Goal: Task Accomplishment & Management: Complete application form

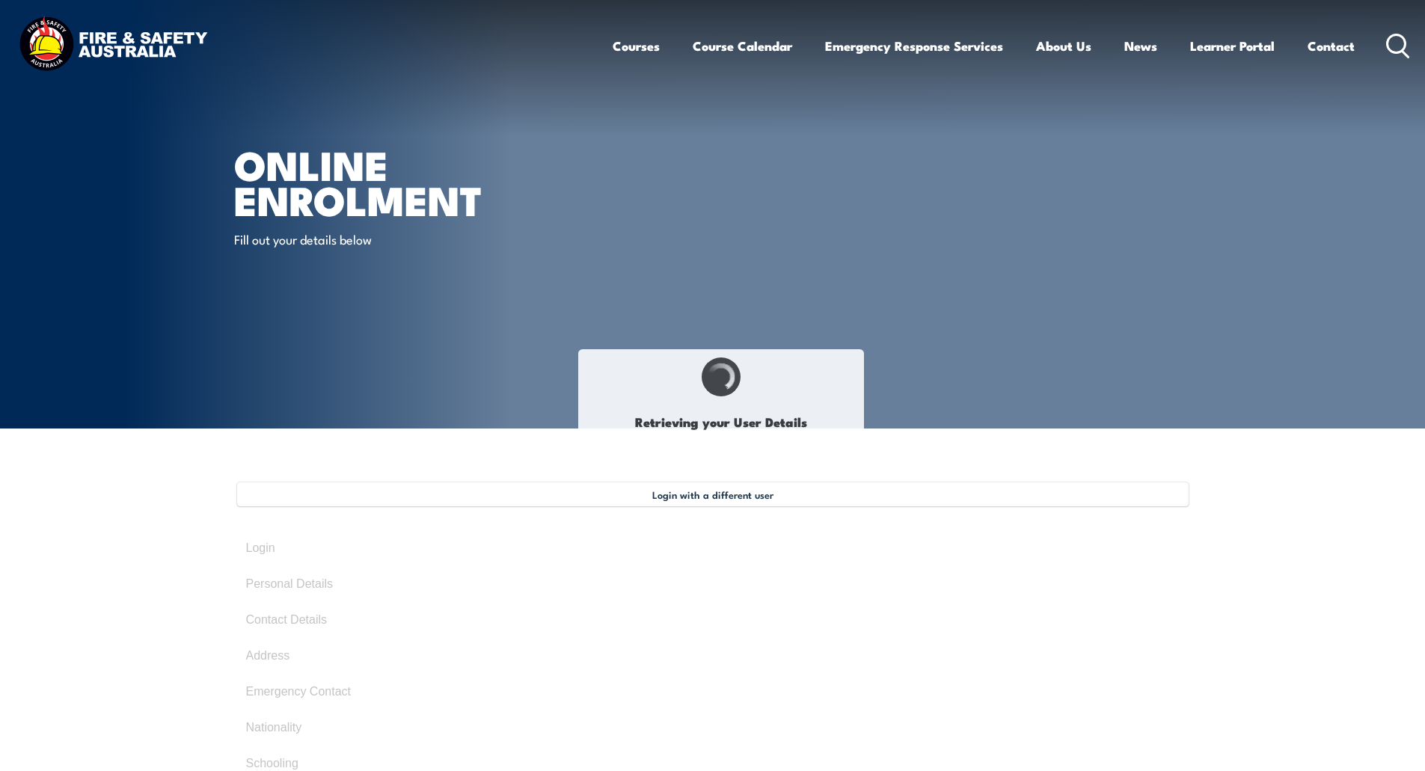
select select "Mr"
type input "Herayriandi"
type input "[PERSON_NAME]"
type input "Suhardi"
type input "[DATE]"
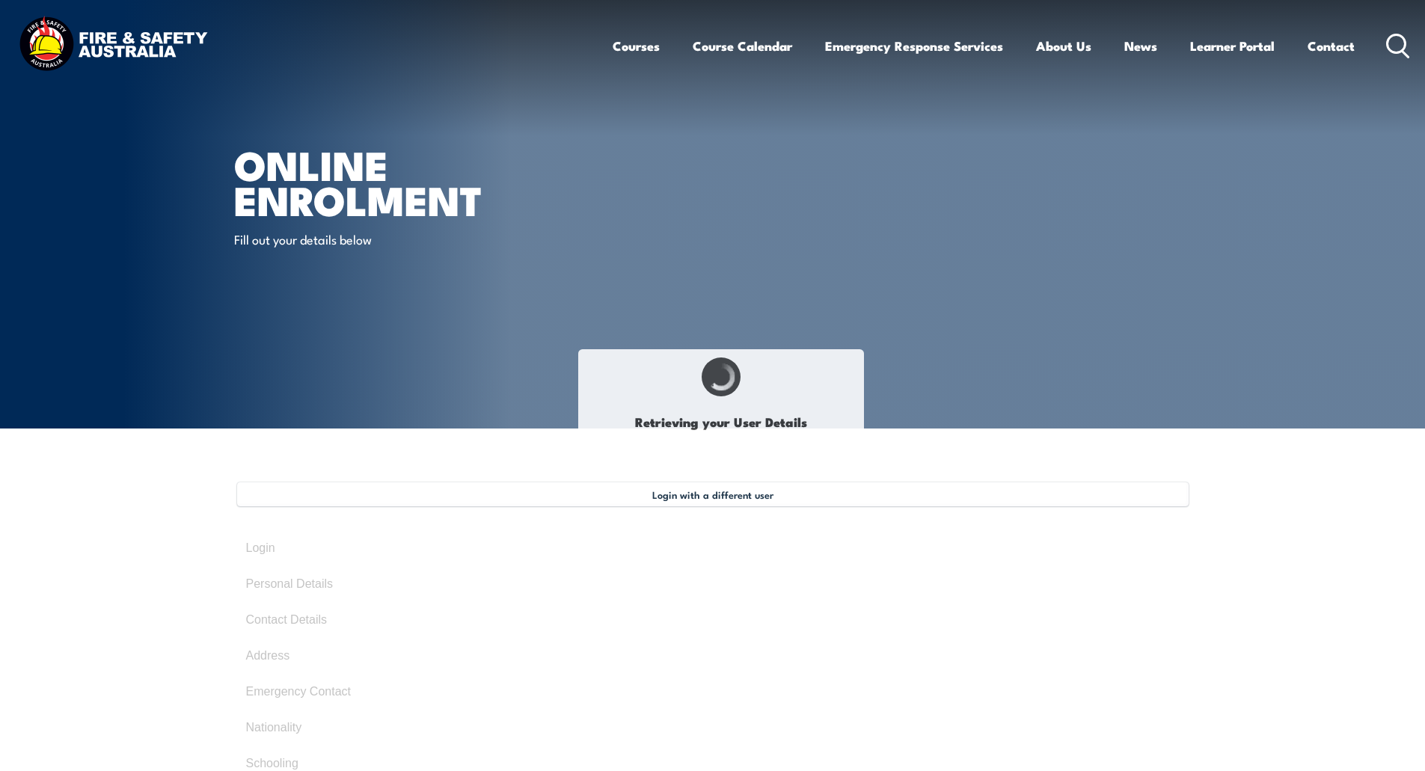
select select "M"
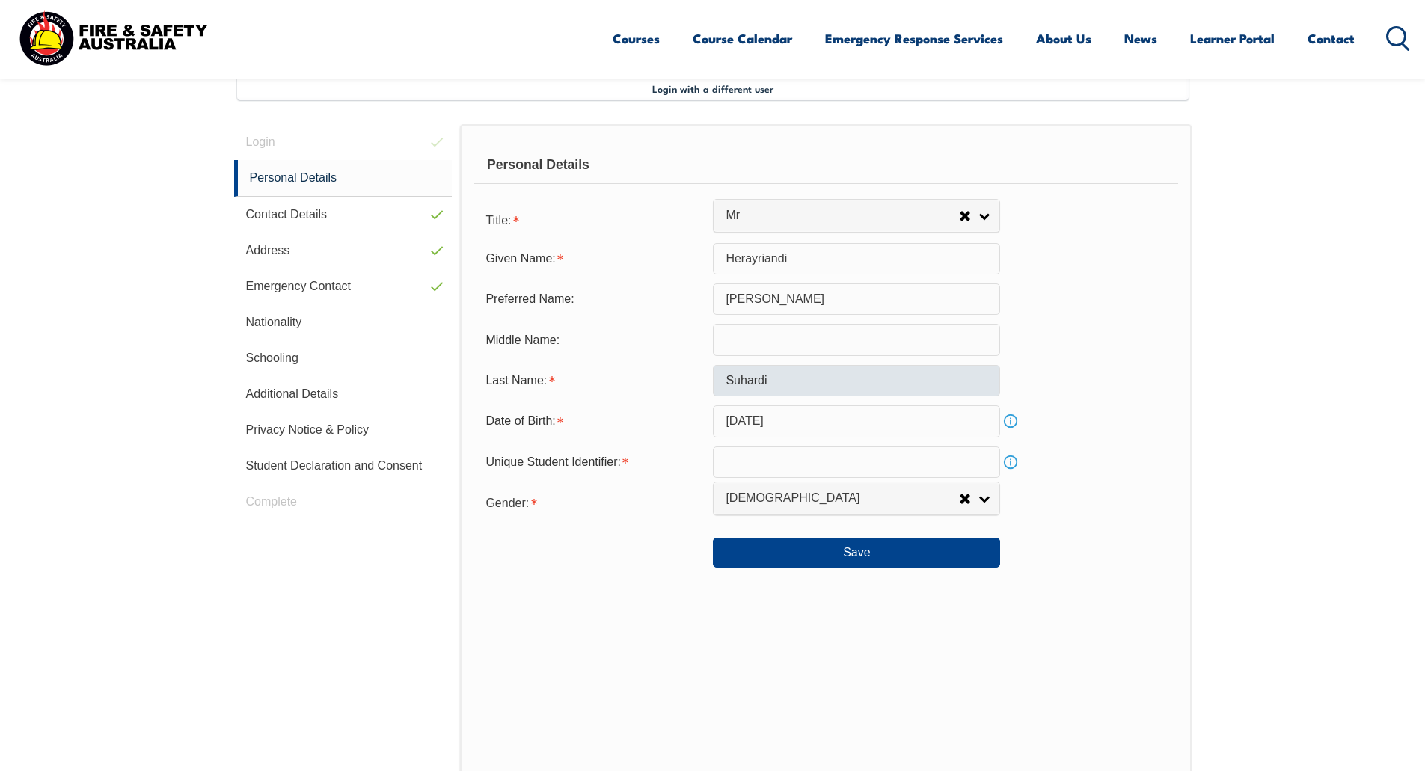
scroll to position [408, 0]
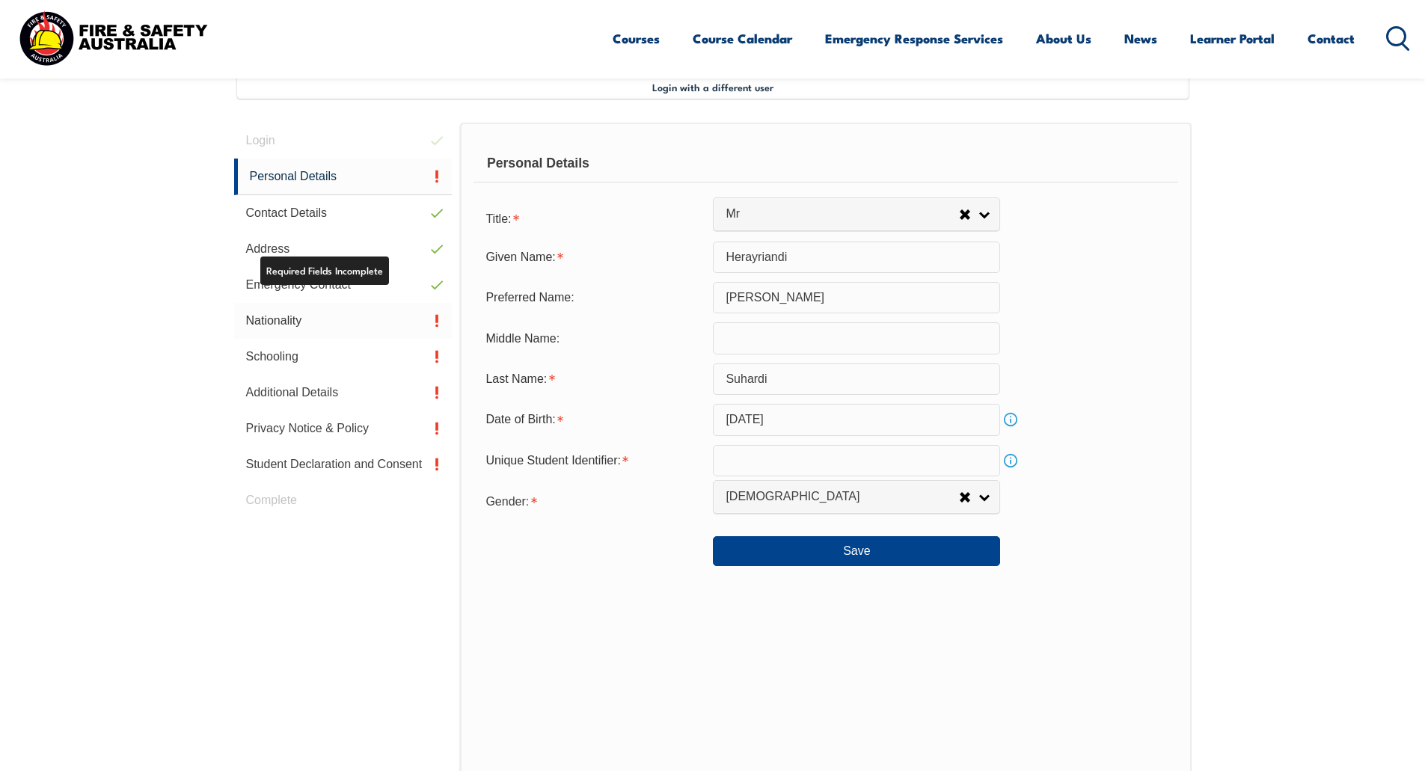
click at [361, 327] on link "Nationality" at bounding box center [343, 321] width 218 height 36
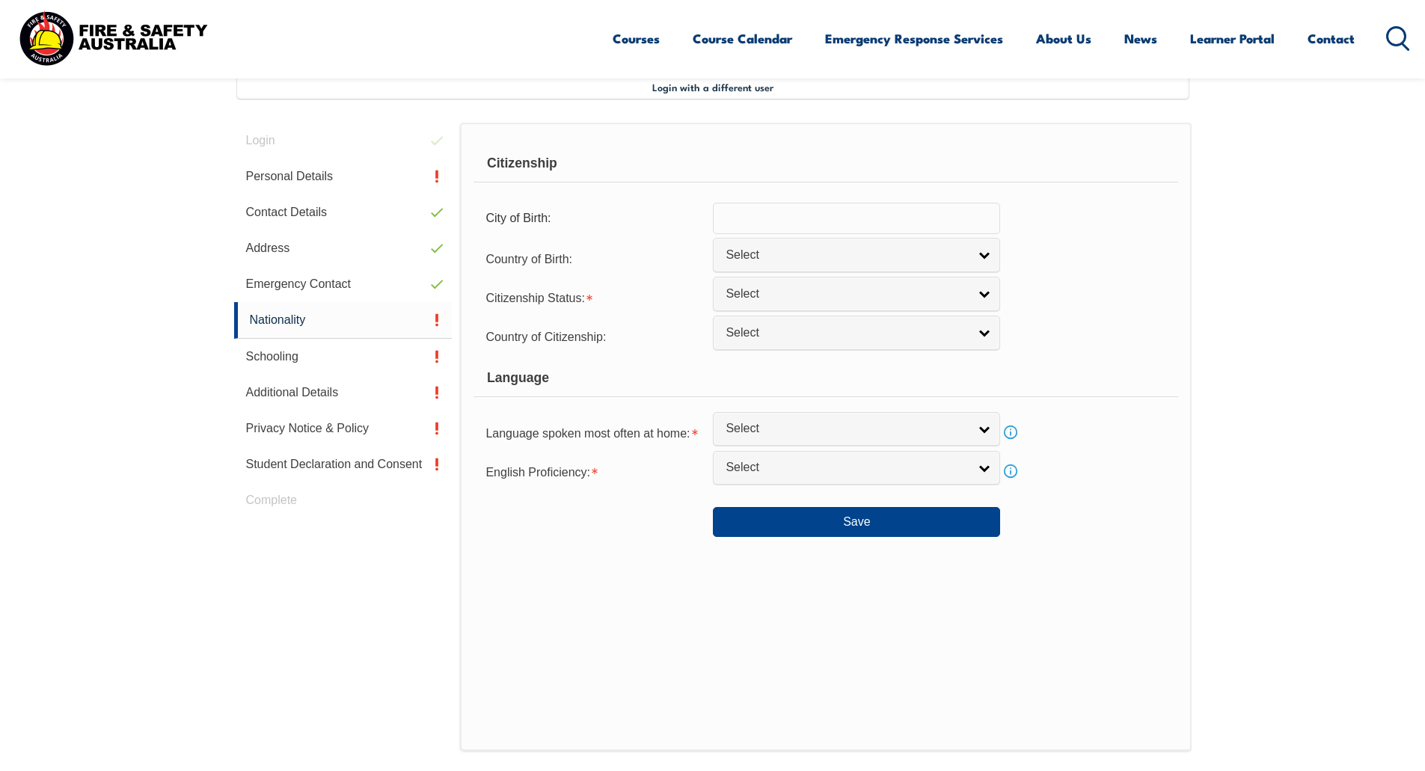
click at [836, 230] on input "text" at bounding box center [856, 218] width 287 height 31
type input "[GEOGRAPHIC_DATA]"
click at [916, 262] on span "Select" at bounding box center [847, 256] width 242 height 16
type input "mala"
click at [833, 325] on li "Mala ysia" at bounding box center [857, 326] width 280 height 19
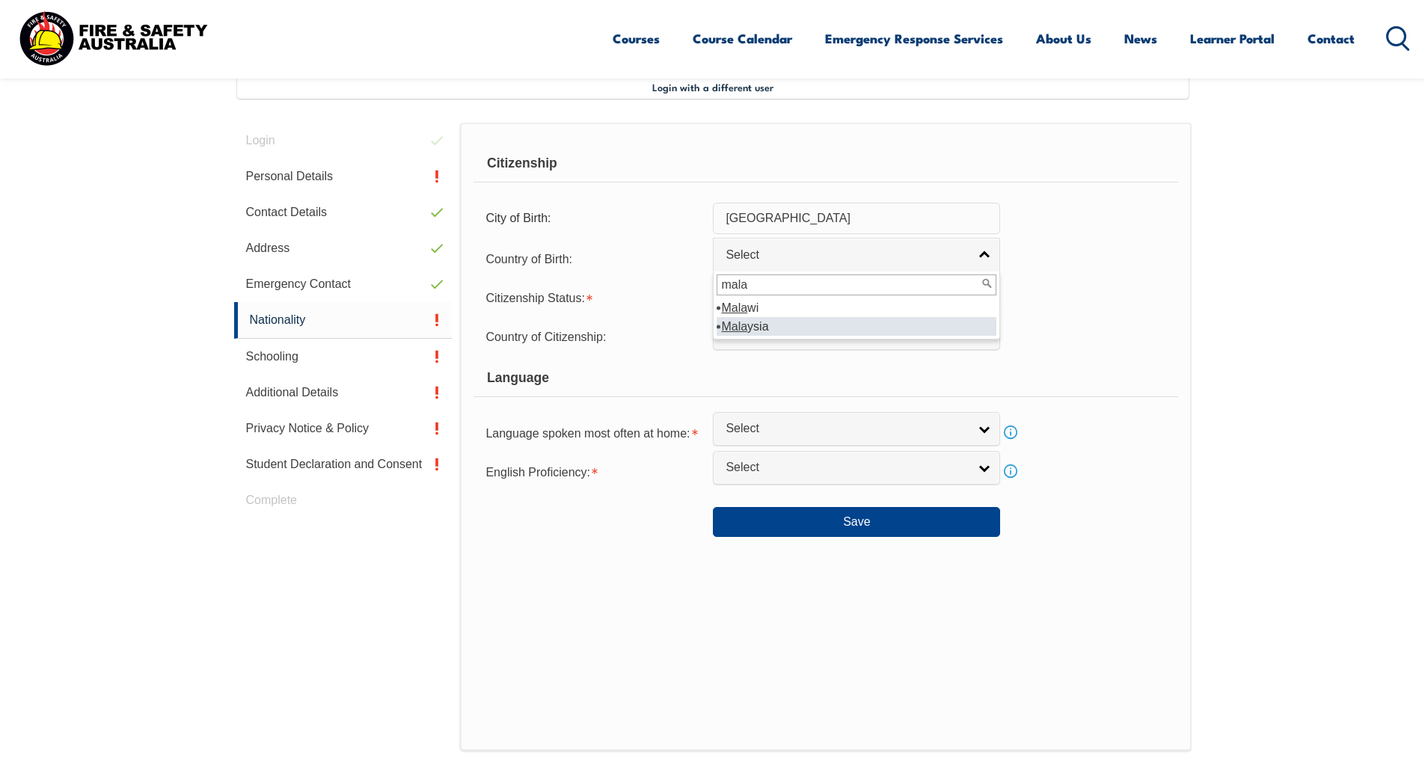
select select "5203"
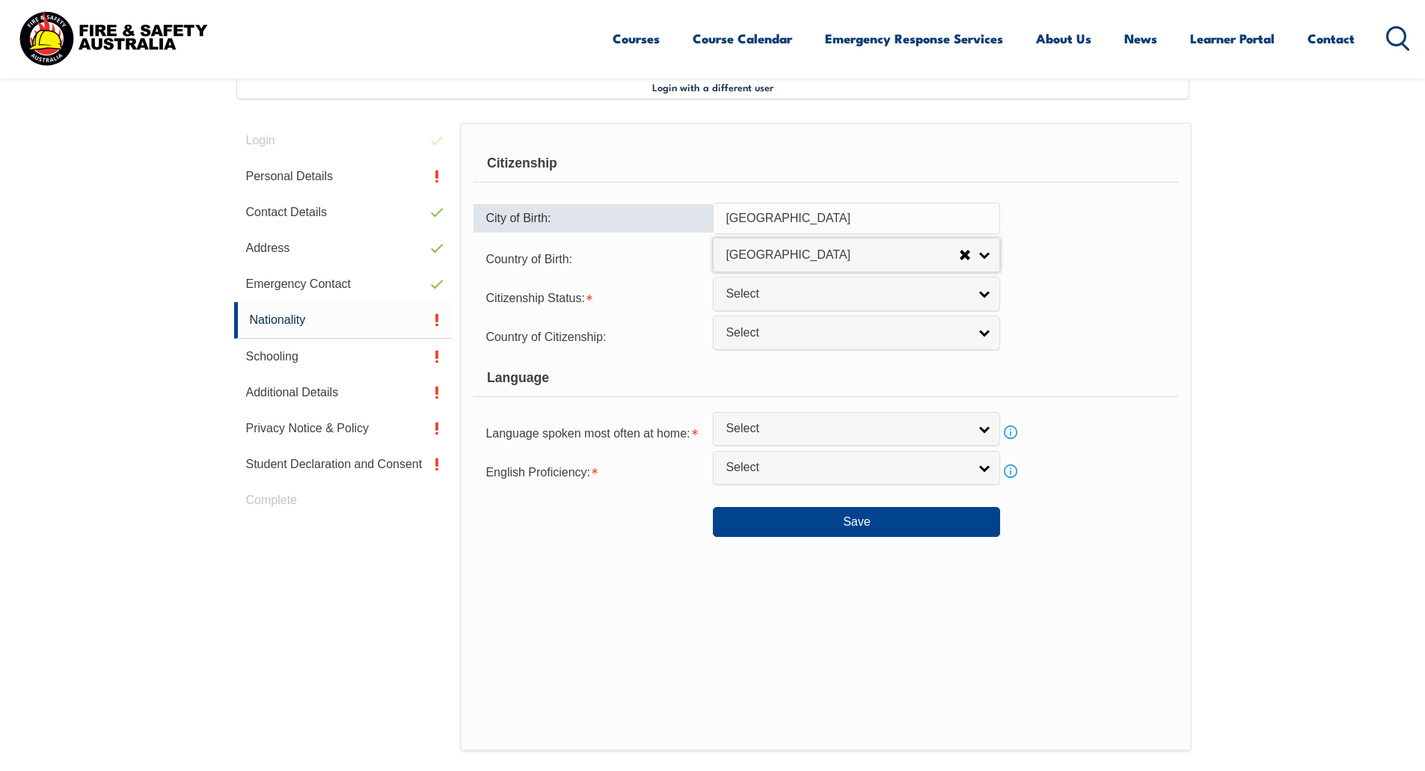
drag, startPoint x: 816, startPoint y: 216, endPoint x: 574, endPoint y: 231, distance: 242.1
click at [574, 231] on div "City of Birth: [DEMOGRAPHIC_DATA]" at bounding box center [825, 218] width 704 height 31
type input "Johor Bahru"
click at [836, 293] on span "Select" at bounding box center [847, 294] width 242 height 16
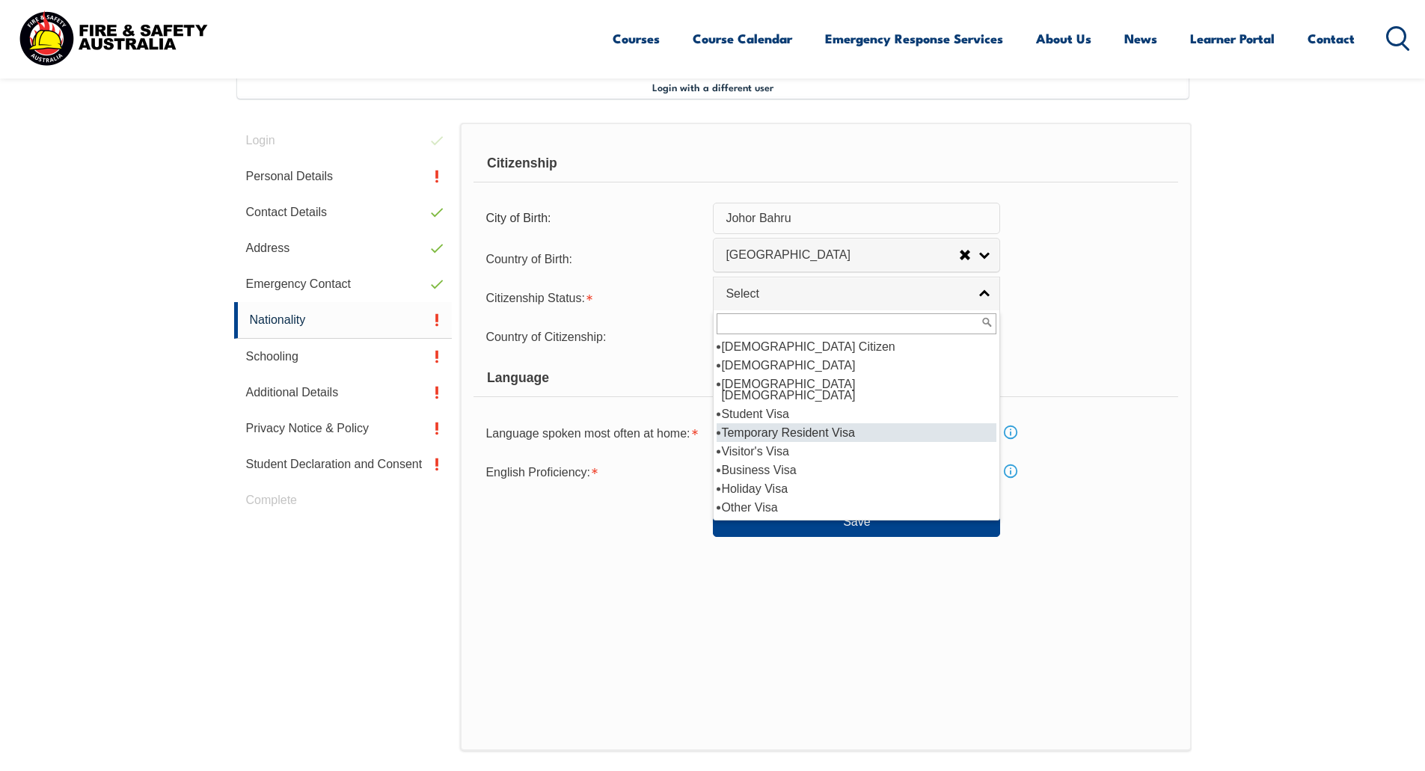
scroll to position [26, 0]
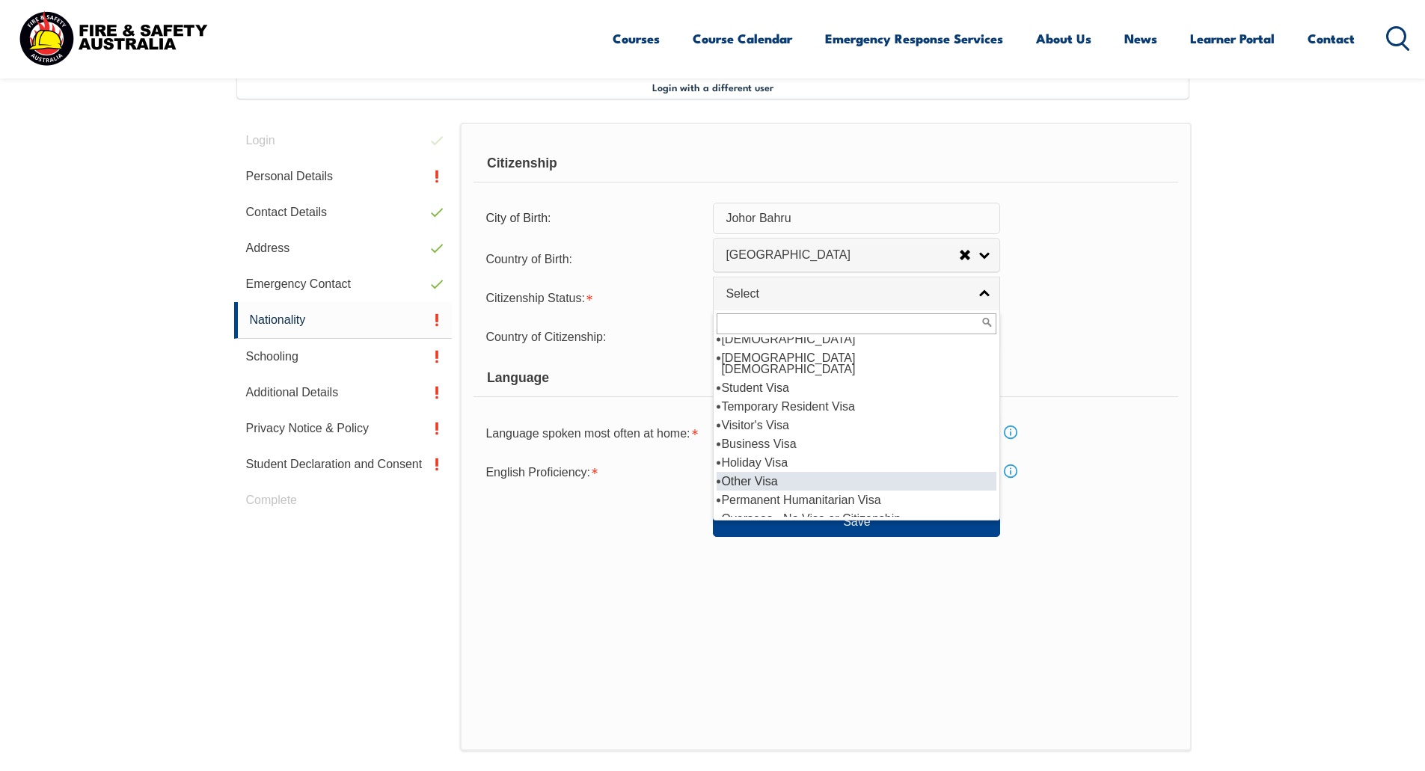
click at [862, 472] on li "Other Visa" at bounding box center [857, 481] width 280 height 19
select select "9"
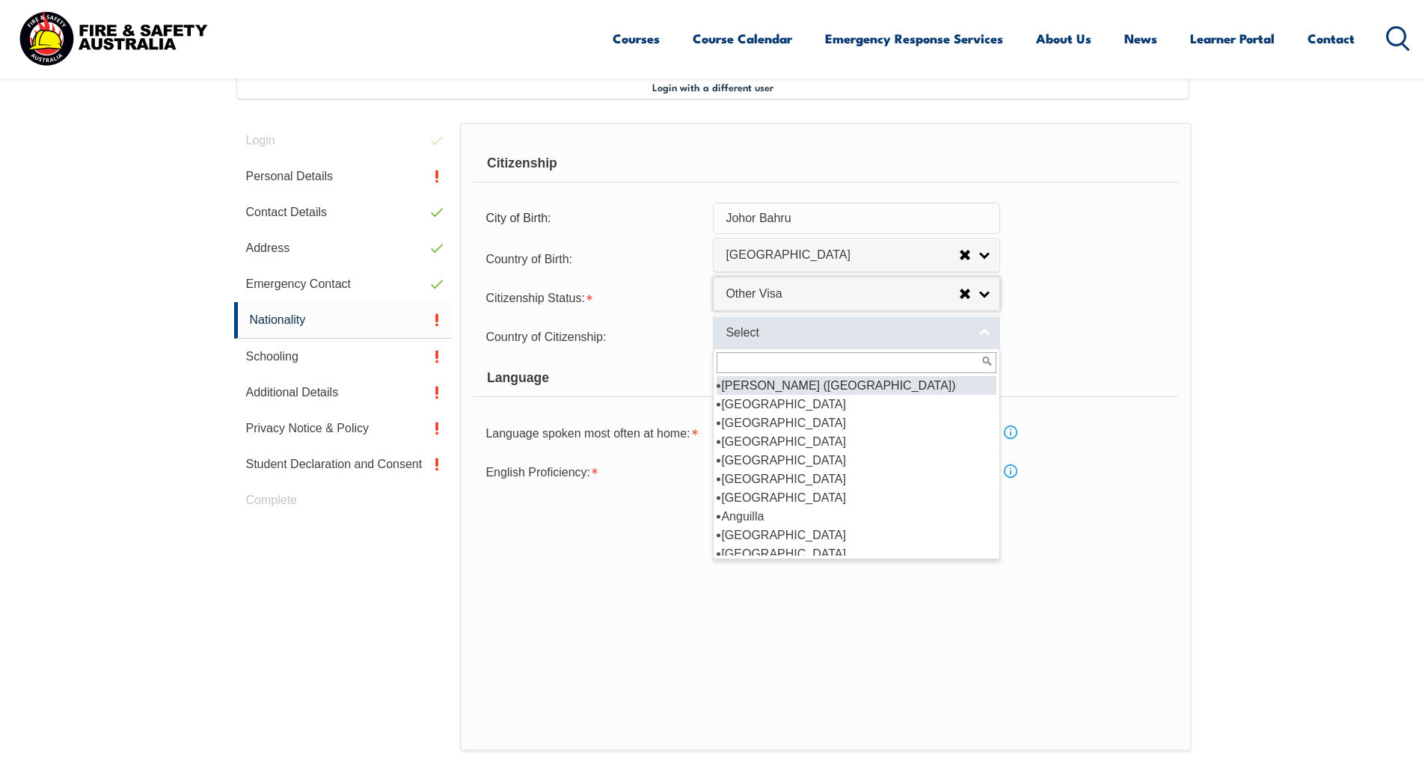
click at [845, 328] on span "Select" at bounding box center [847, 333] width 242 height 16
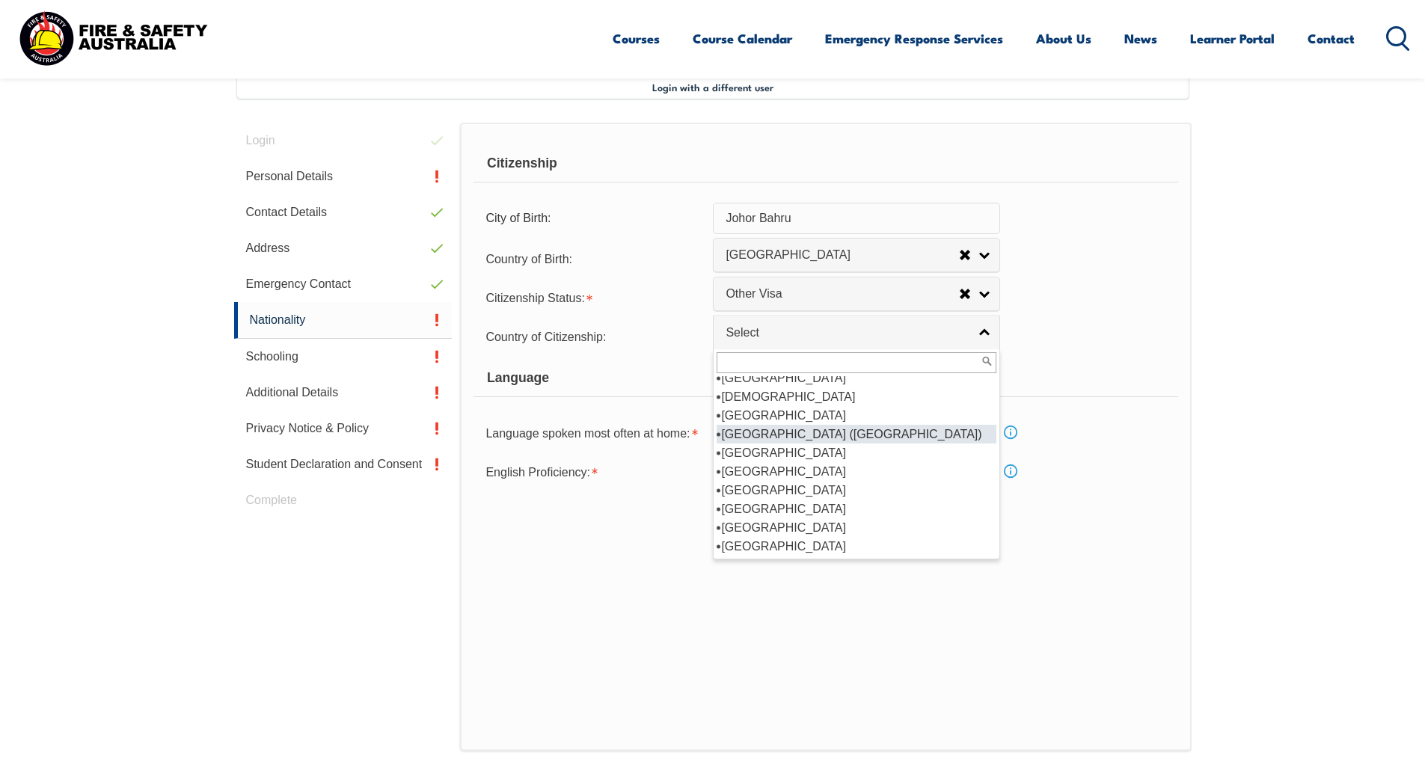
scroll to position [2468, 0]
click at [846, 417] on li "[GEOGRAPHIC_DATA]" at bounding box center [857, 426] width 280 height 19
select select "5203"
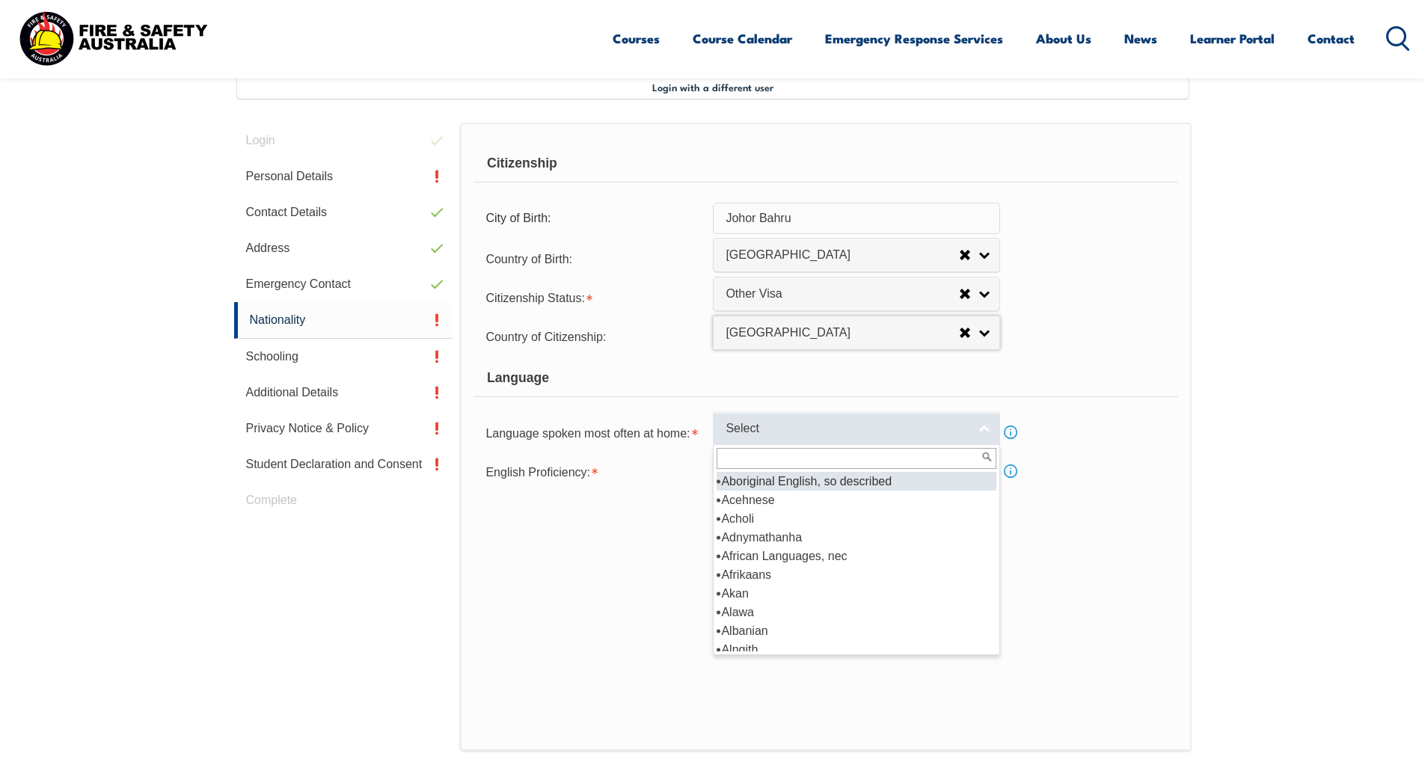
click at [821, 438] on link "Select" at bounding box center [856, 429] width 287 height 34
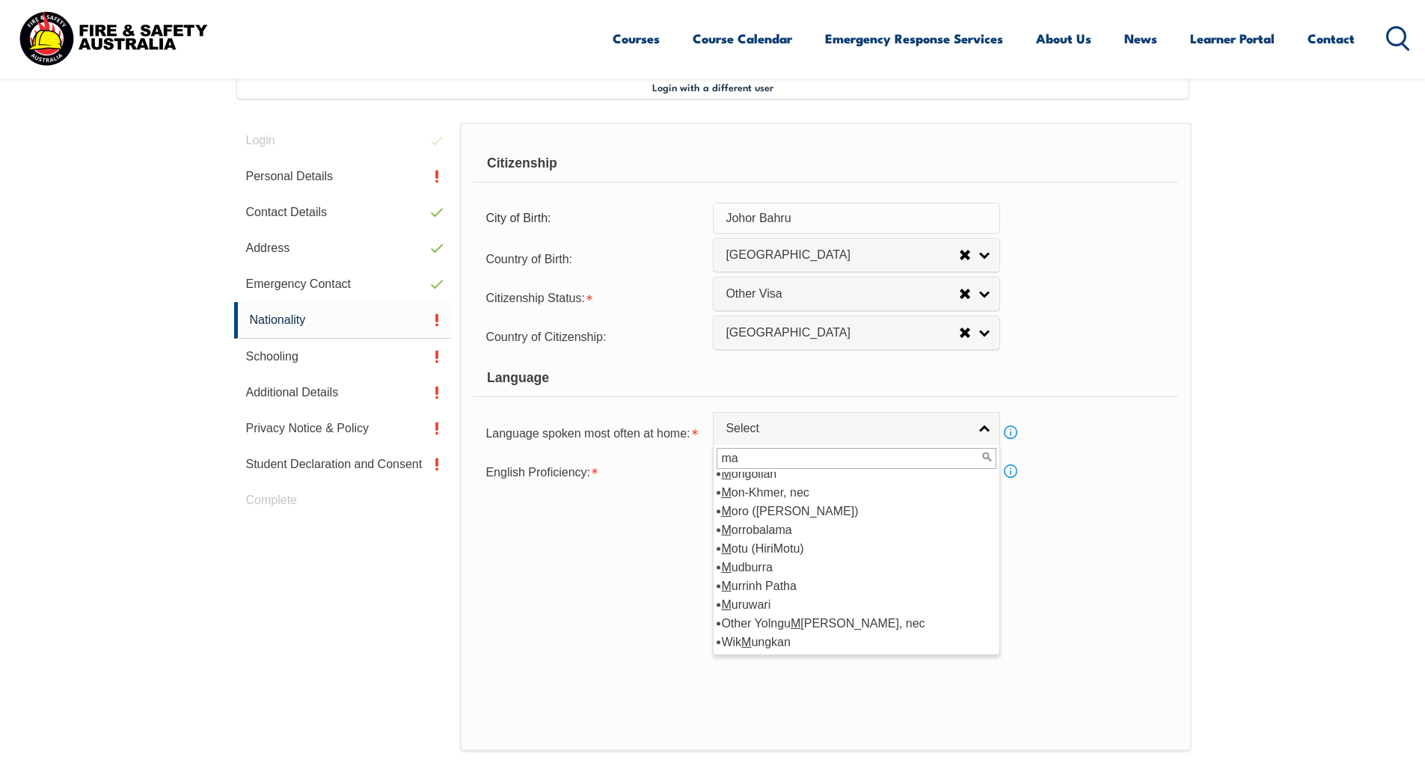
scroll to position [0, 0]
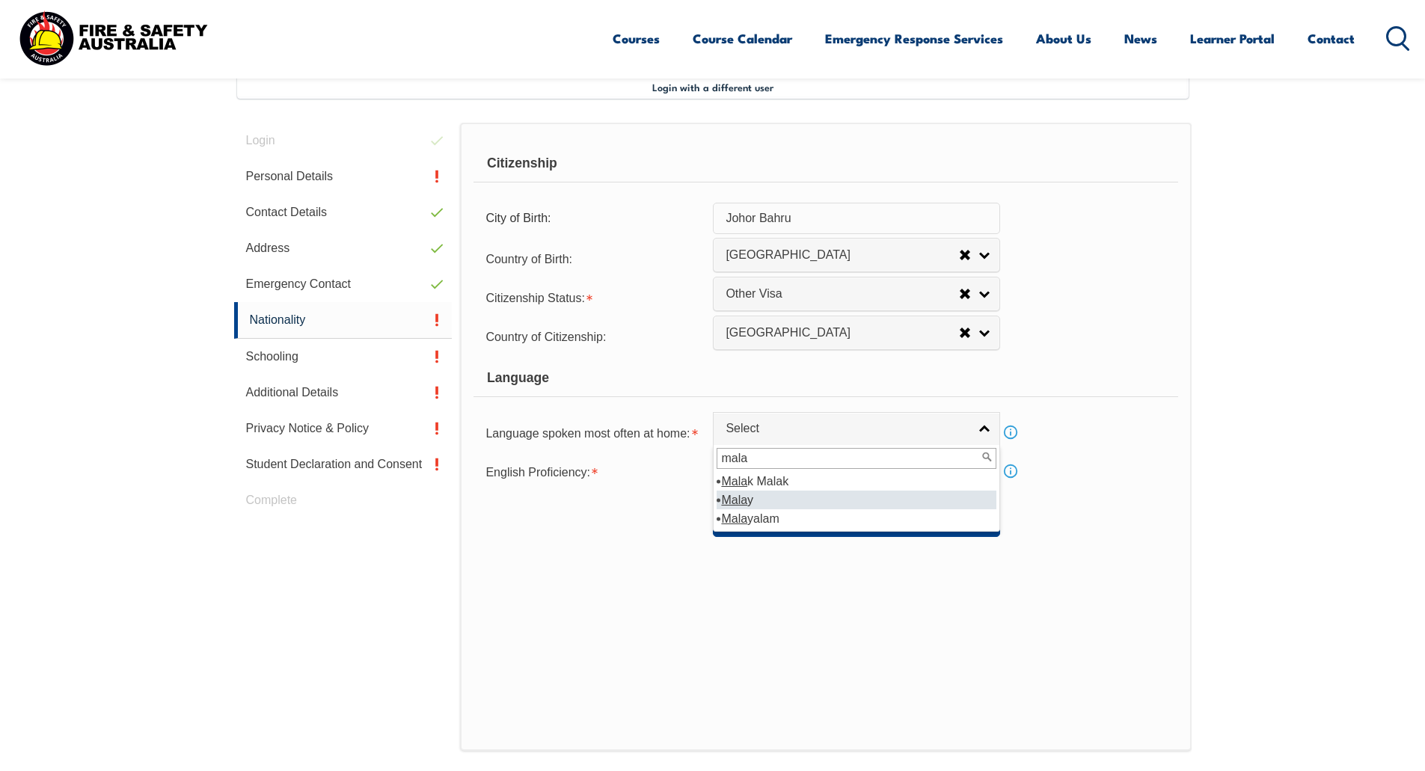
type input "mala"
click at [807, 505] on li "Mala y" at bounding box center [857, 500] width 280 height 19
select select "6505"
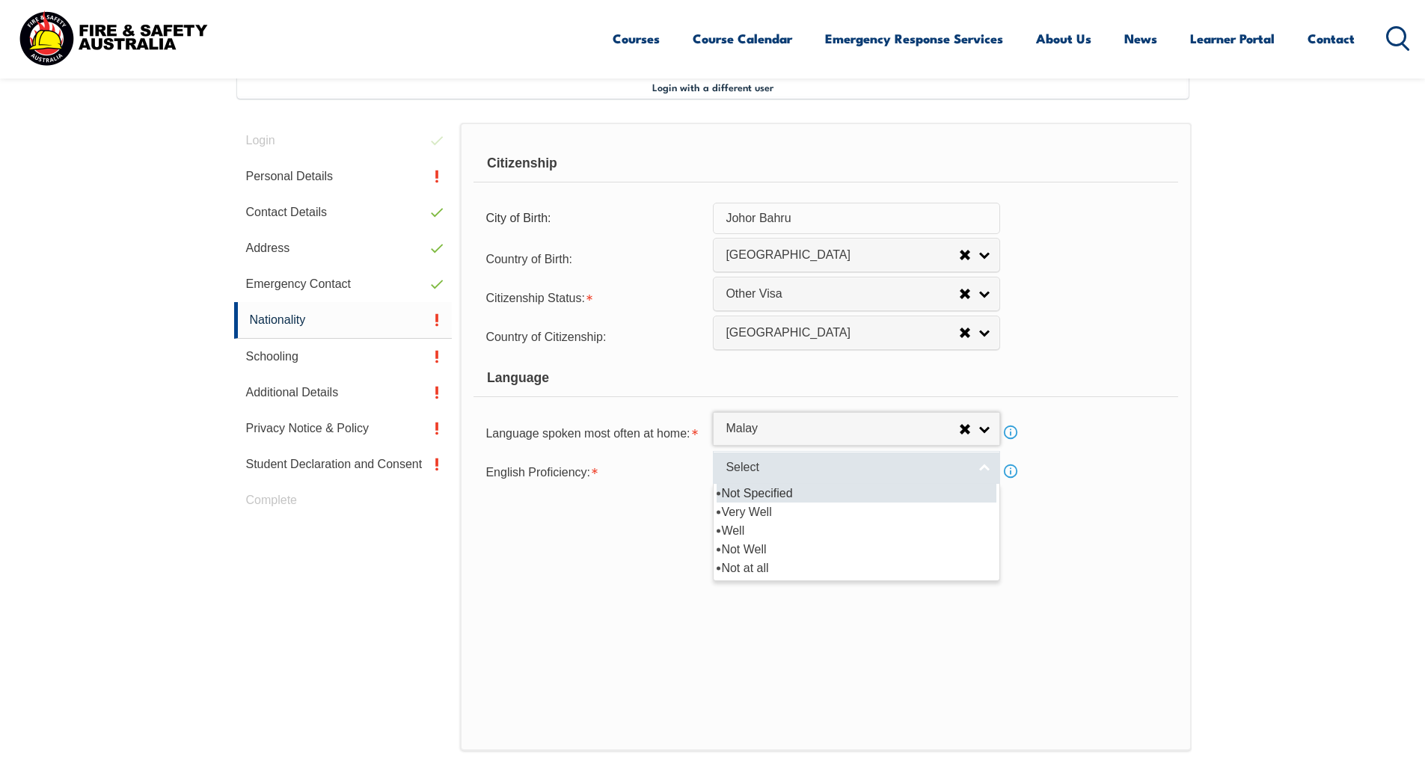
click at [972, 471] on link "Select" at bounding box center [856, 468] width 287 height 34
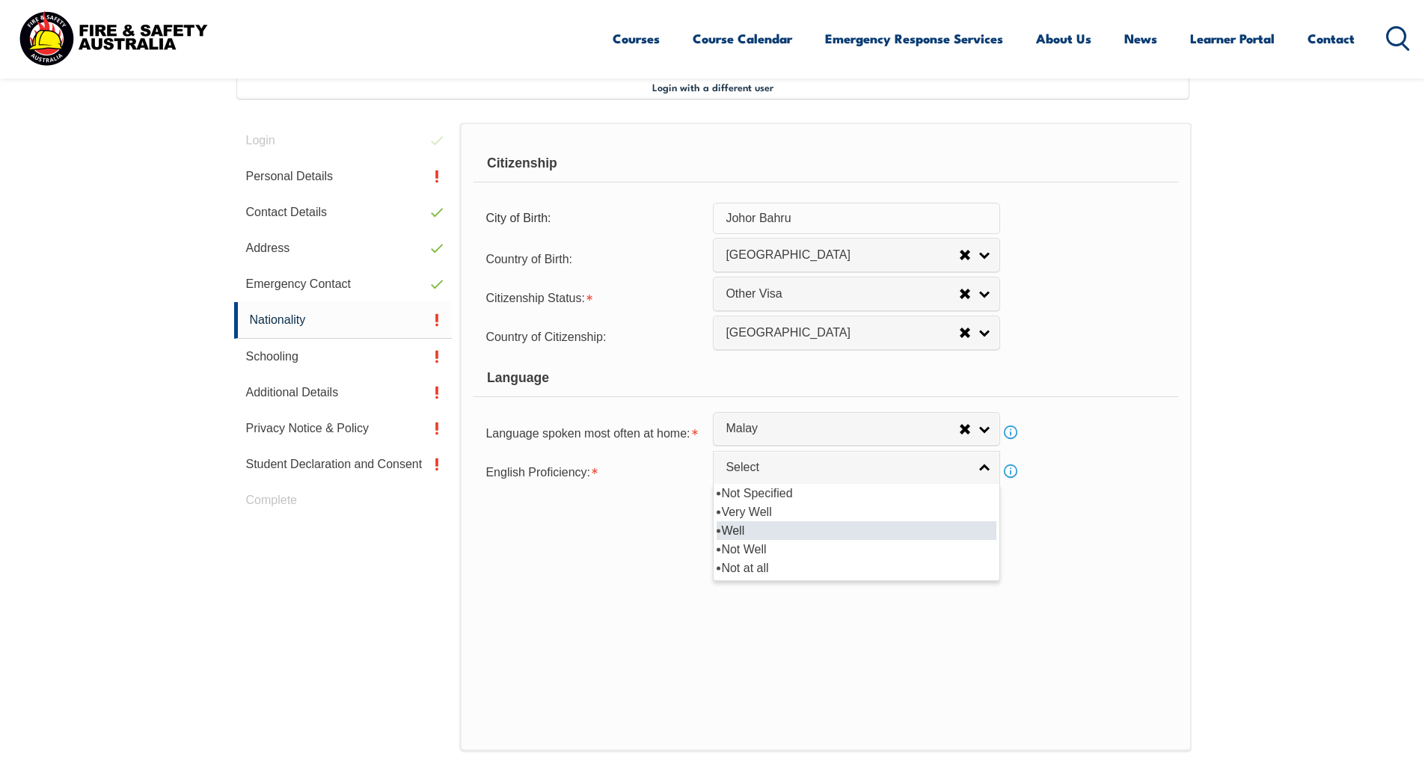
click at [824, 524] on li "Well" at bounding box center [857, 530] width 280 height 19
select select "2"
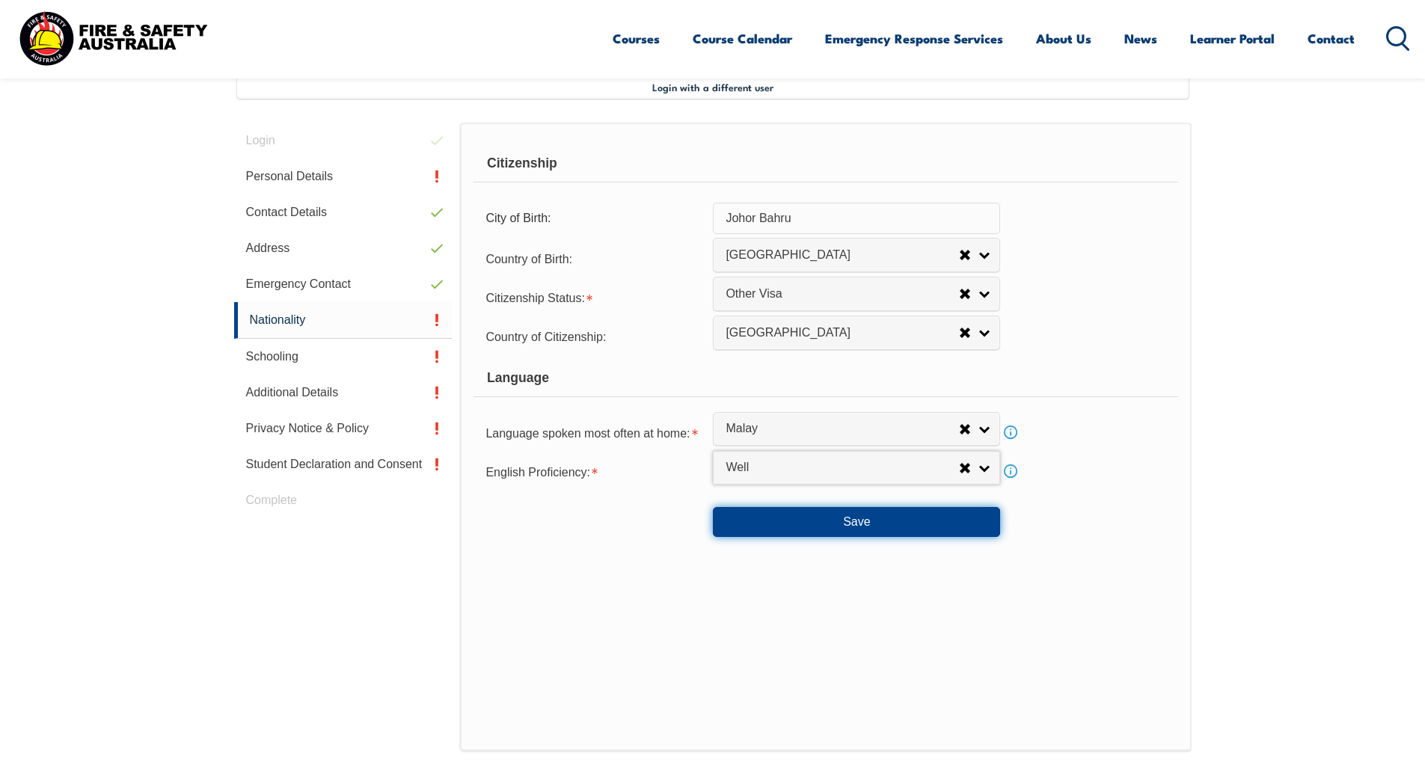
click at [846, 520] on button "Save" at bounding box center [856, 522] width 287 height 30
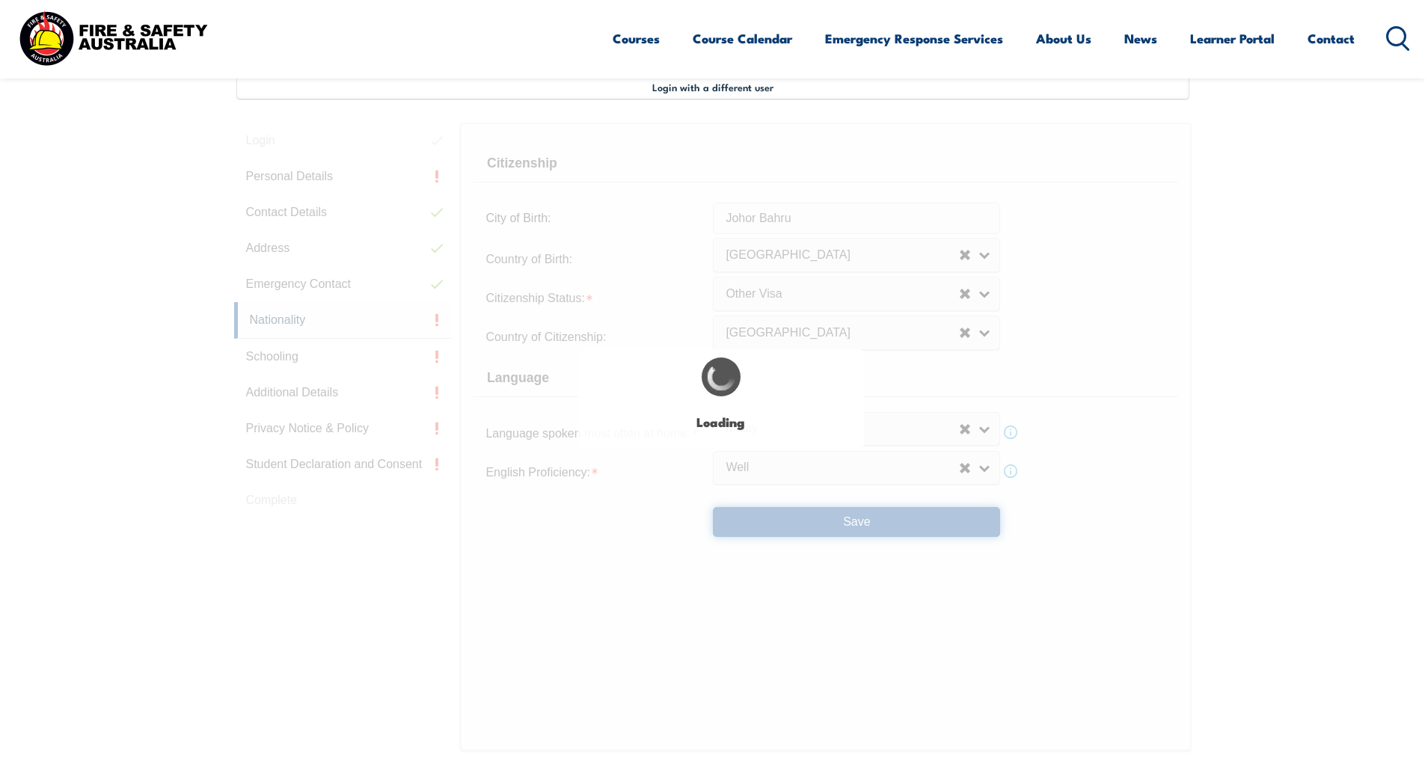
select select "false"
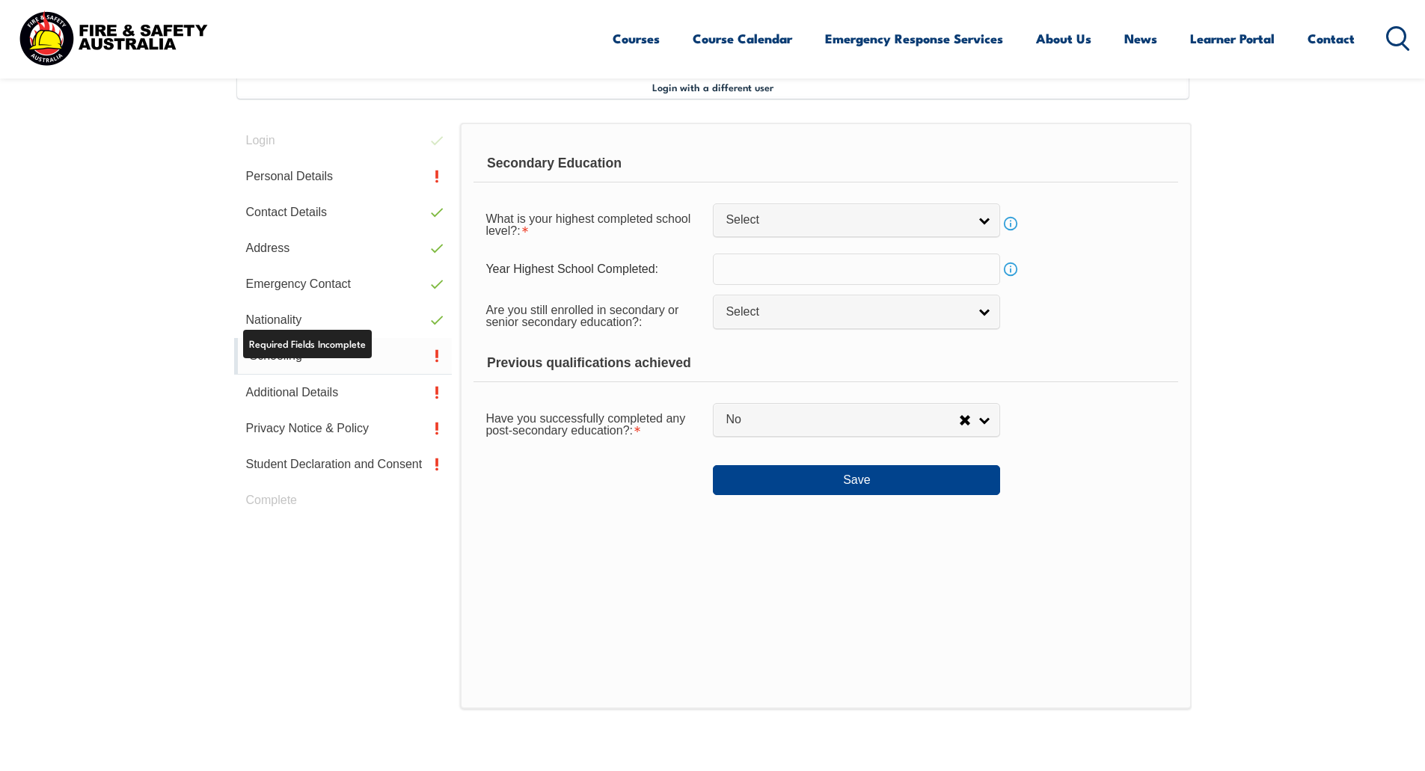
drag, startPoint x: 351, startPoint y: 358, endPoint x: 375, endPoint y: 355, distance: 24.9
click at [351, 358] on link "Schooling" at bounding box center [343, 356] width 218 height 37
click at [854, 232] on link "Select" at bounding box center [856, 220] width 287 height 34
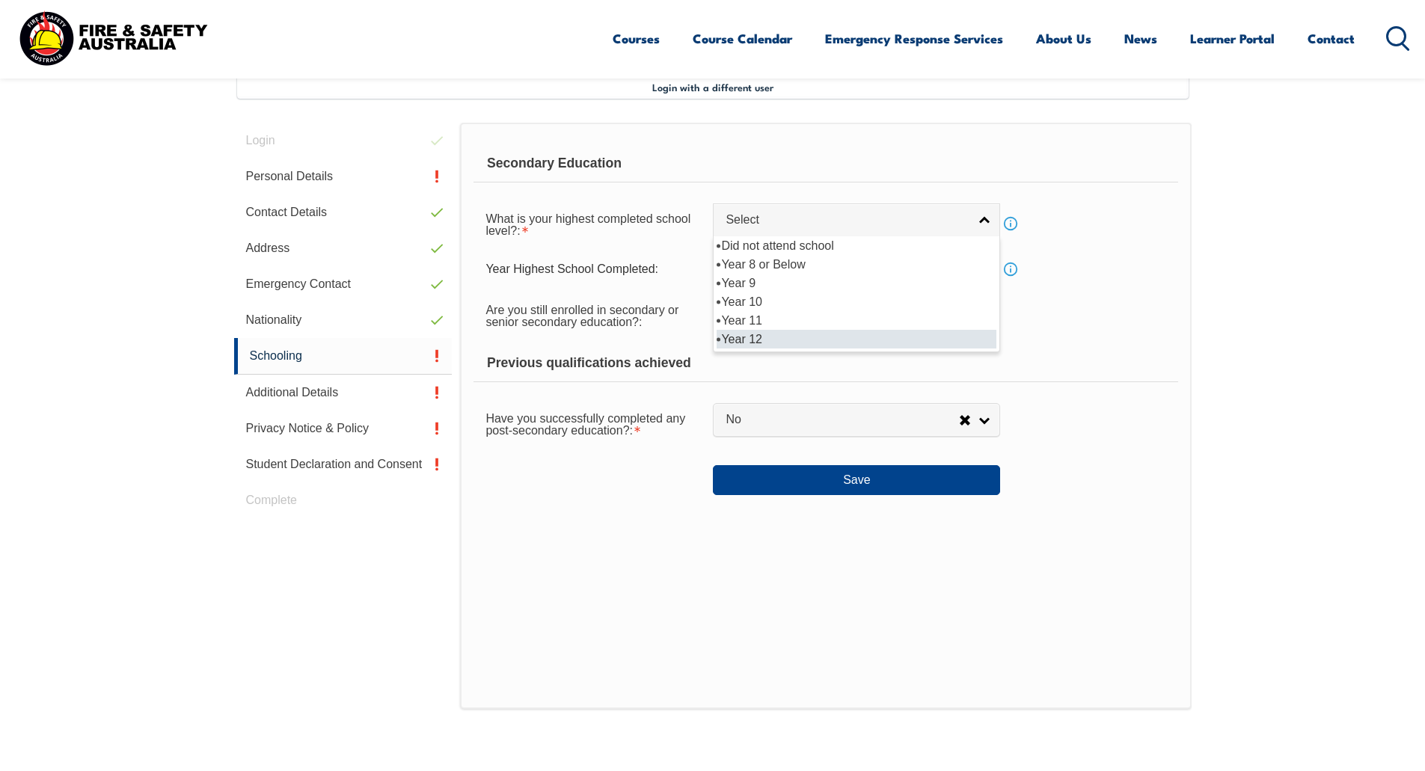
click at [780, 340] on li "Year 12" at bounding box center [857, 339] width 280 height 19
select select "12"
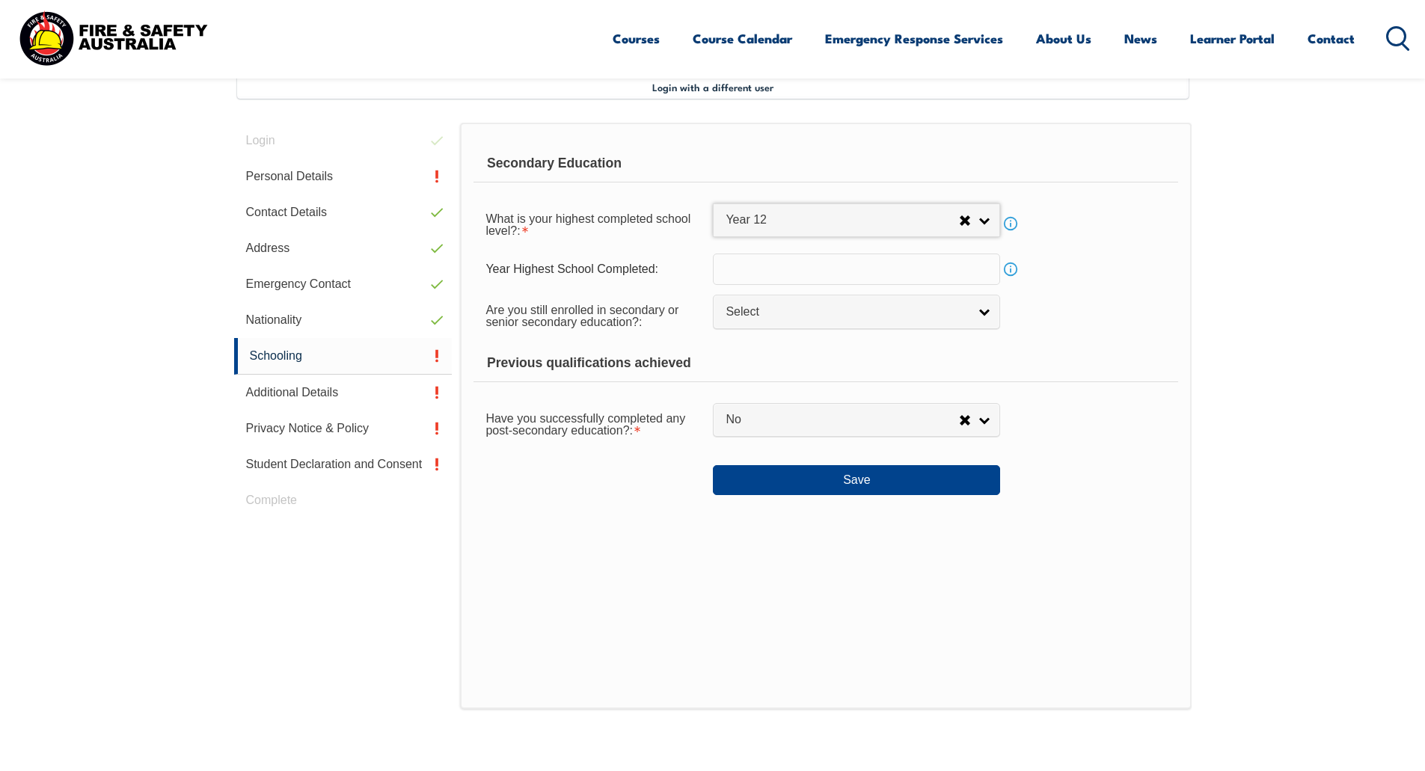
click at [1015, 224] on link "Info" at bounding box center [1010, 223] width 21 height 21
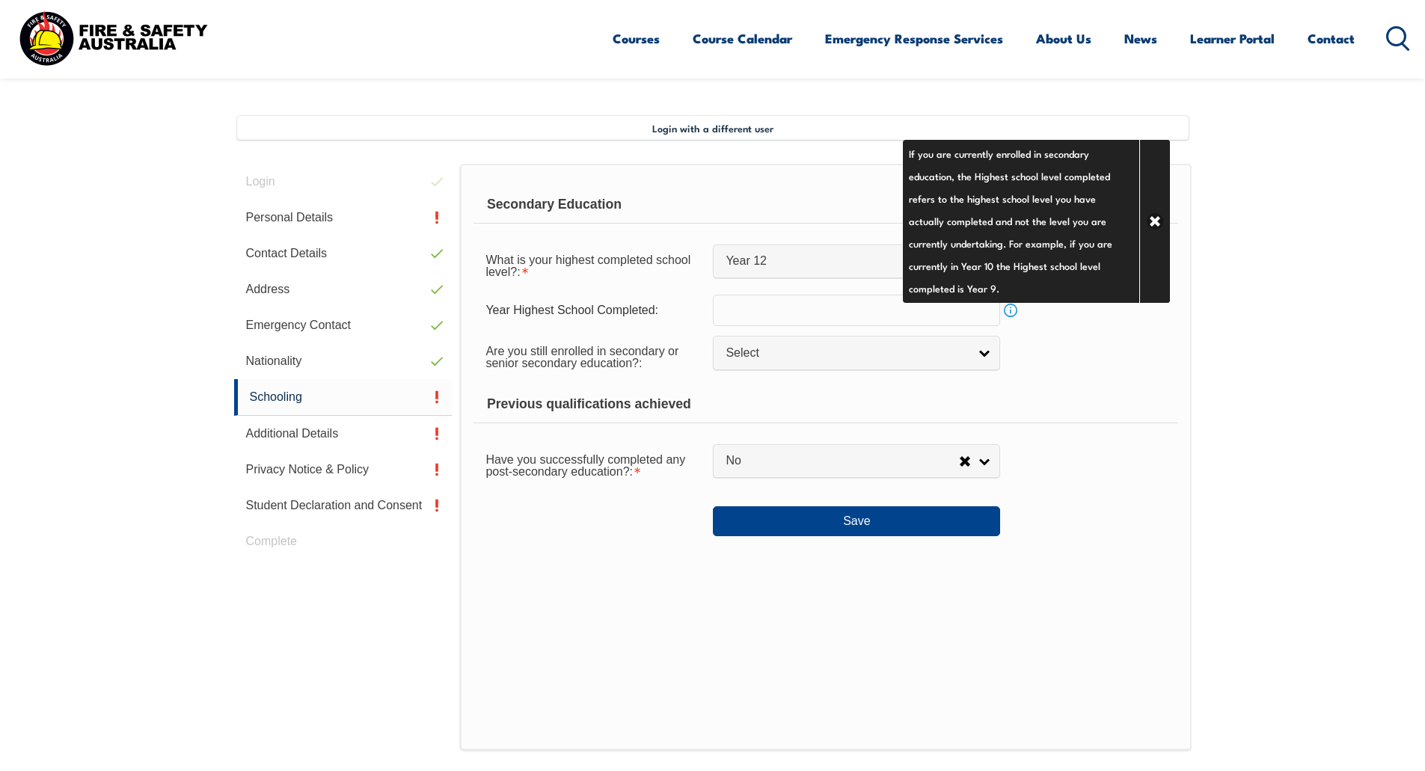
scroll to position [333, 0]
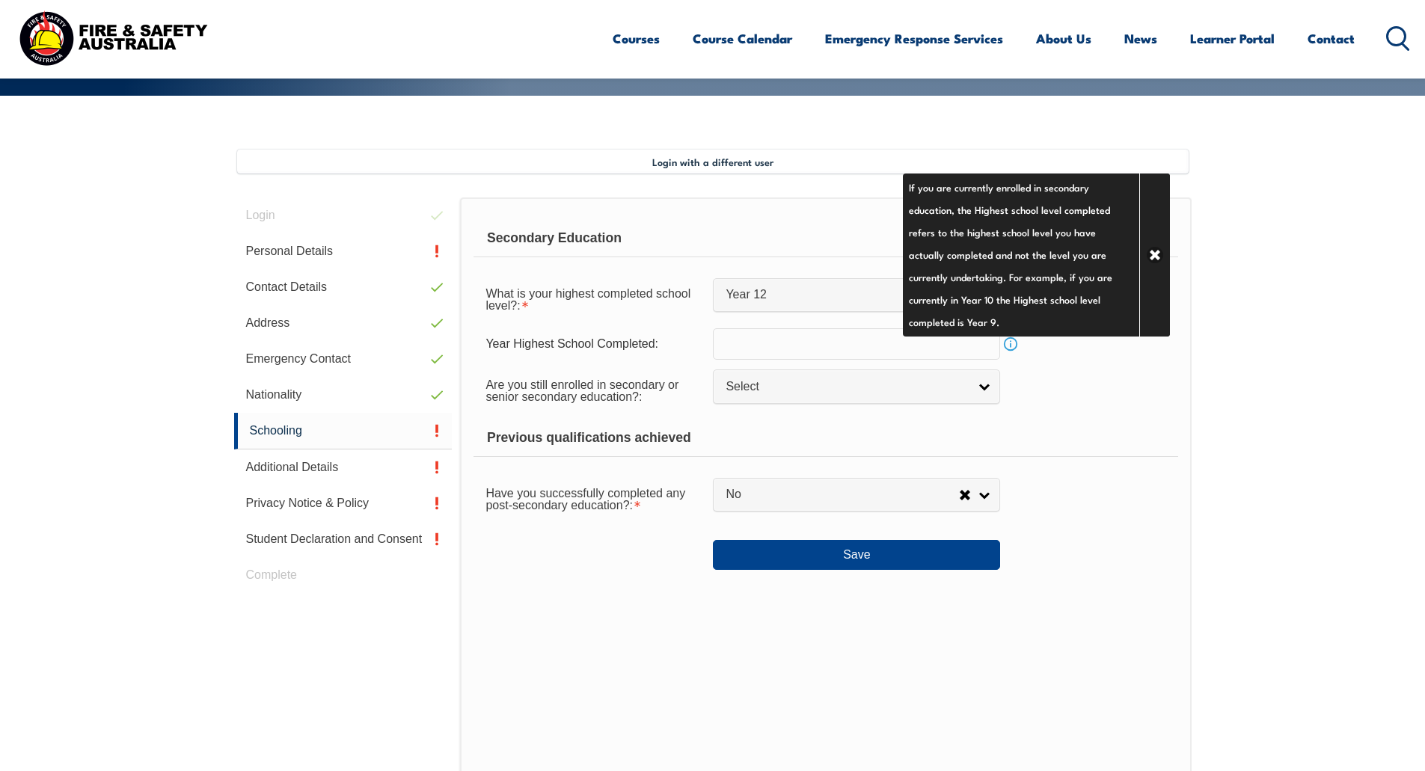
click at [1043, 381] on div "Are you still enrolled in secondary or senior secondary education?: Not Specifi…" at bounding box center [825, 390] width 704 height 42
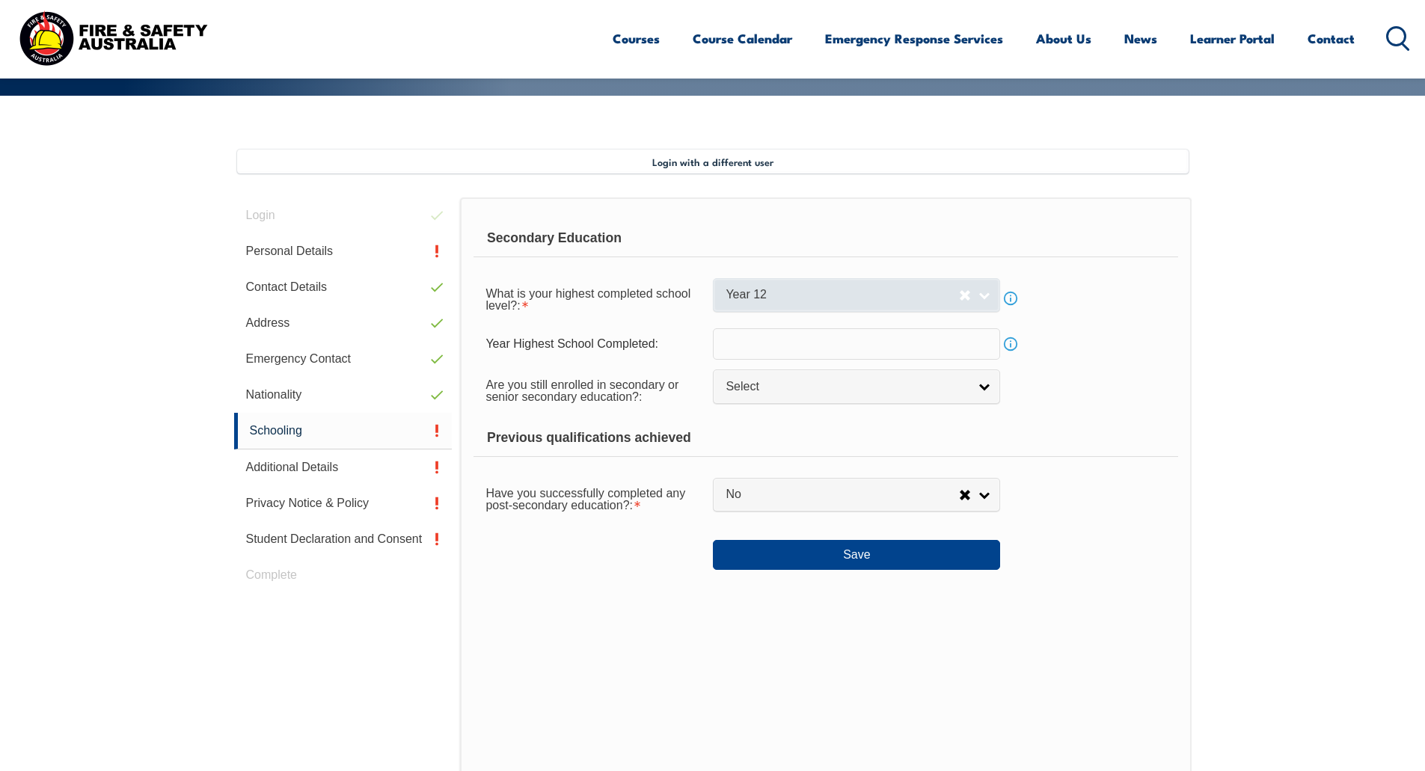
click at [838, 284] on link "Year 12" at bounding box center [856, 295] width 287 height 34
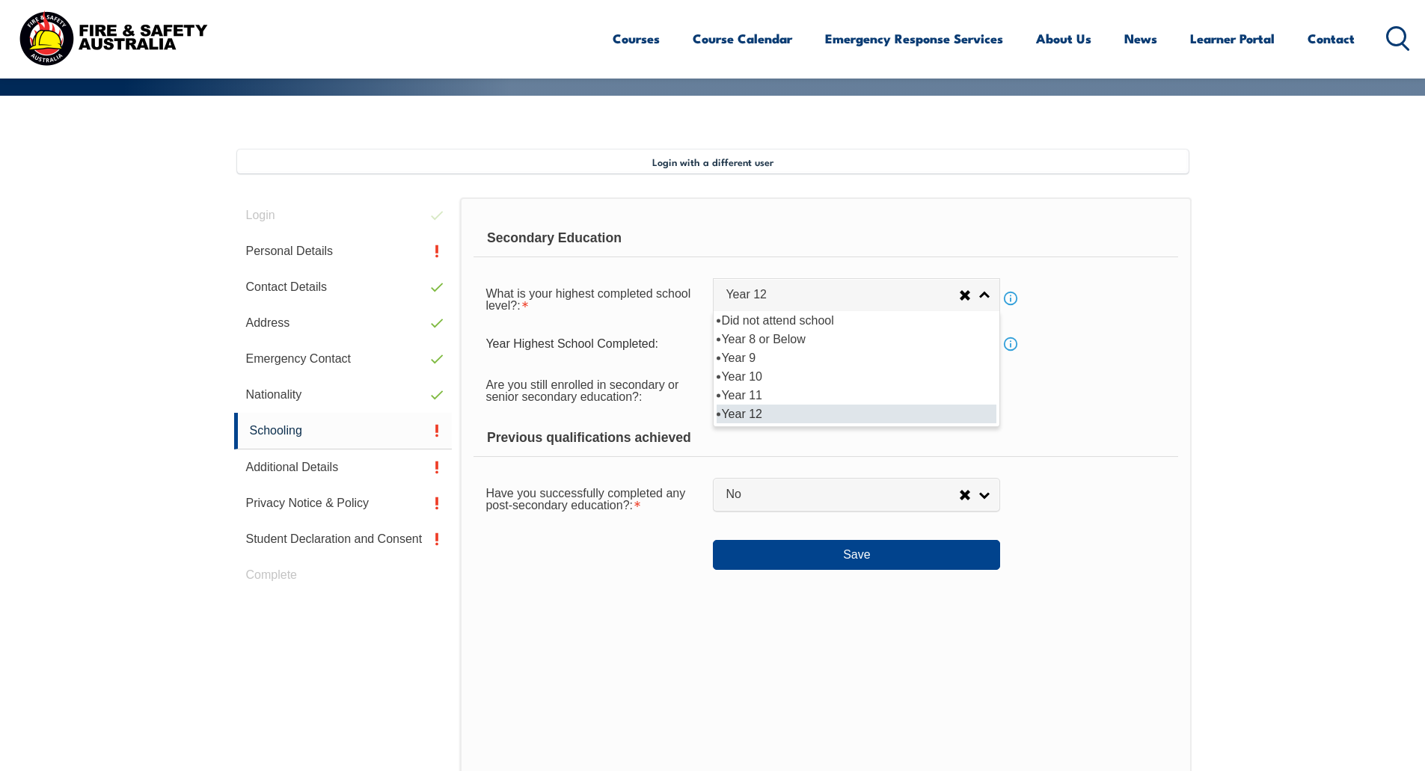
click at [847, 415] on li "Year 12" at bounding box center [857, 414] width 280 height 19
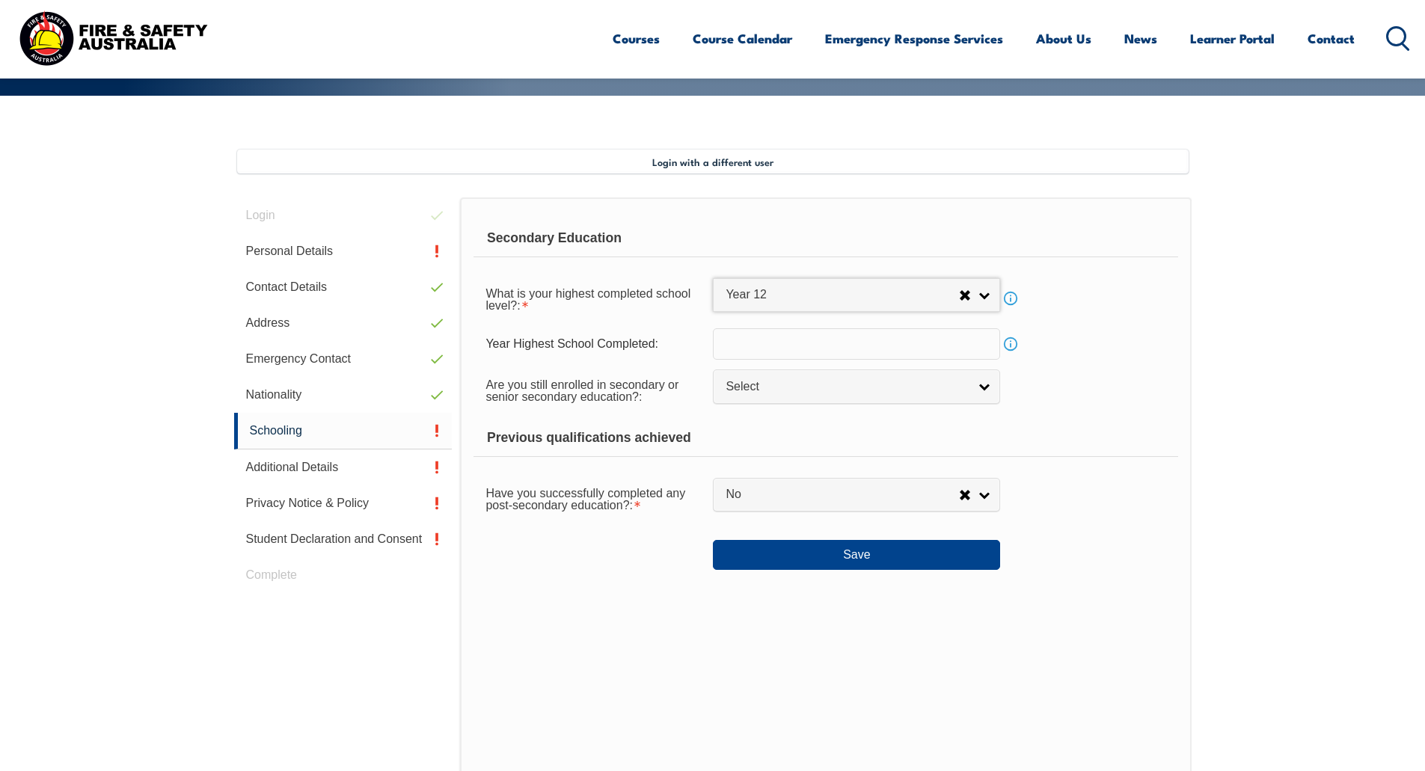
click at [847, 347] on input "text" at bounding box center [856, 343] width 287 height 31
type input "2011"
click at [809, 383] on span "Select" at bounding box center [847, 387] width 242 height 16
click at [776, 447] on li "No" at bounding box center [857, 450] width 280 height 19
select select "false"
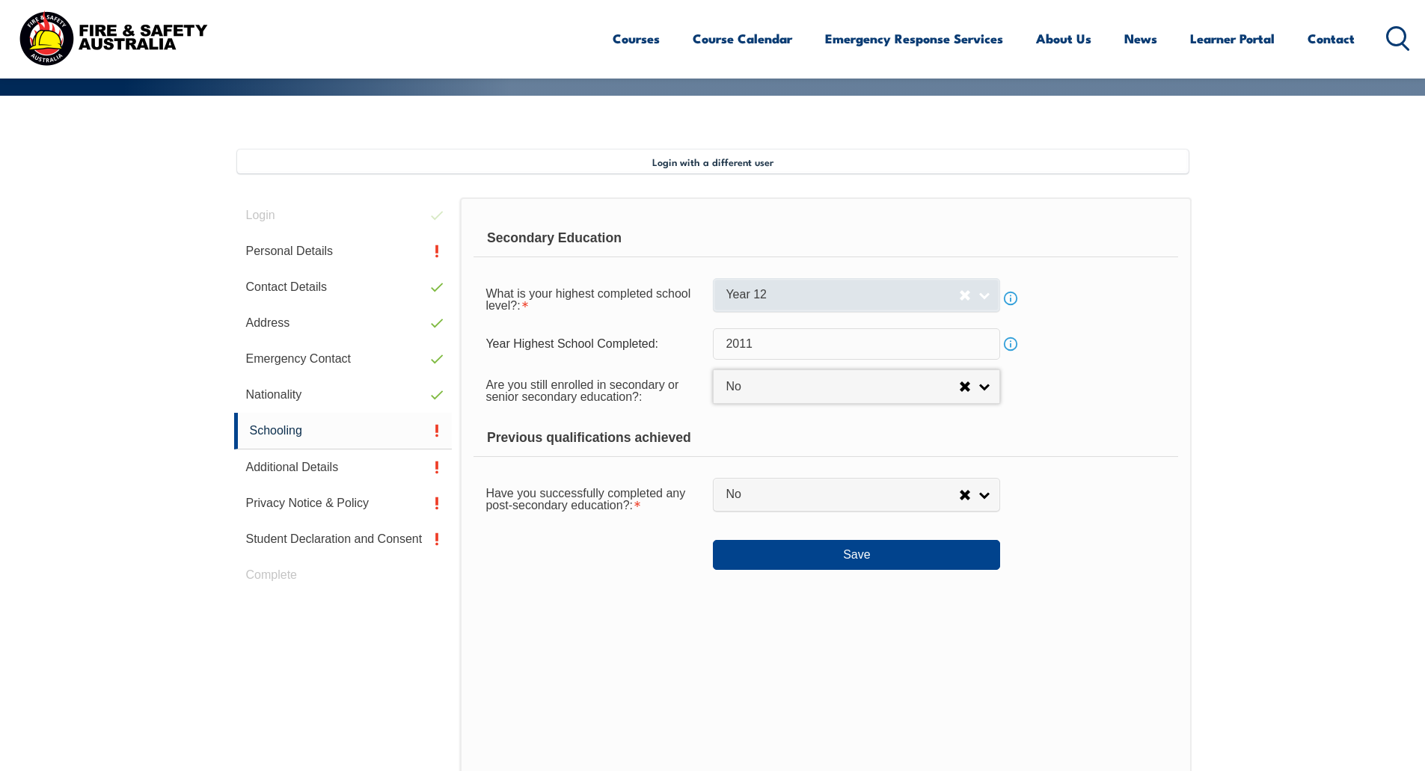
click at [992, 300] on link "Year 12" at bounding box center [856, 295] width 287 height 34
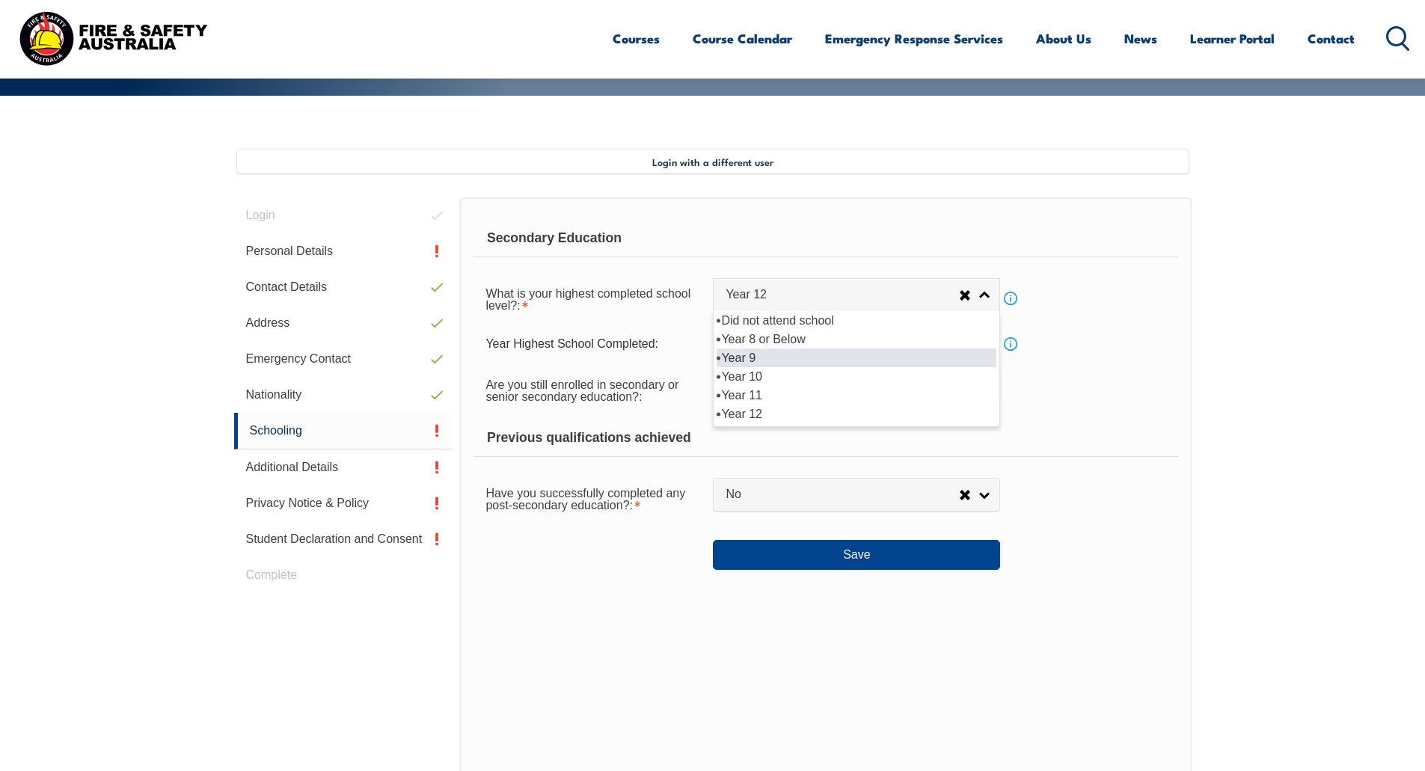
click at [904, 356] on li "Year 9" at bounding box center [857, 358] width 280 height 19
select select "9"
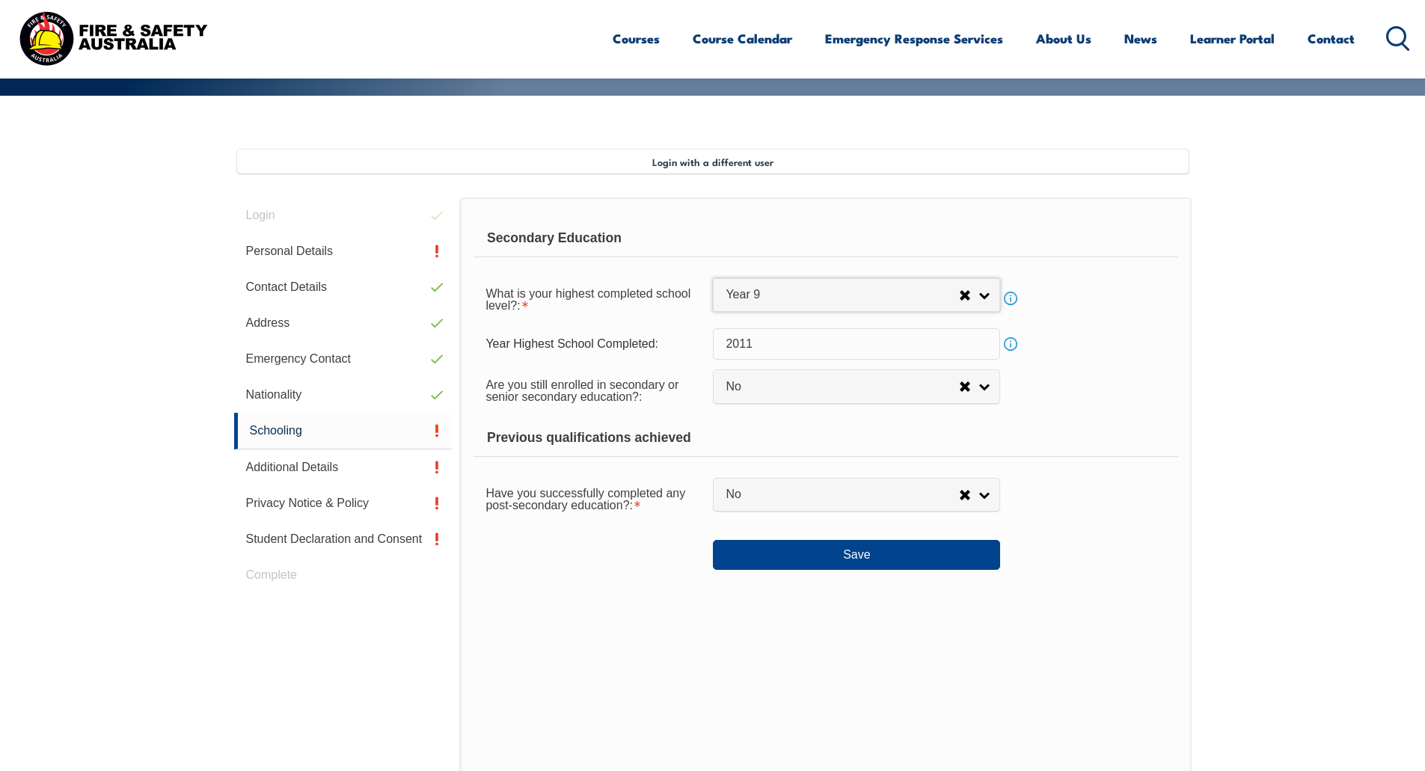
click at [1008, 302] on link "Info" at bounding box center [1010, 298] width 21 height 21
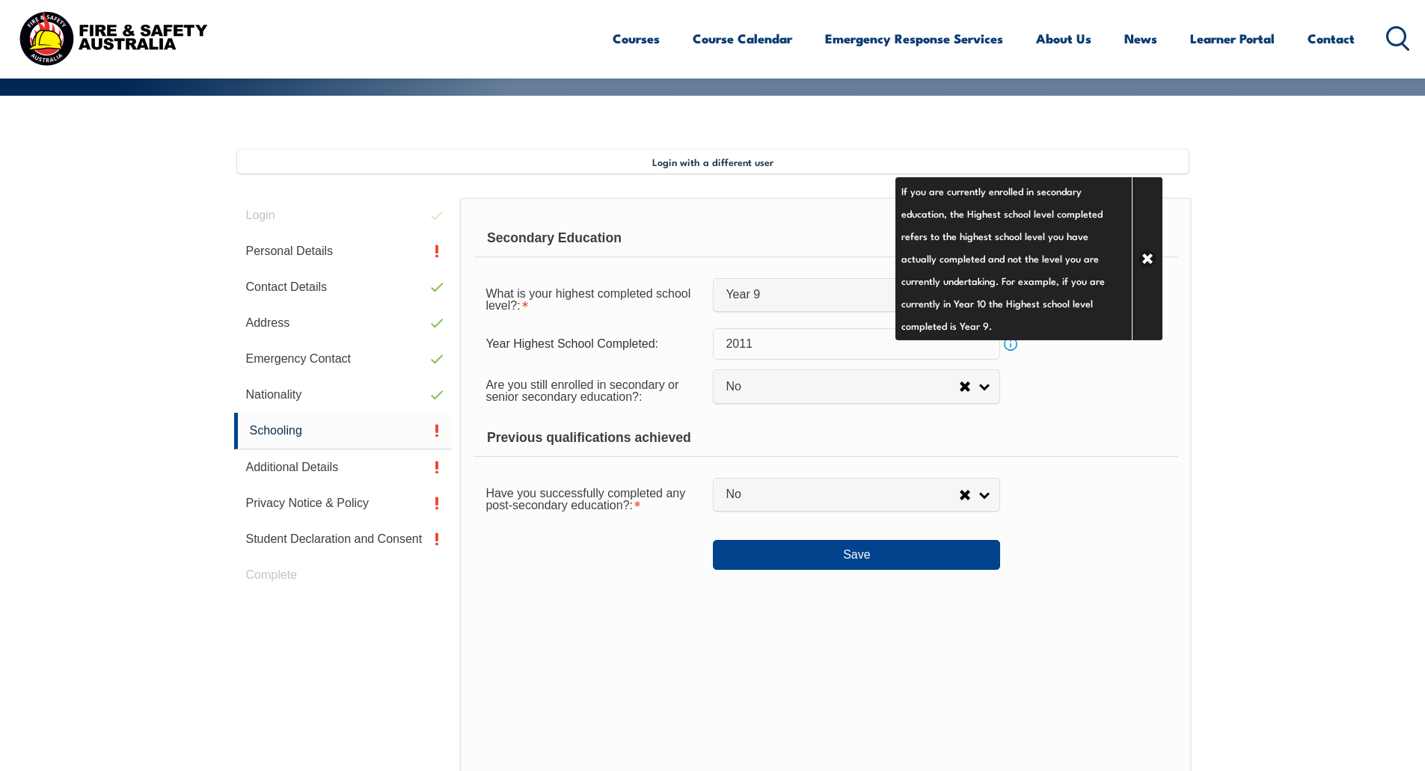
click at [1115, 406] on div "Are you still enrolled in secondary or senior secondary education?: Not Specifi…" at bounding box center [825, 390] width 704 height 42
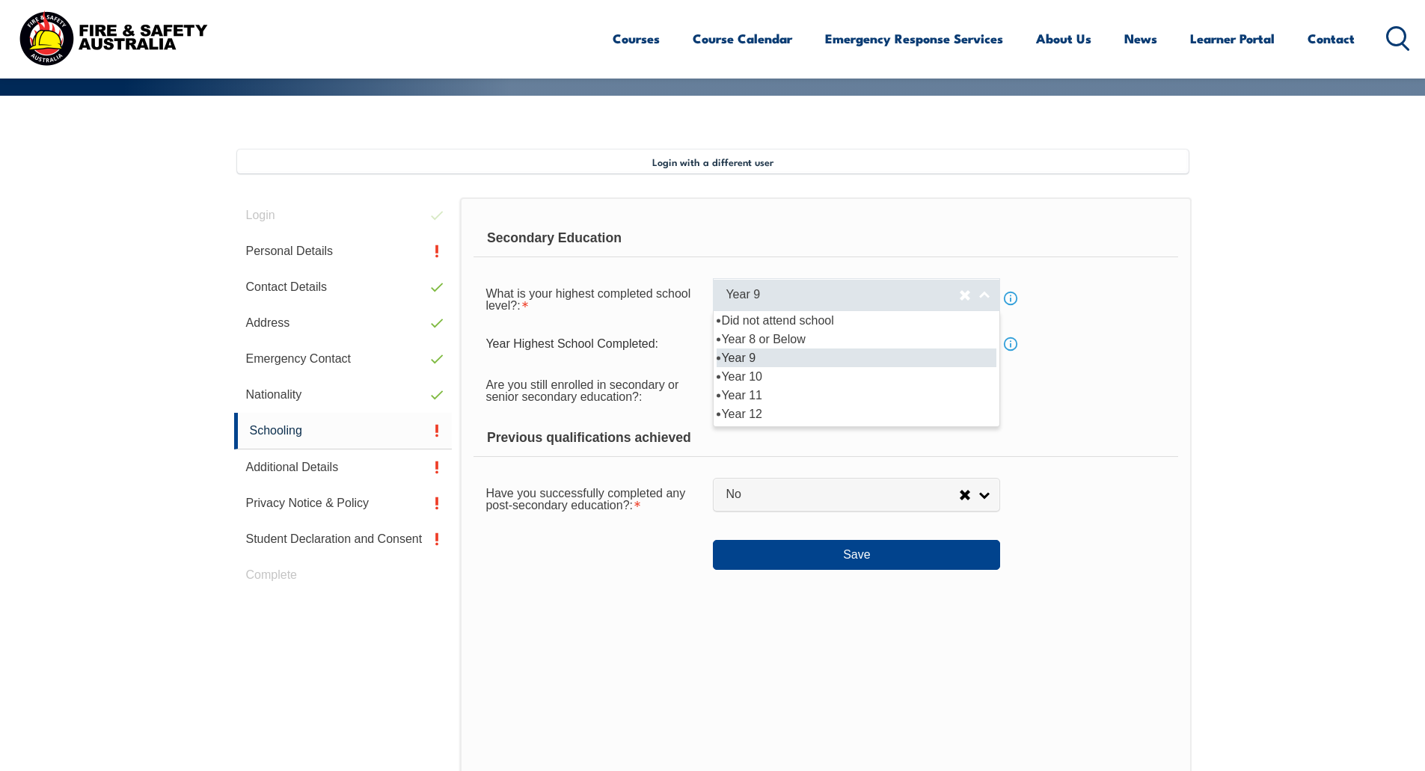
click at [808, 294] on span "Year 9" at bounding box center [842, 295] width 233 height 16
click at [1163, 306] on div "What is your highest completed school level?: Did not attend school Year 8 or B…" at bounding box center [825, 299] width 704 height 42
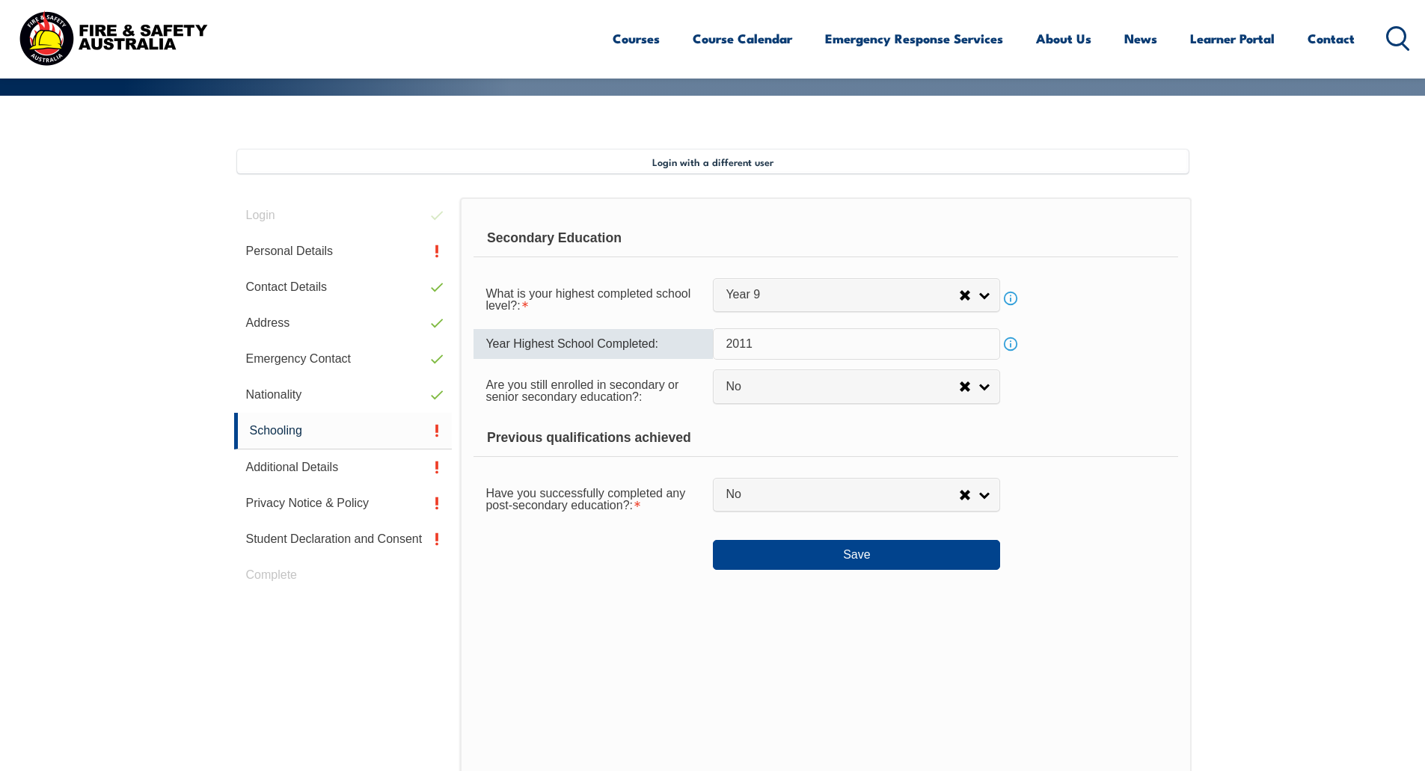
click at [856, 347] on input "2011" at bounding box center [856, 343] width 287 height 31
type input "2009"
click at [869, 496] on span "No" at bounding box center [842, 495] width 233 height 16
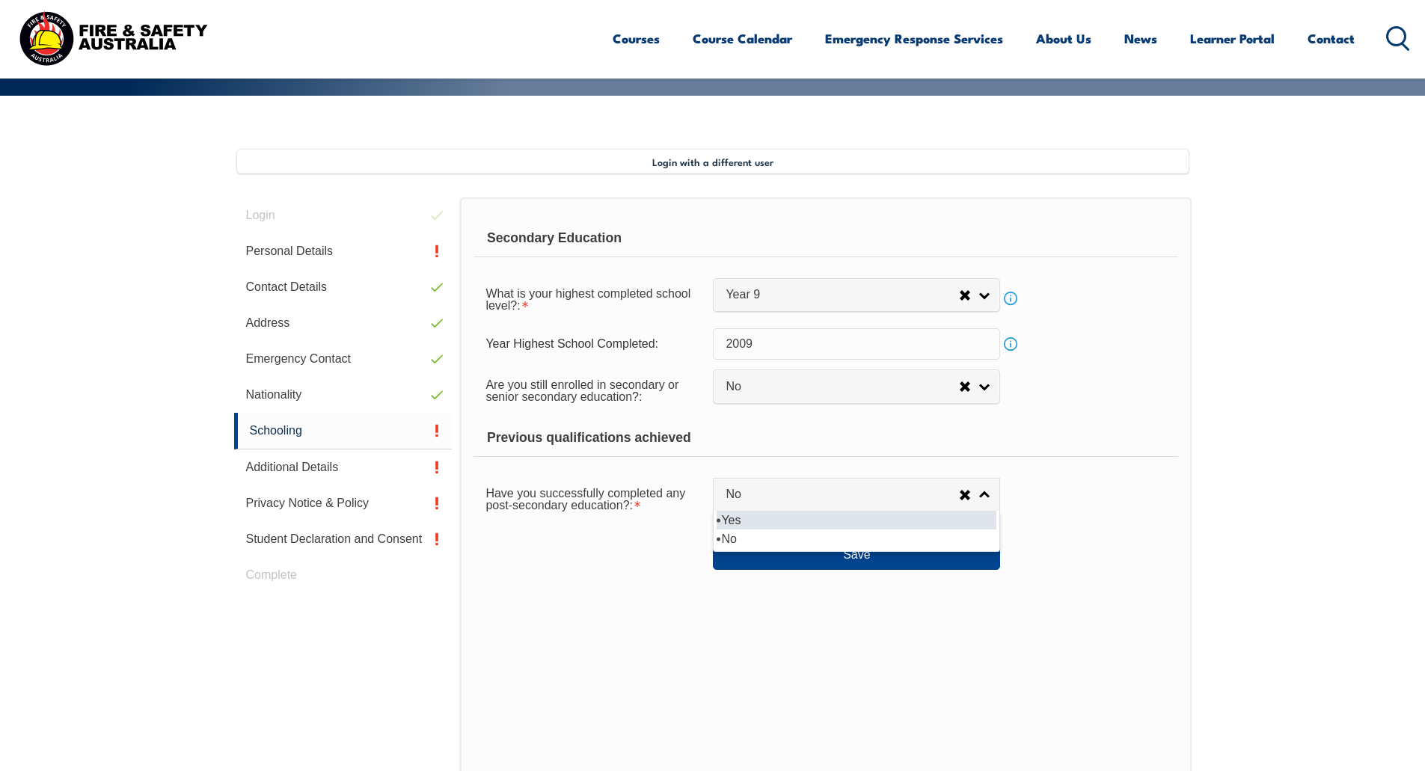
click at [859, 518] on li "Yes" at bounding box center [857, 520] width 280 height 19
select select "true"
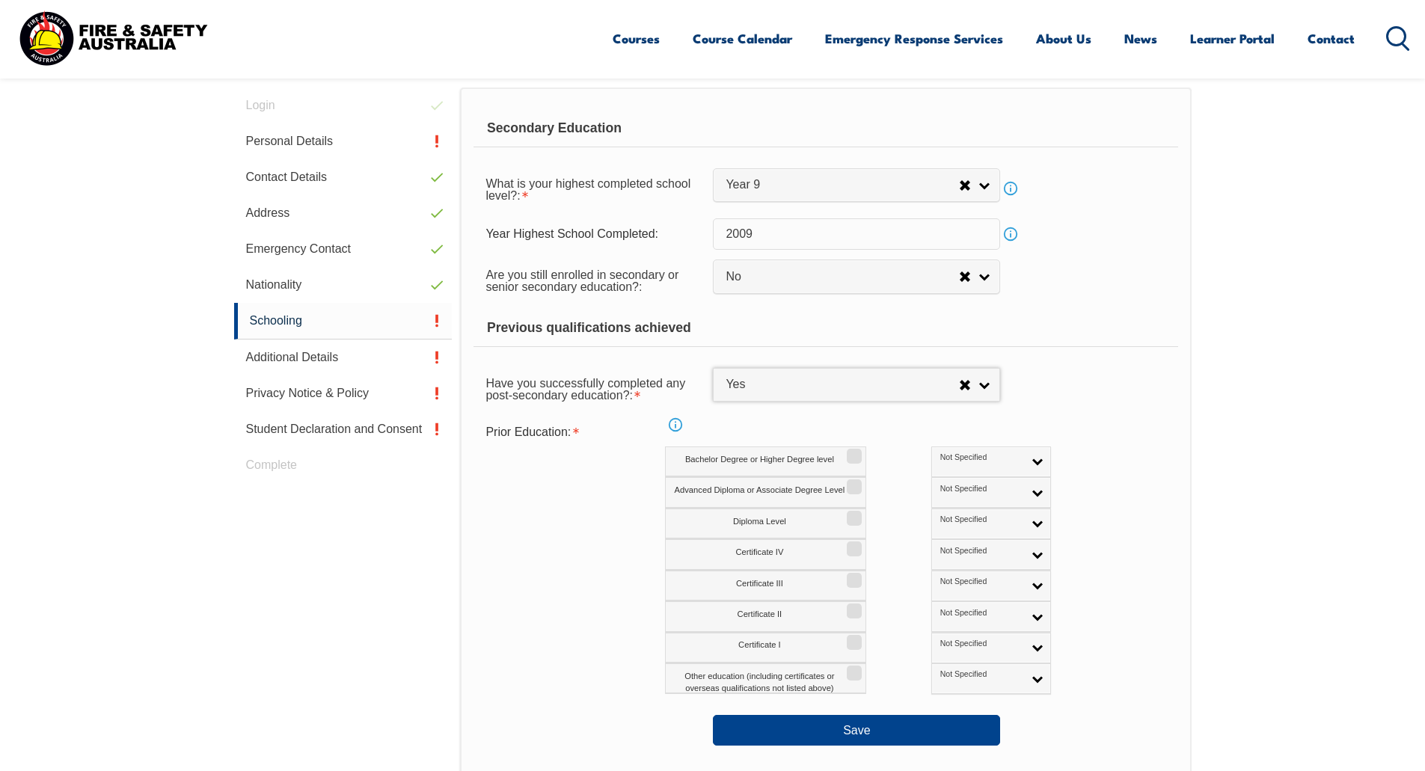
scroll to position [482, 0]
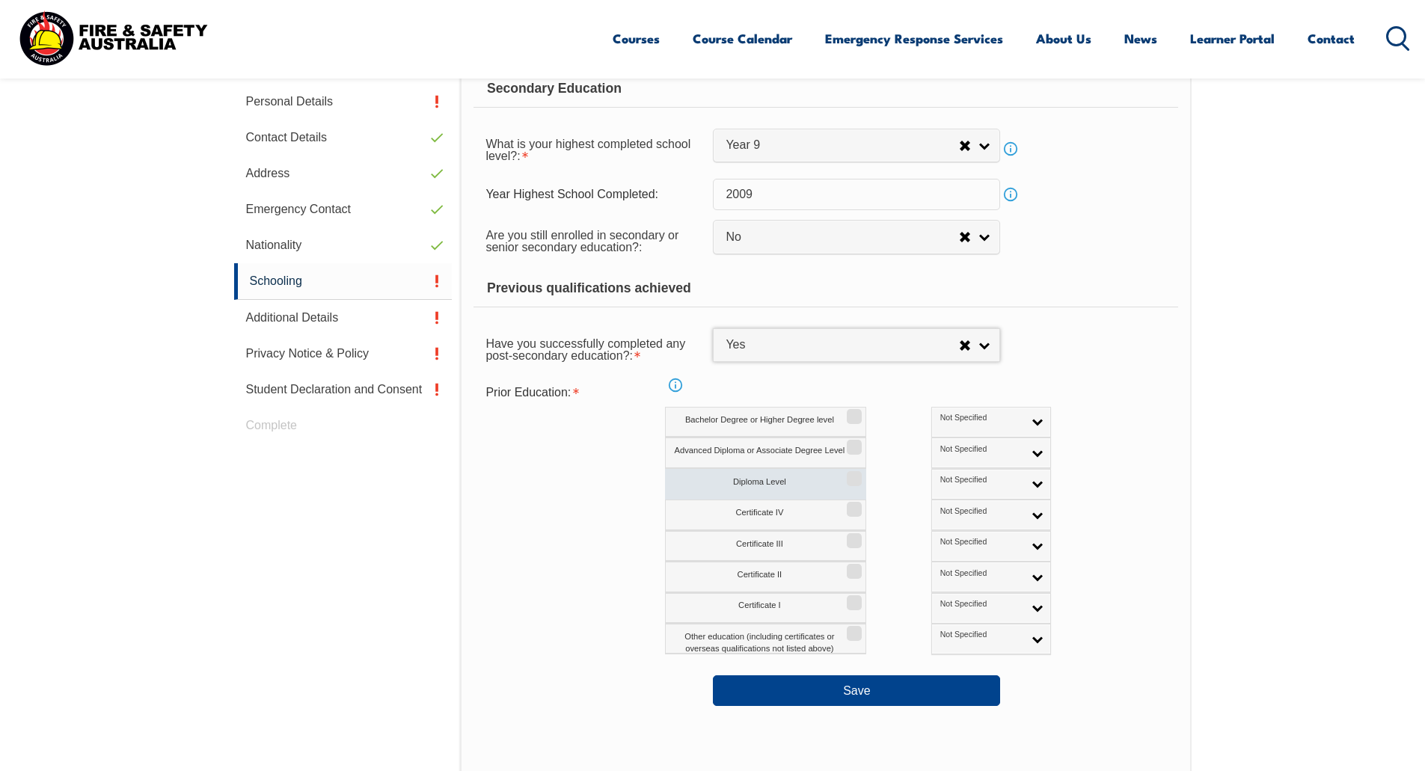
click at [853, 474] on input "Diploma Level" at bounding box center [851, 473] width 9 height 1
checkbox input "true"
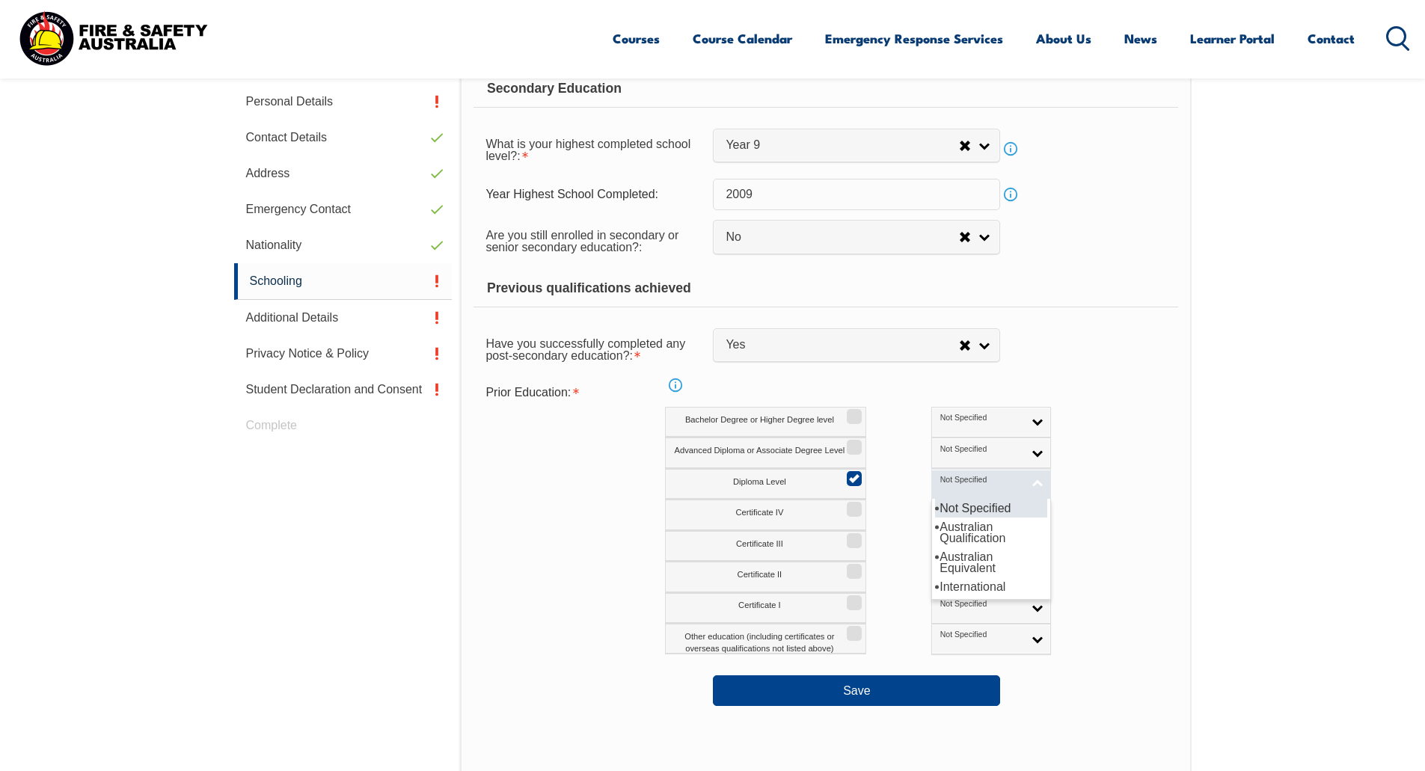
click at [969, 477] on link "Not Specified" at bounding box center [991, 484] width 120 height 31
click at [941, 582] on li "International" at bounding box center [991, 586] width 112 height 19
click at [971, 489] on link "International" at bounding box center [991, 484] width 120 height 31
click at [949, 500] on li "Not Specified" at bounding box center [991, 508] width 112 height 19
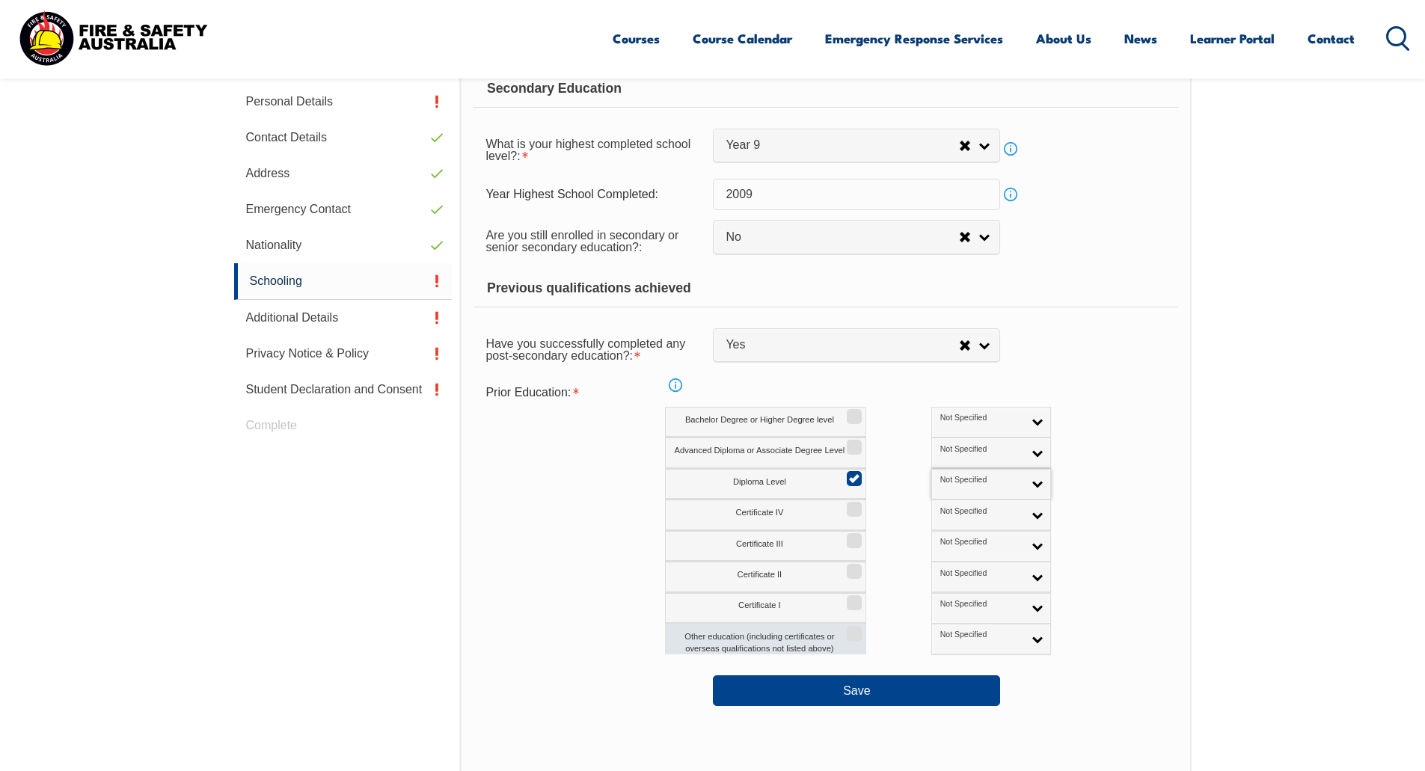
click at [856, 629] on input "Other education (including certificates or overseas qualifications not listed a…" at bounding box center [851, 628] width 9 height 1
checkbox input "true"
click at [986, 636] on link "Not Specified" at bounding box center [991, 639] width 120 height 31
click at [973, 666] on li "Not Specified" at bounding box center [991, 663] width 112 height 19
click at [883, 693] on button "Save" at bounding box center [856, 690] width 287 height 30
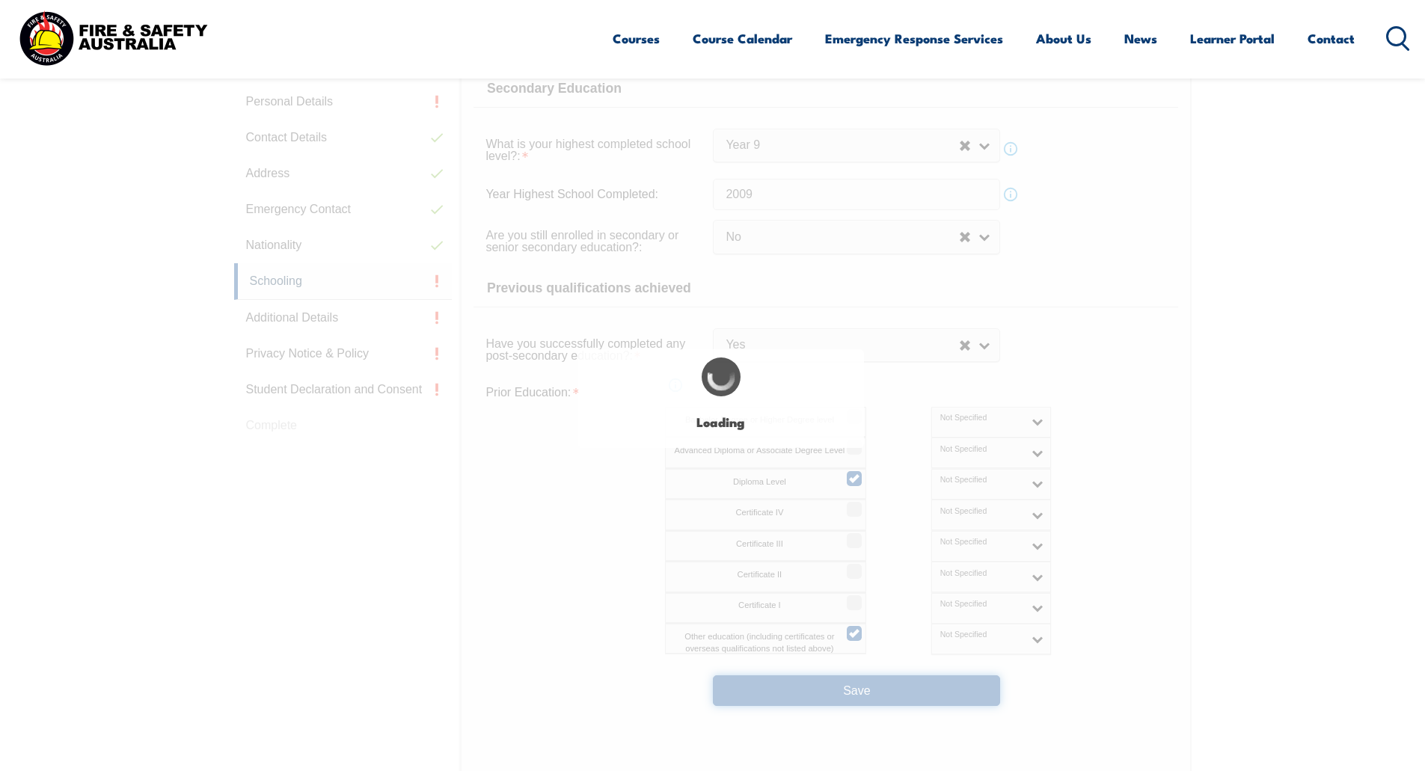
select select
select select "false"
select select "true"
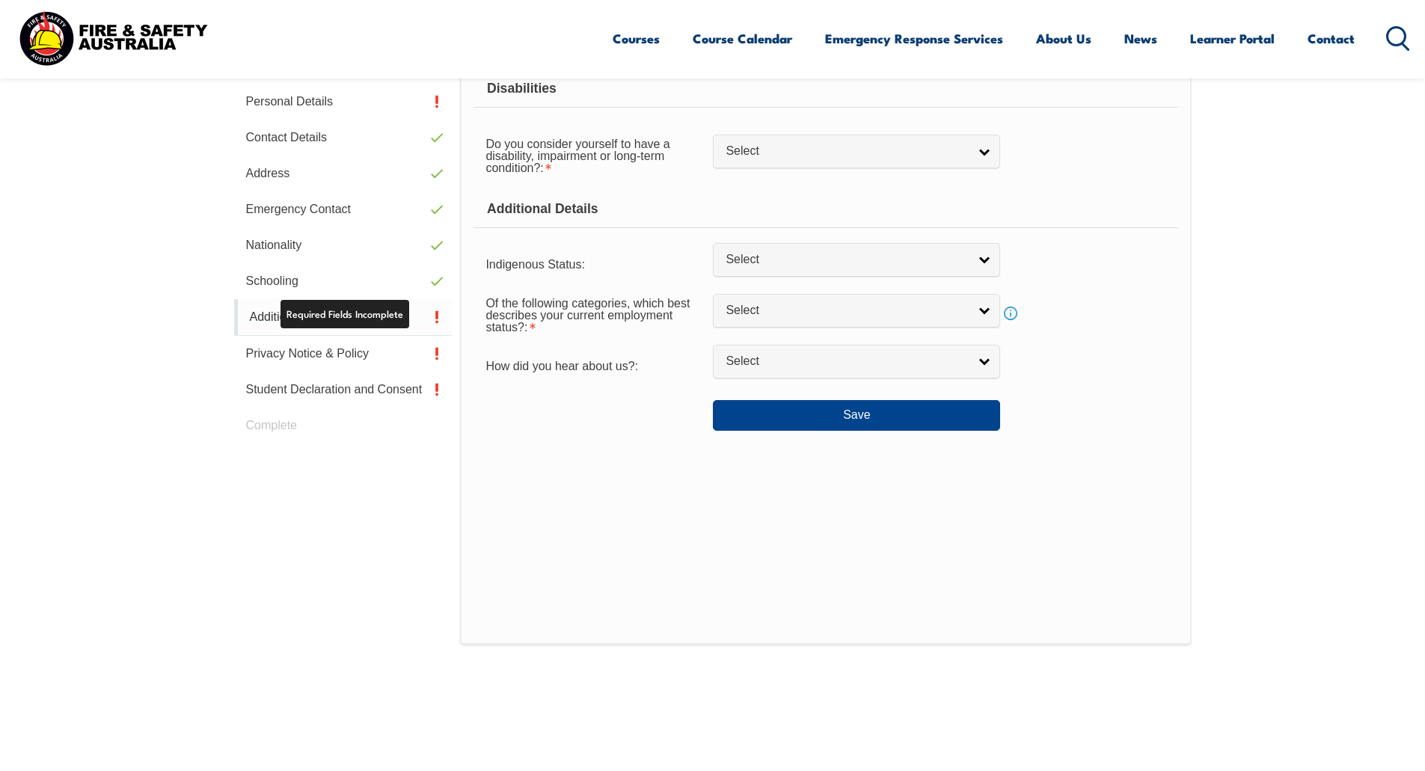
scroll to position [408, 0]
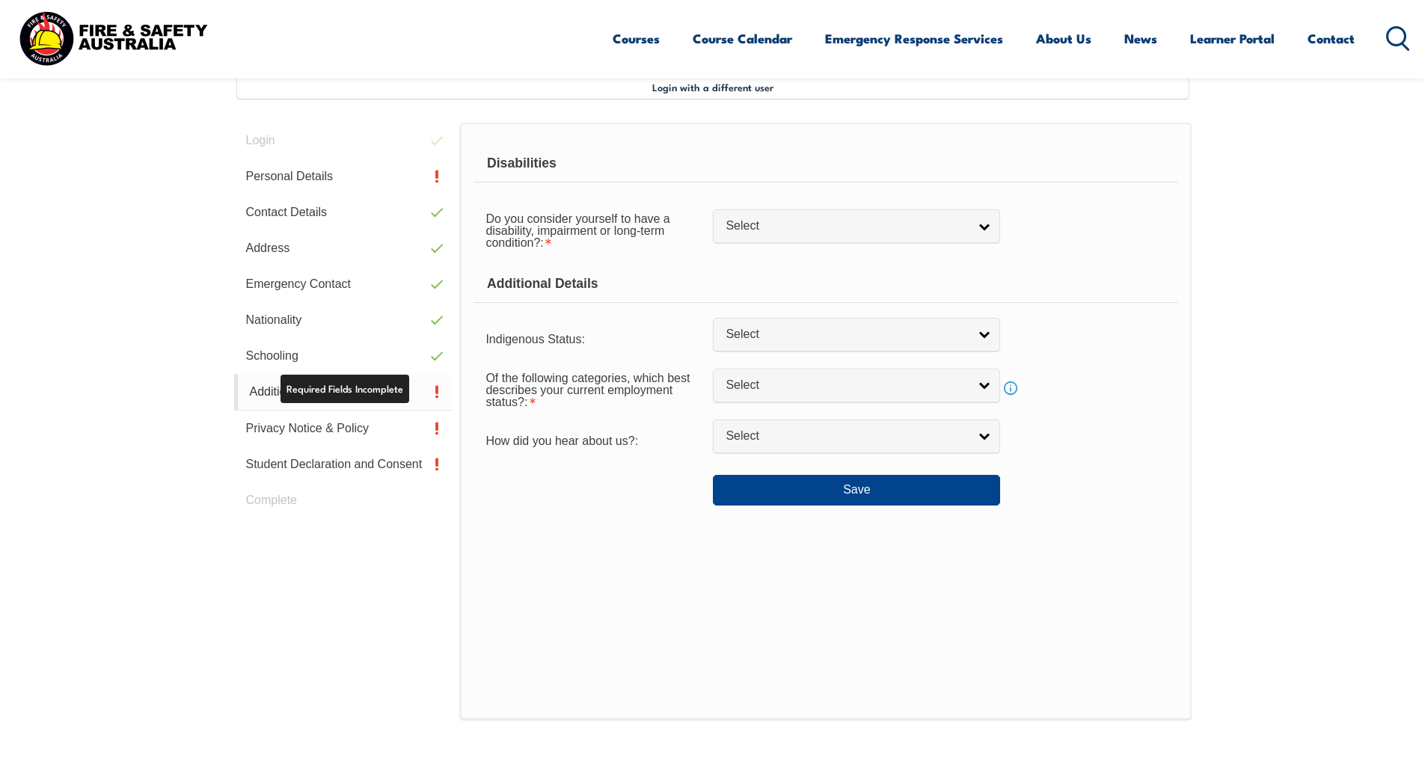
click at [393, 323] on link "Nationality" at bounding box center [343, 320] width 218 height 36
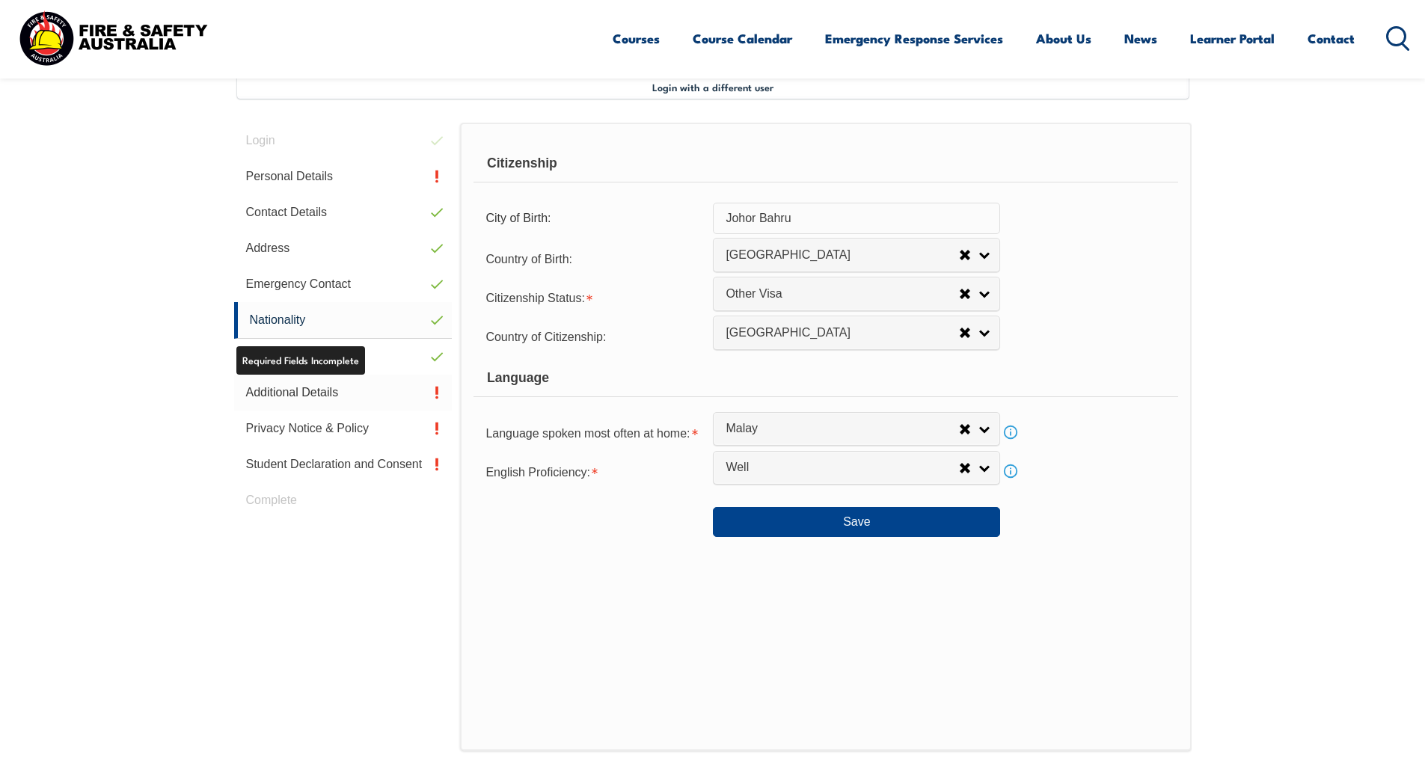
click at [331, 381] on link "Additional Details" at bounding box center [343, 393] width 218 height 36
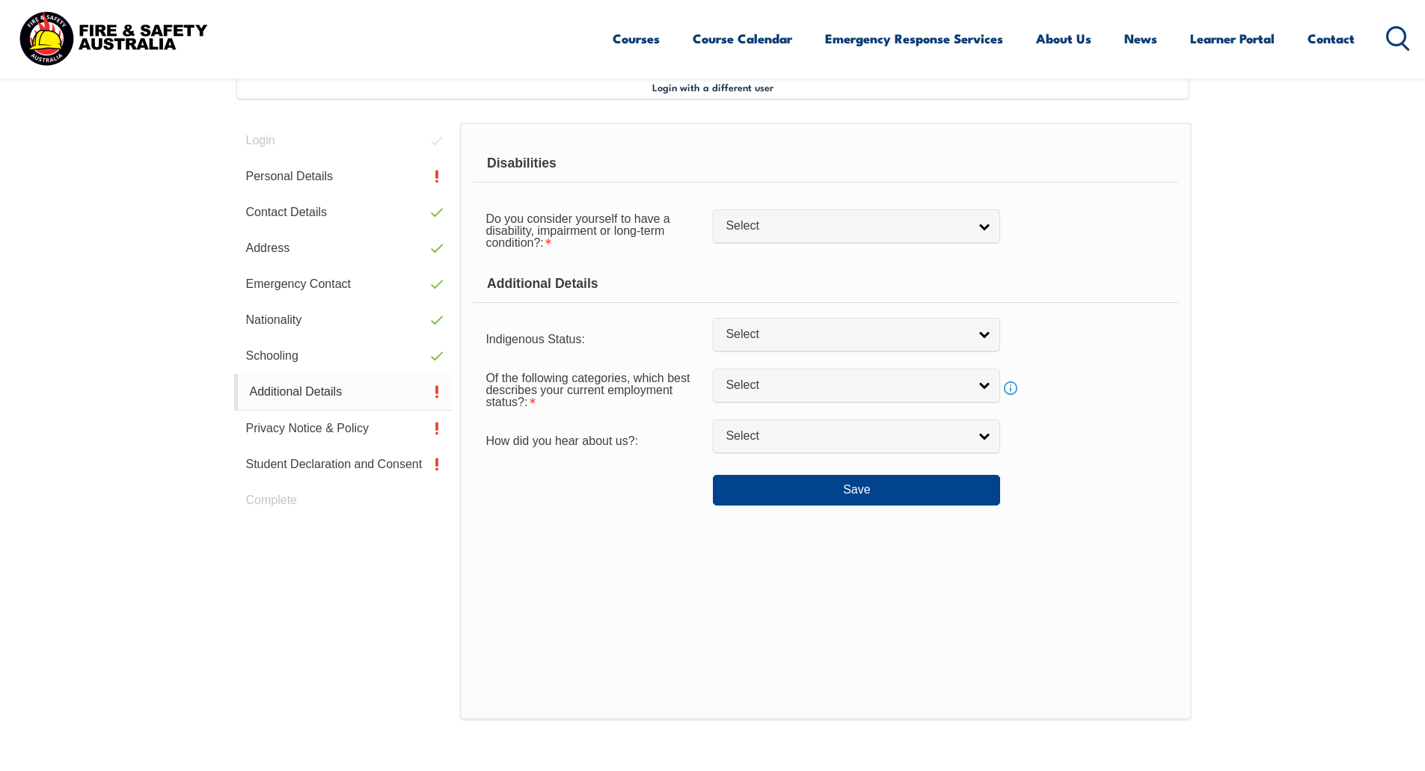
click at [345, 385] on link "Additional Details" at bounding box center [343, 392] width 218 height 37
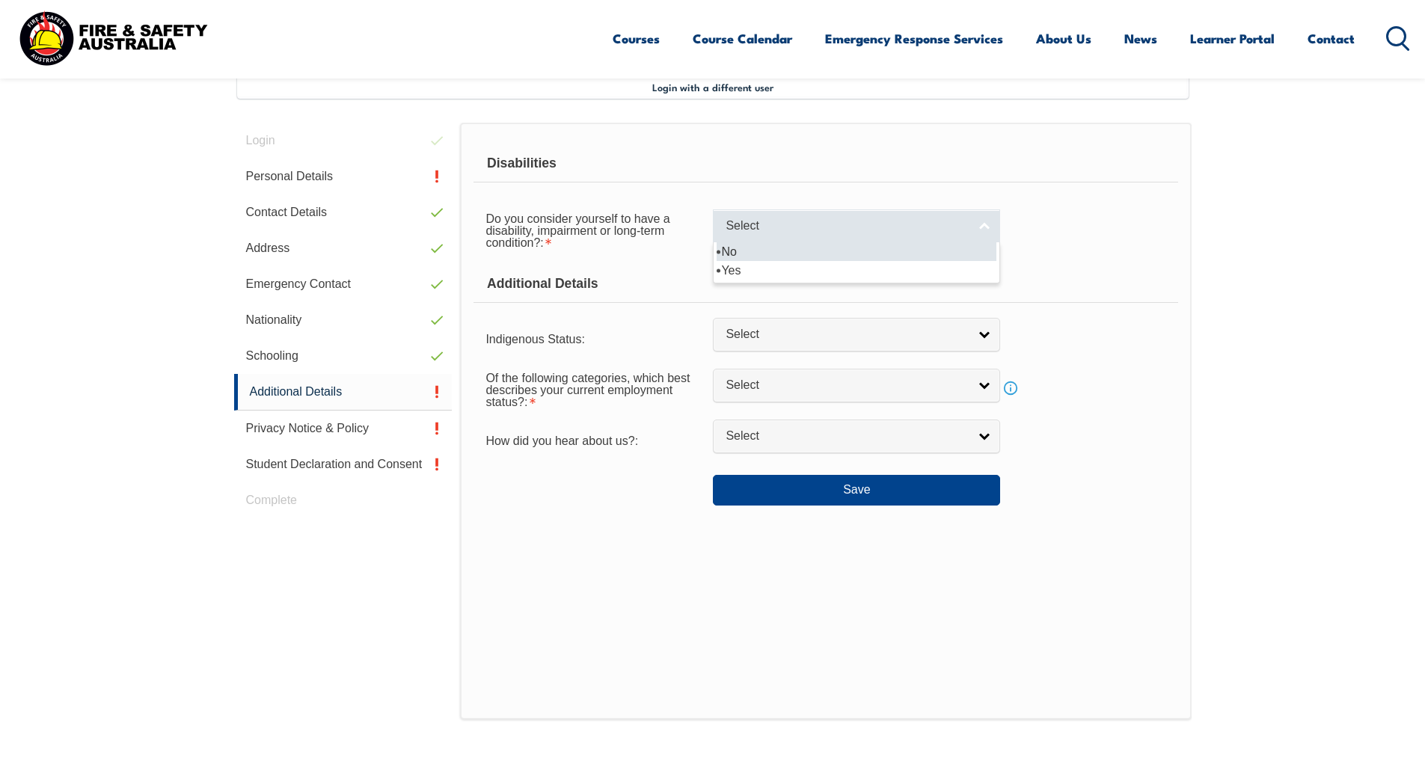
click at [847, 236] on link "Select" at bounding box center [856, 226] width 287 height 34
click at [826, 257] on li "No" at bounding box center [857, 251] width 280 height 19
select select "false"
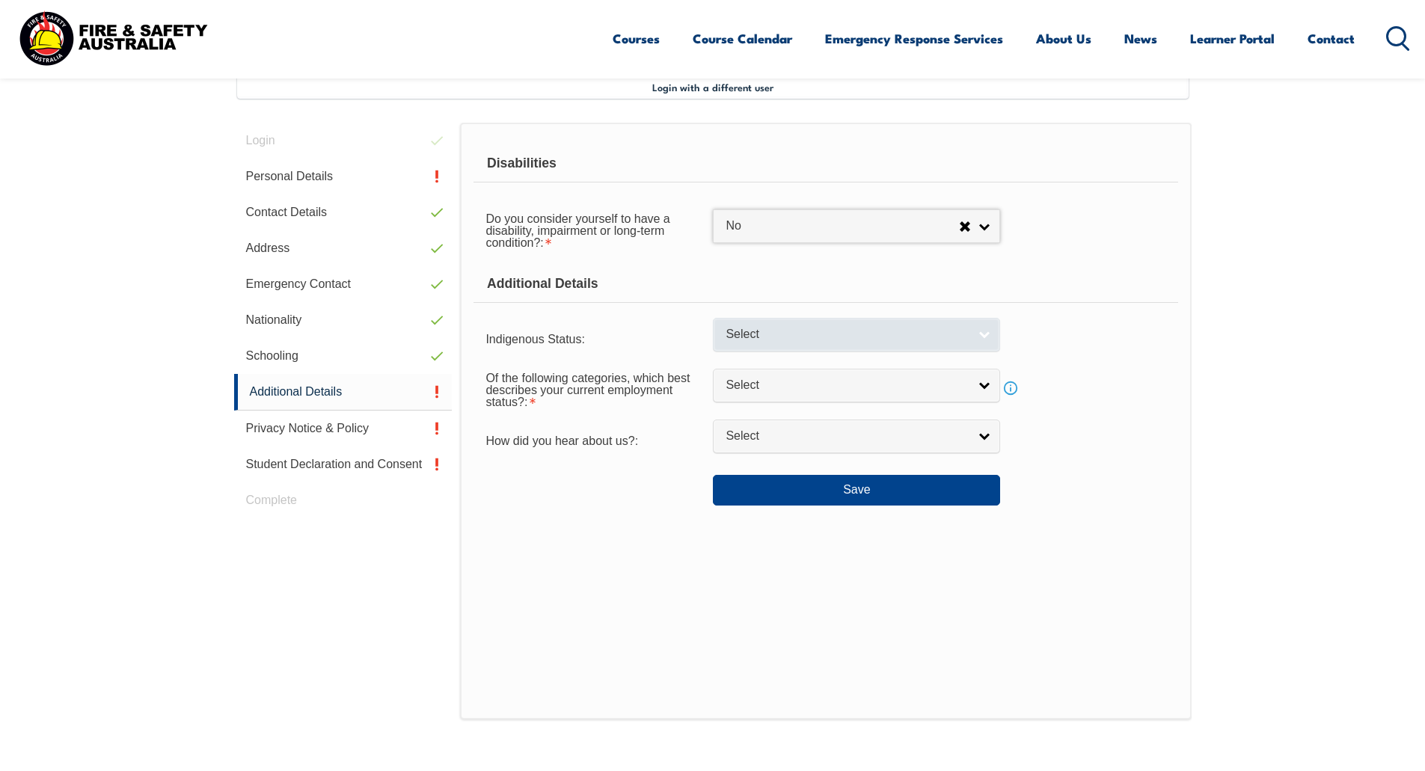
click at [788, 344] on link "Select" at bounding box center [856, 335] width 287 height 34
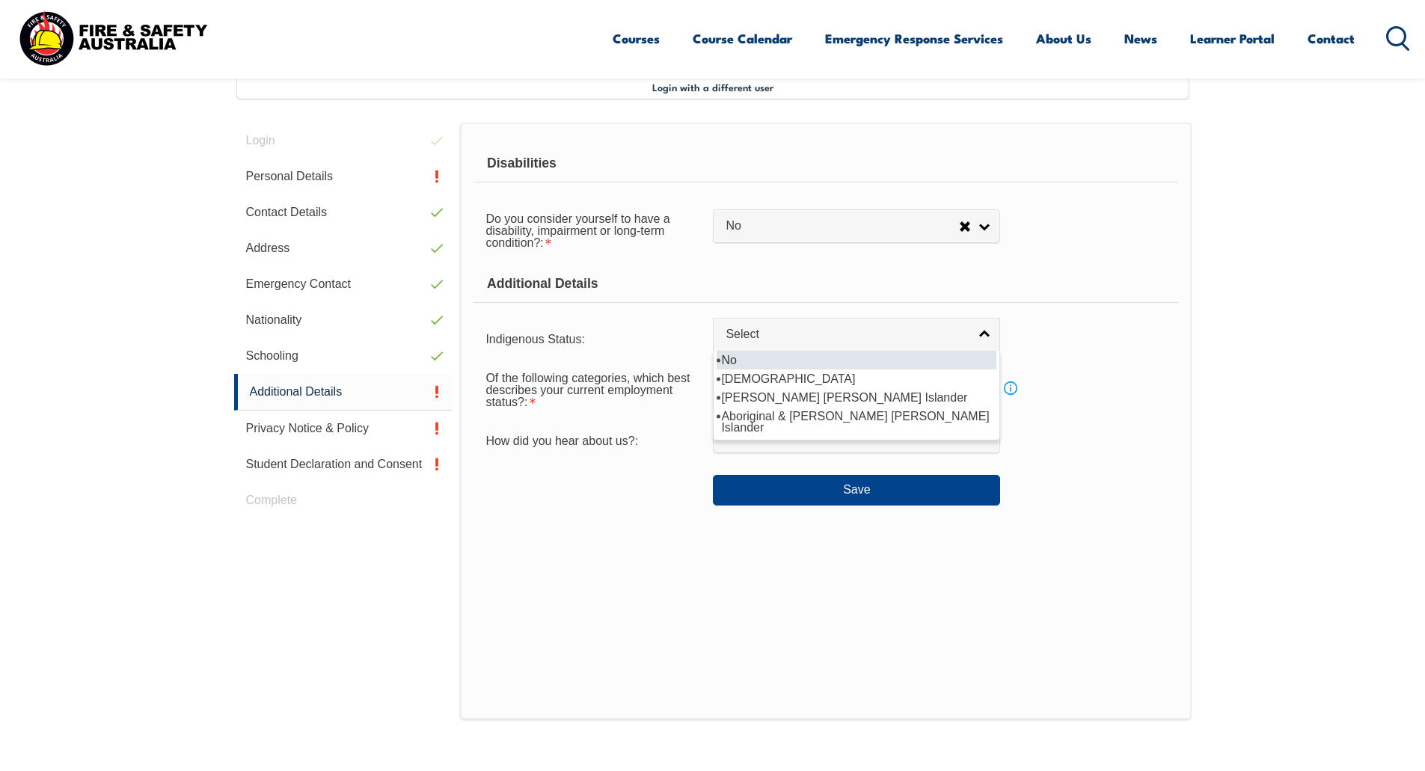
click at [782, 359] on li "No" at bounding box center [857, 360] width 280 height 19
select select "4"
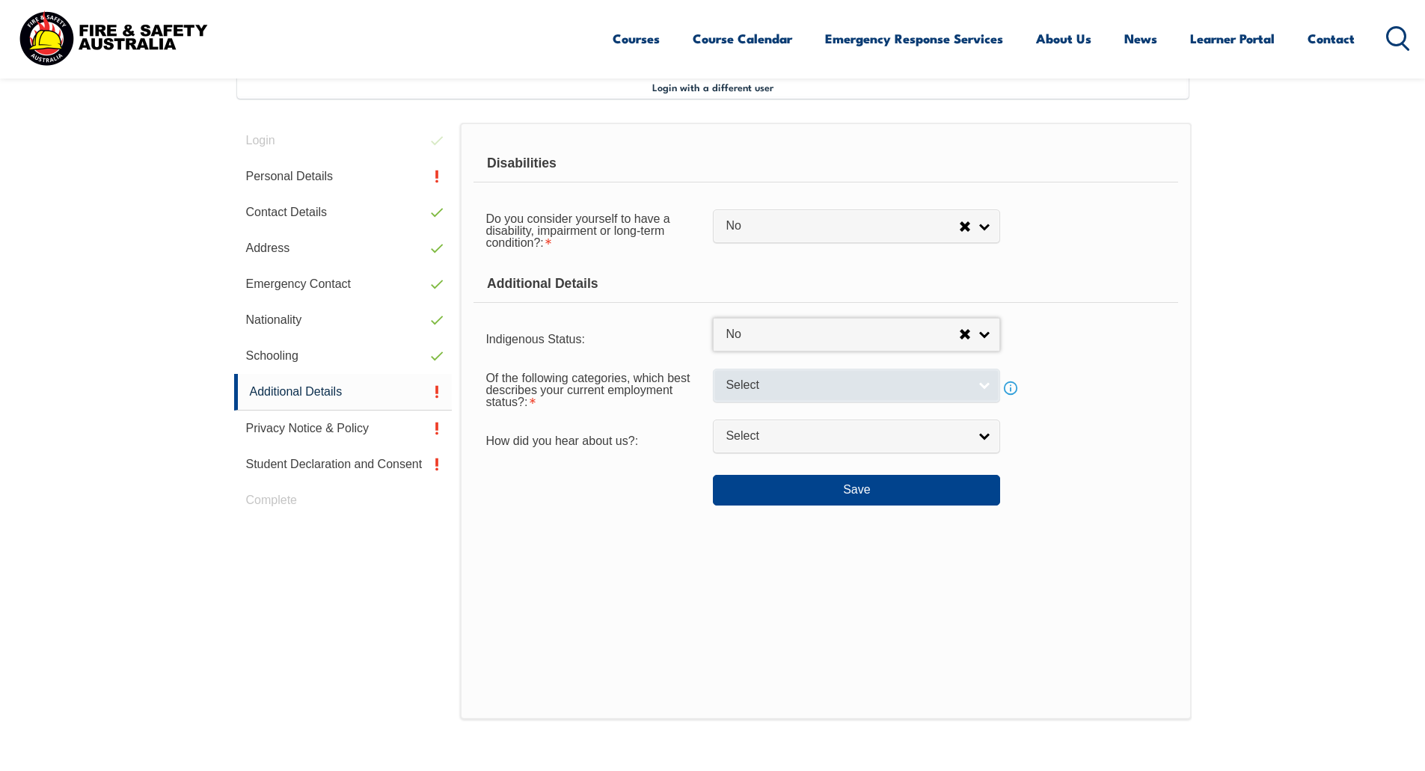
click at [776, 392] on span "Select" at bounding box center [847, 386] width 242 height 16
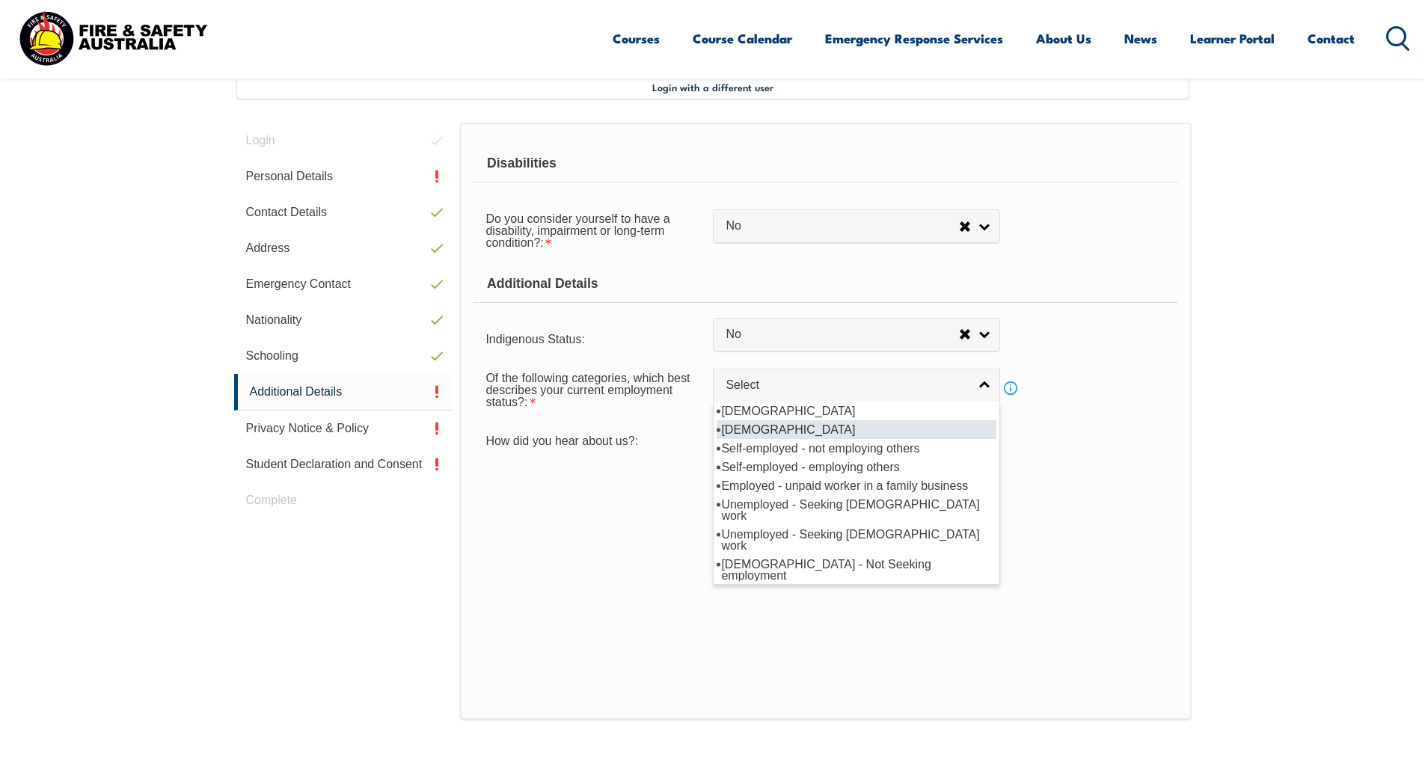
click at [895, 427] on li "[DEMOGRAPHIC_DATA]" at bounding box center [857, 429] width 280 height 19
select select "2"
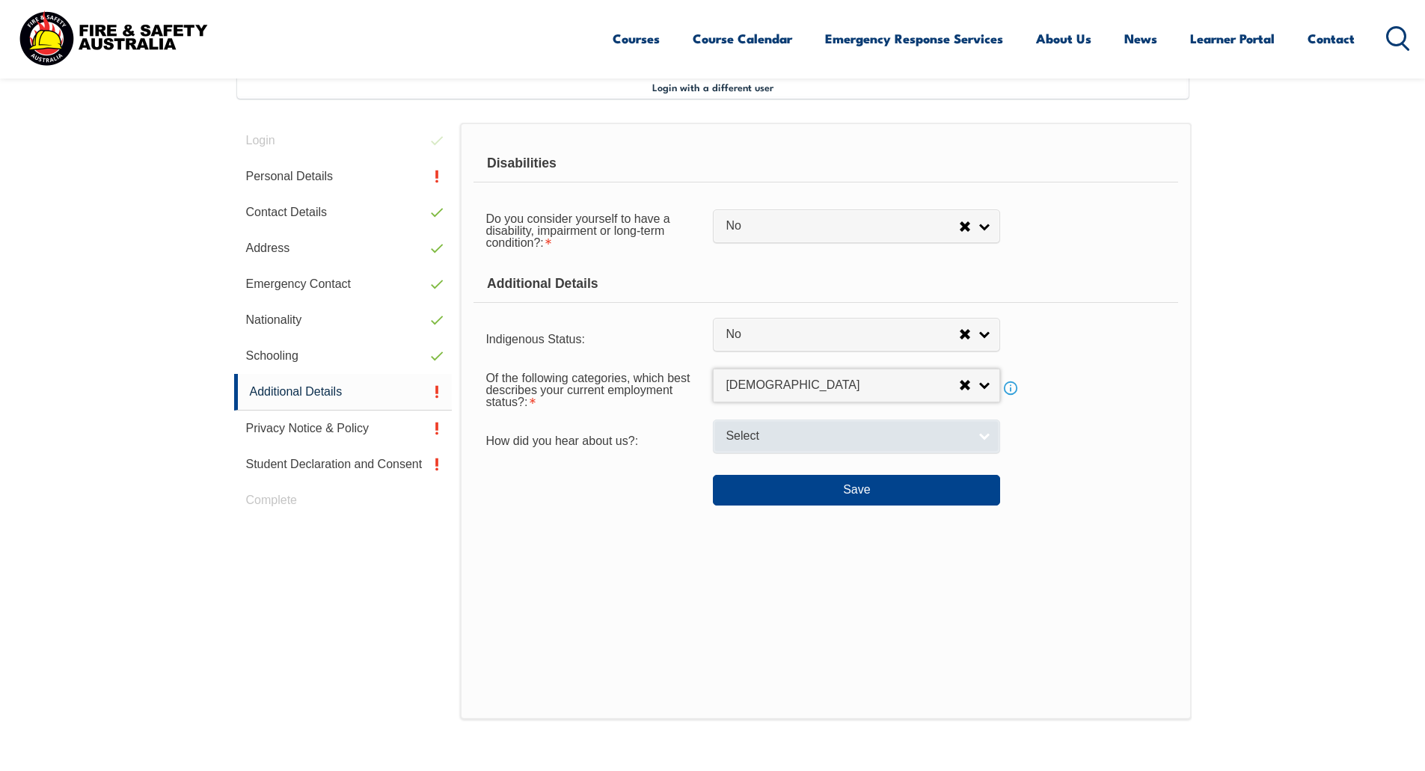
click at [960, 433] on span "Select" at bounding box center [847, 437] width 242 height 16
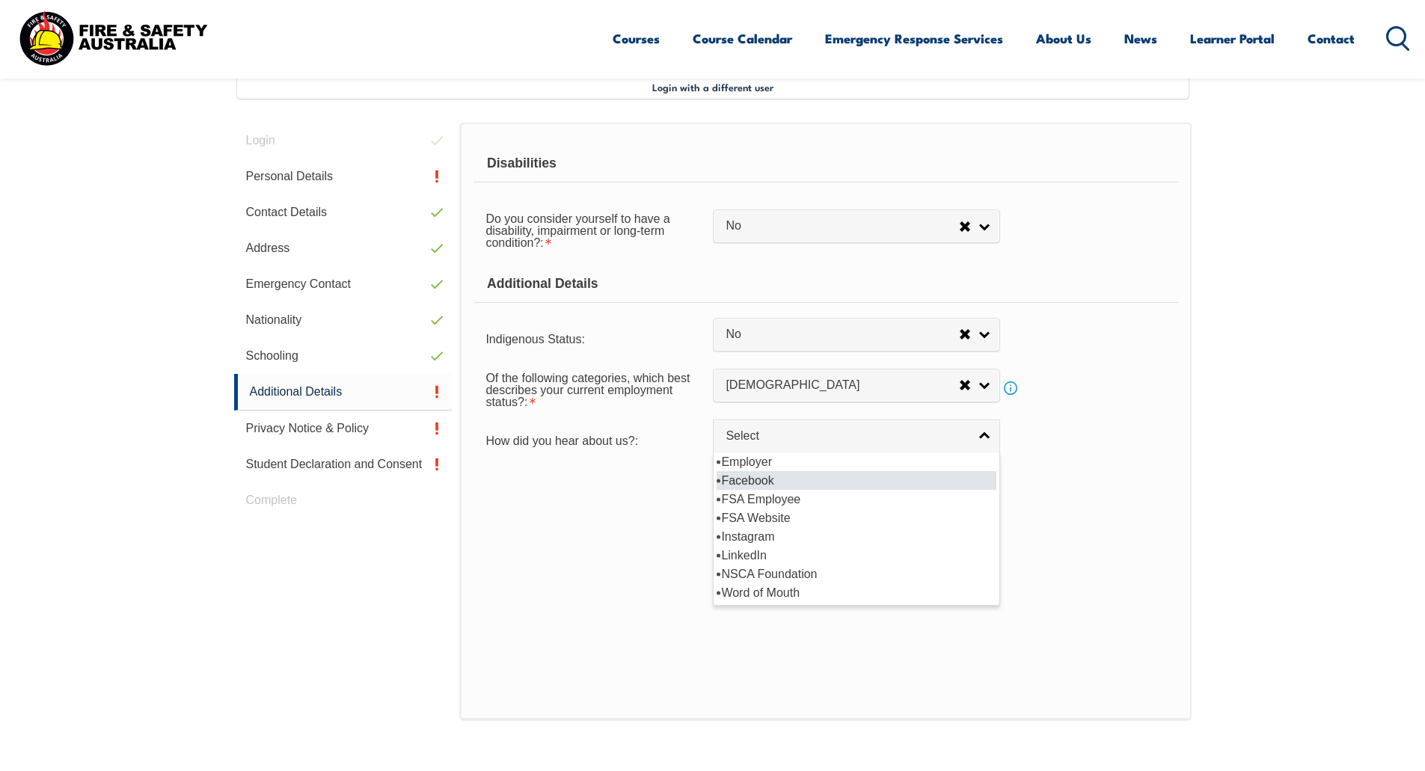
click at [904, 465] on li "Employer" at bounding box center [857, 462] width 280 height 19
select select "8019"
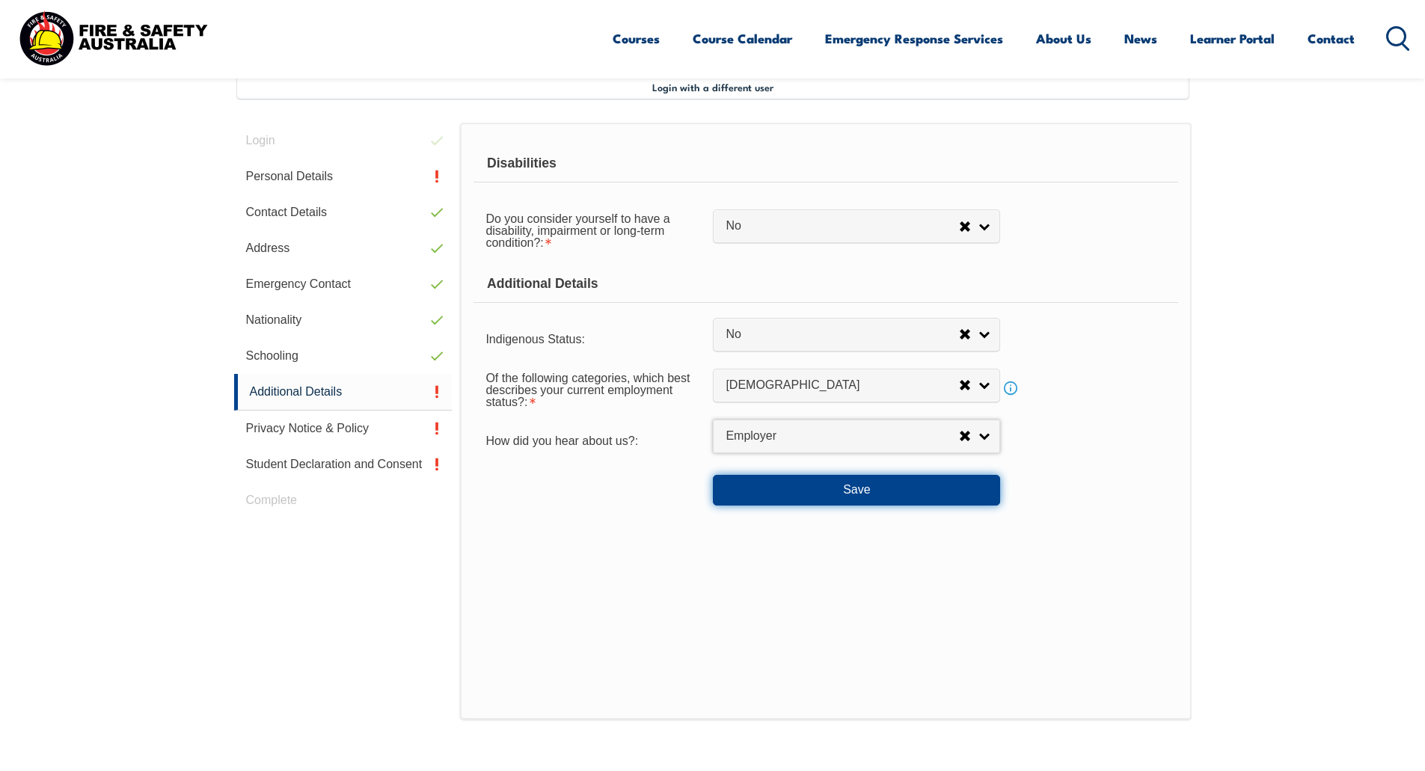
click at [844, 491] on button "Save" at bounding box center [856, 490] width 287 height 30
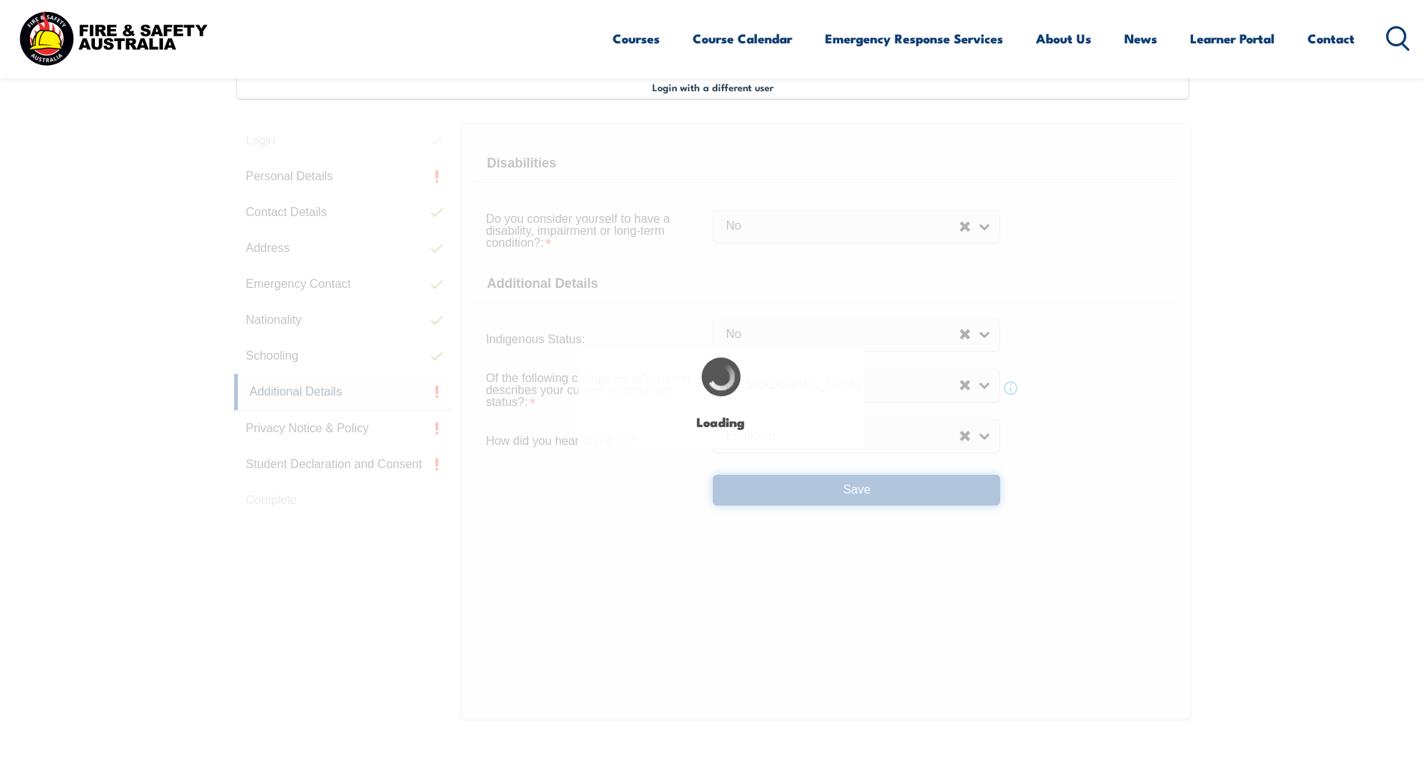
select select "false"
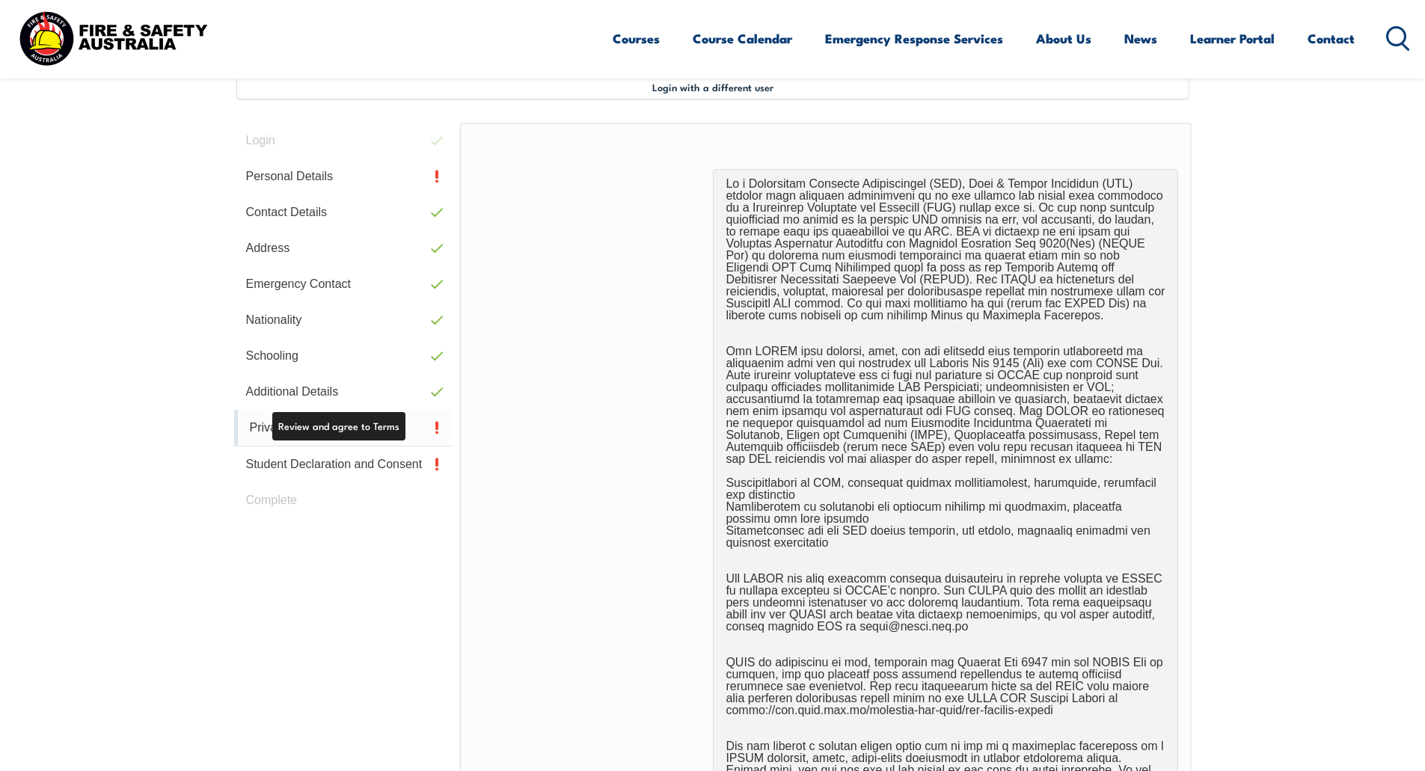
click at [384, 432] on link "Privacy Notice & Policy" at bounding box center [343, 428] width 218 height 37
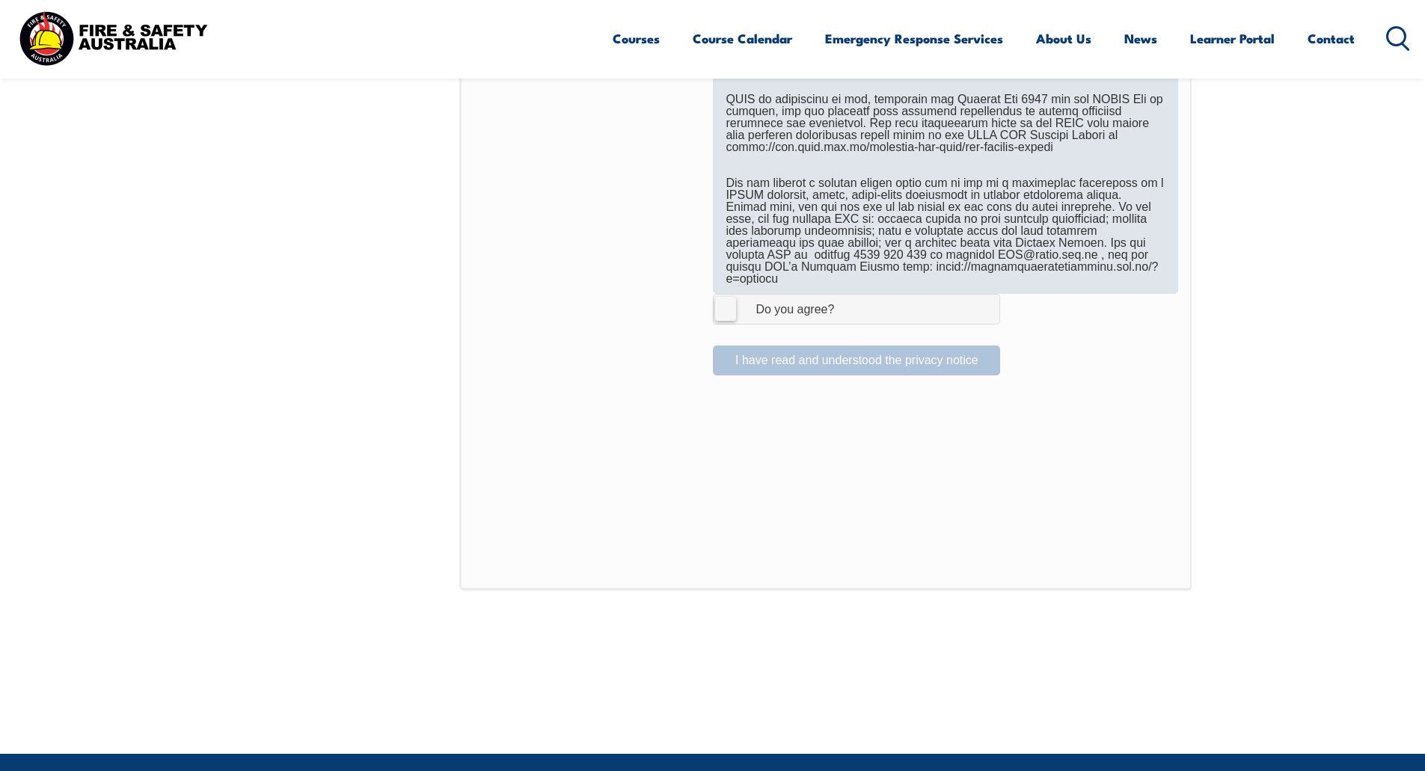
scroll to position [821, 0]
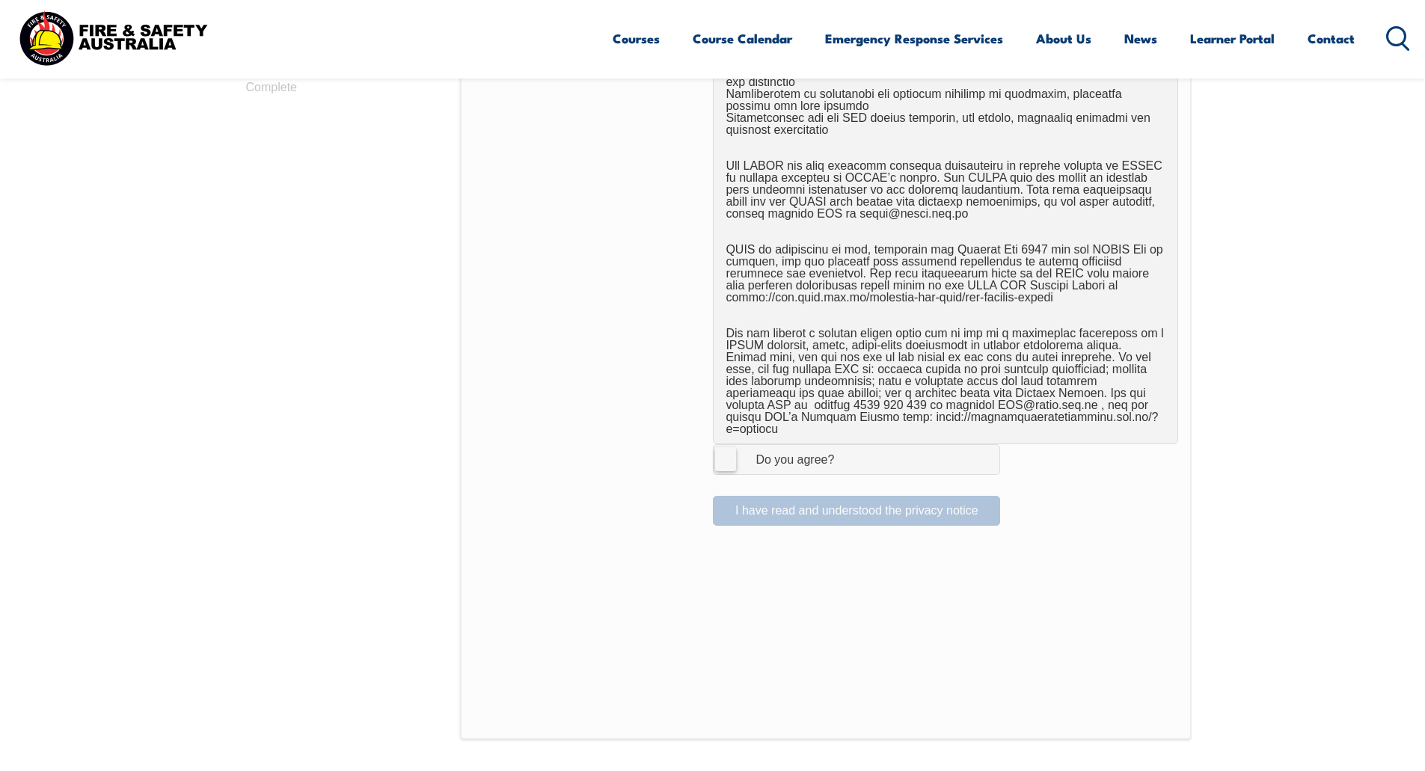
click at [732, 456] on label "I Agree Do you agree?" at bounding box center [856, 459] width 287 height 30
click at [846, 456] on input "I Agree Do you agree?" at bounding box center [858, 459] width 25 height 28
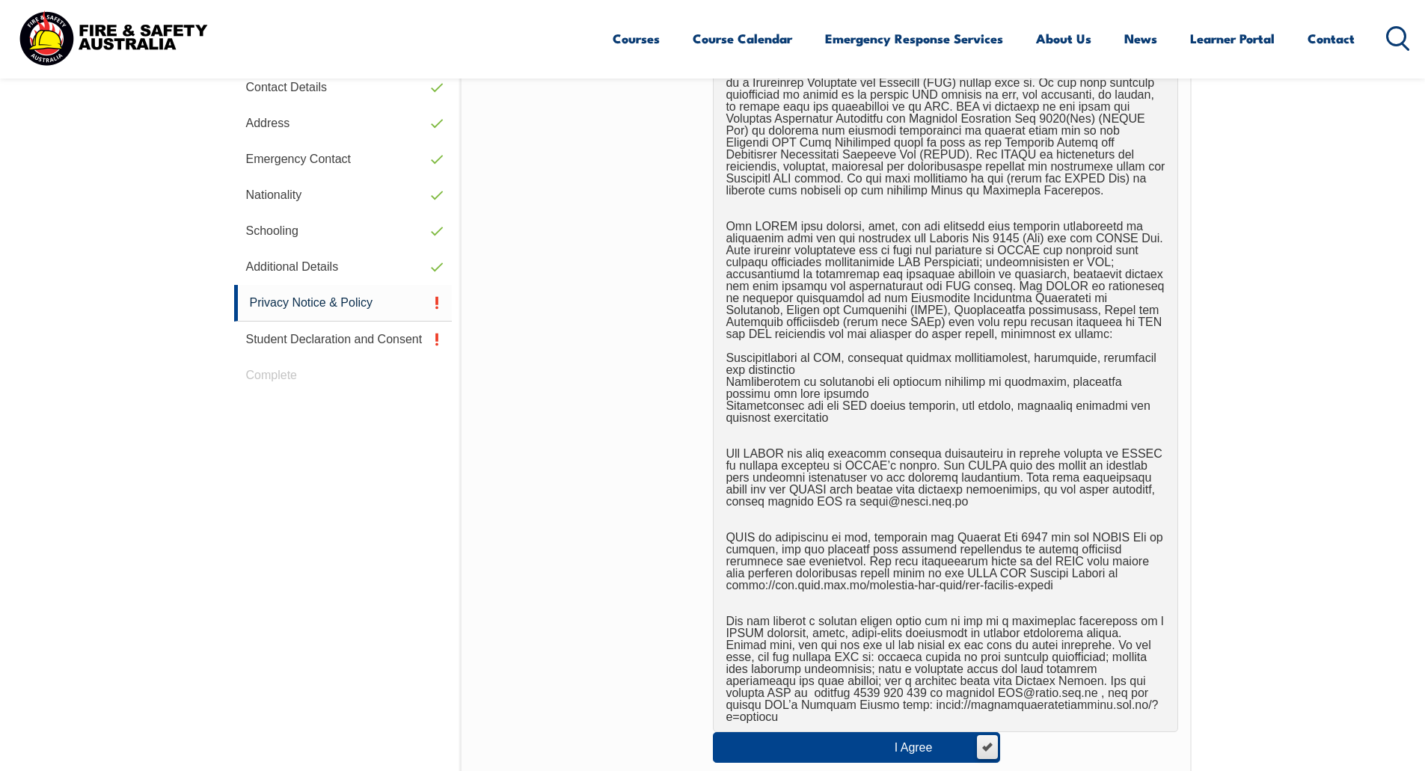
scroll to position [746, 0]
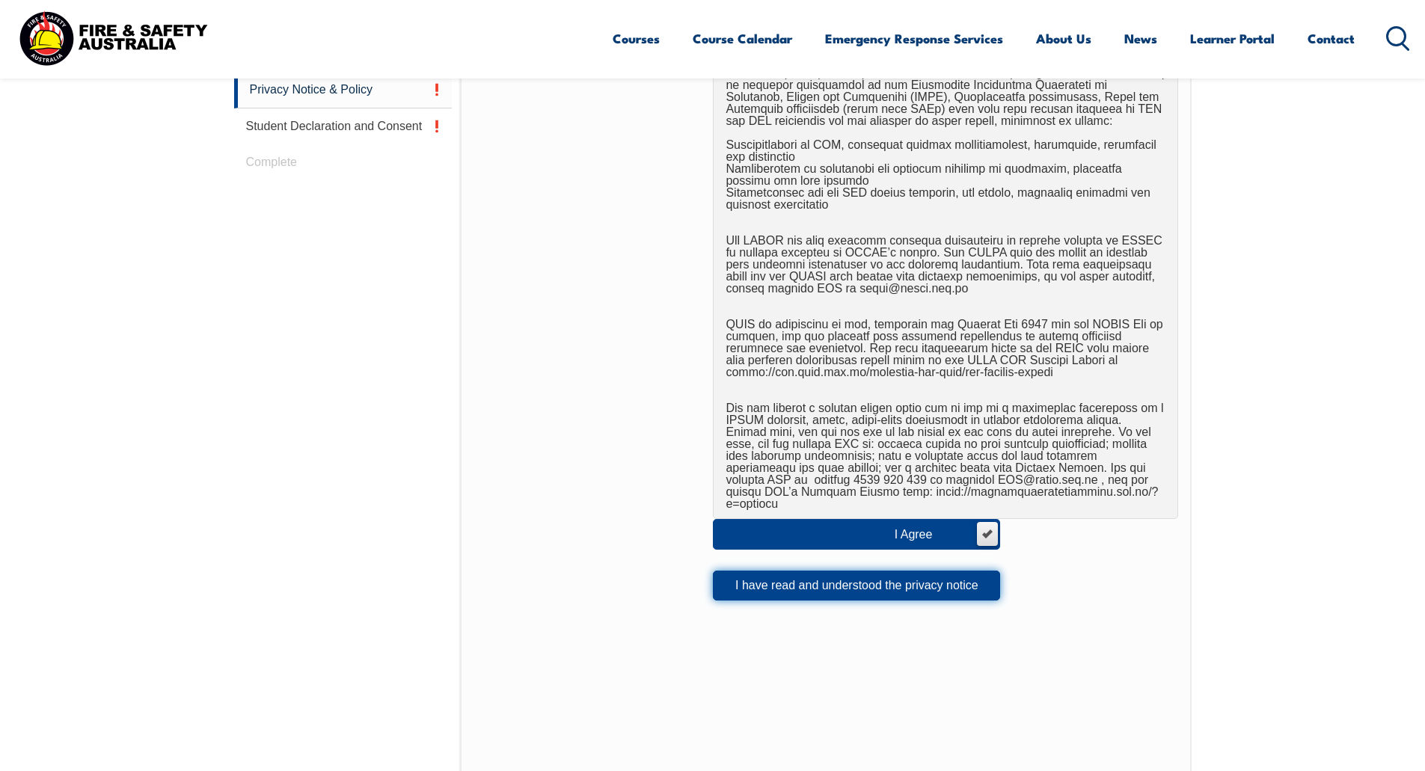
click at [782, 571] on button "I have read and understood the privacy notice" at bounding box center [856, 586] width 287 height 30
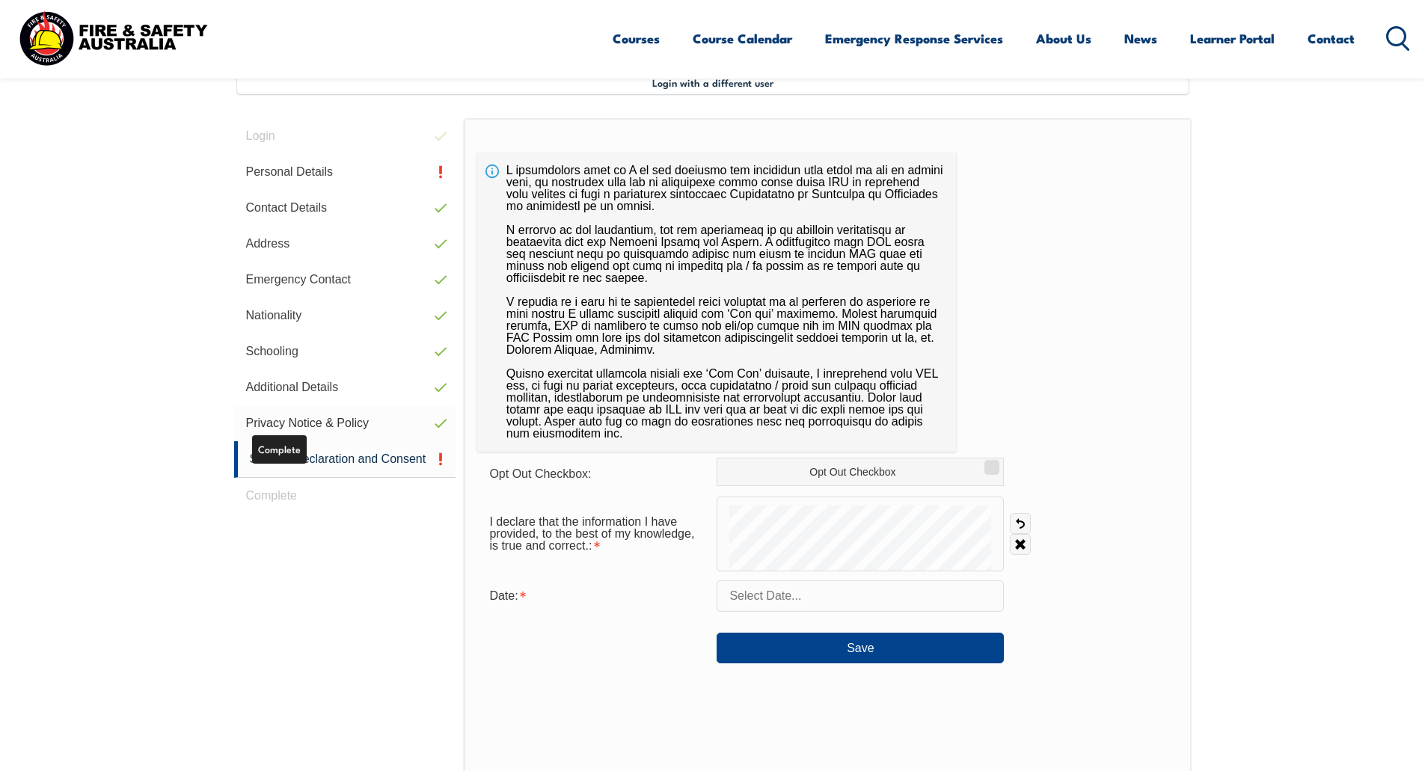
scroll to position [408, 0]
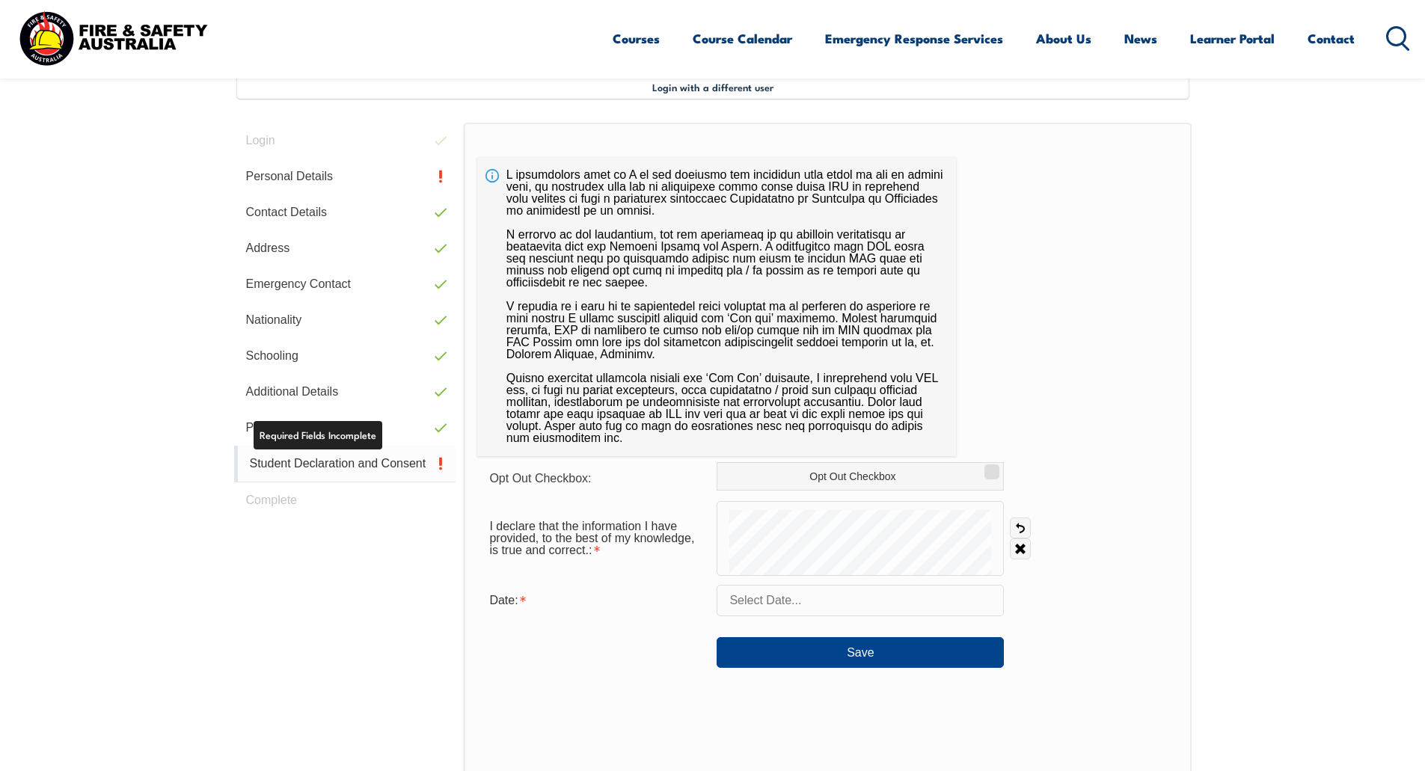
click at [378, 459] on link "Student Declaration and Consent" at bounding box center [345, 464] width 222 height 37
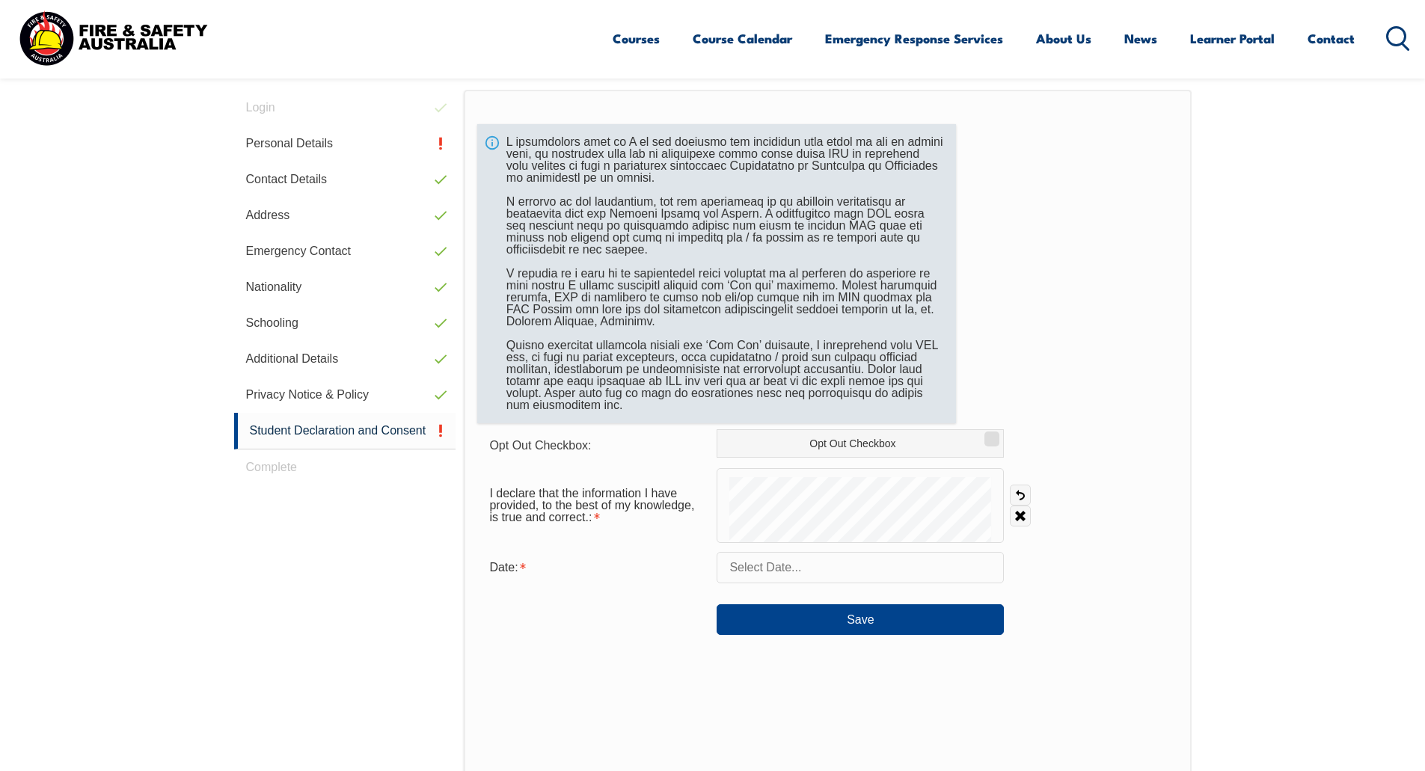
scroll to position [409, 0]
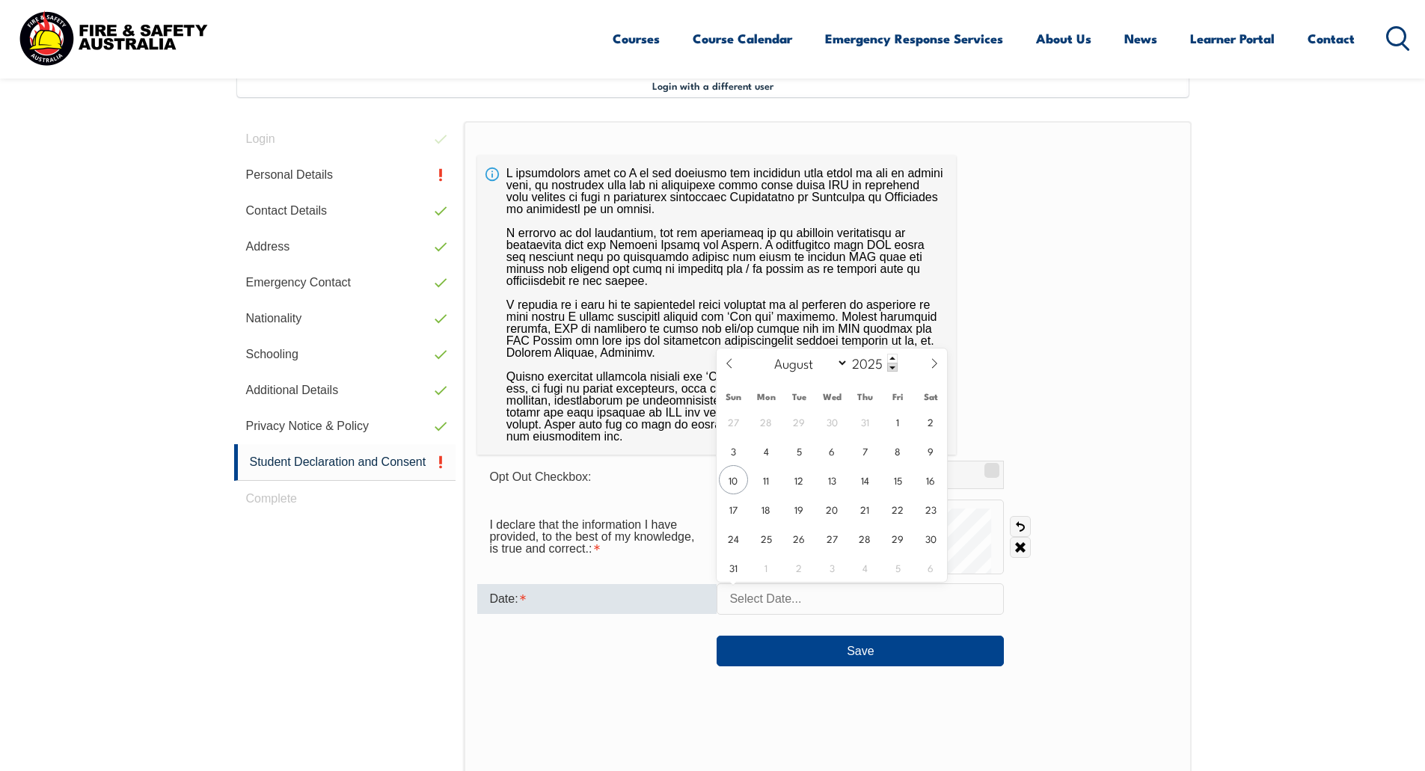
click at [809, 590] on input "text" at bounding box center [860, 598] width 287 height 31
click at [733, 487] on span "10" at bounding box center [733, 479] width 29 height 29
type input "[DATE]"
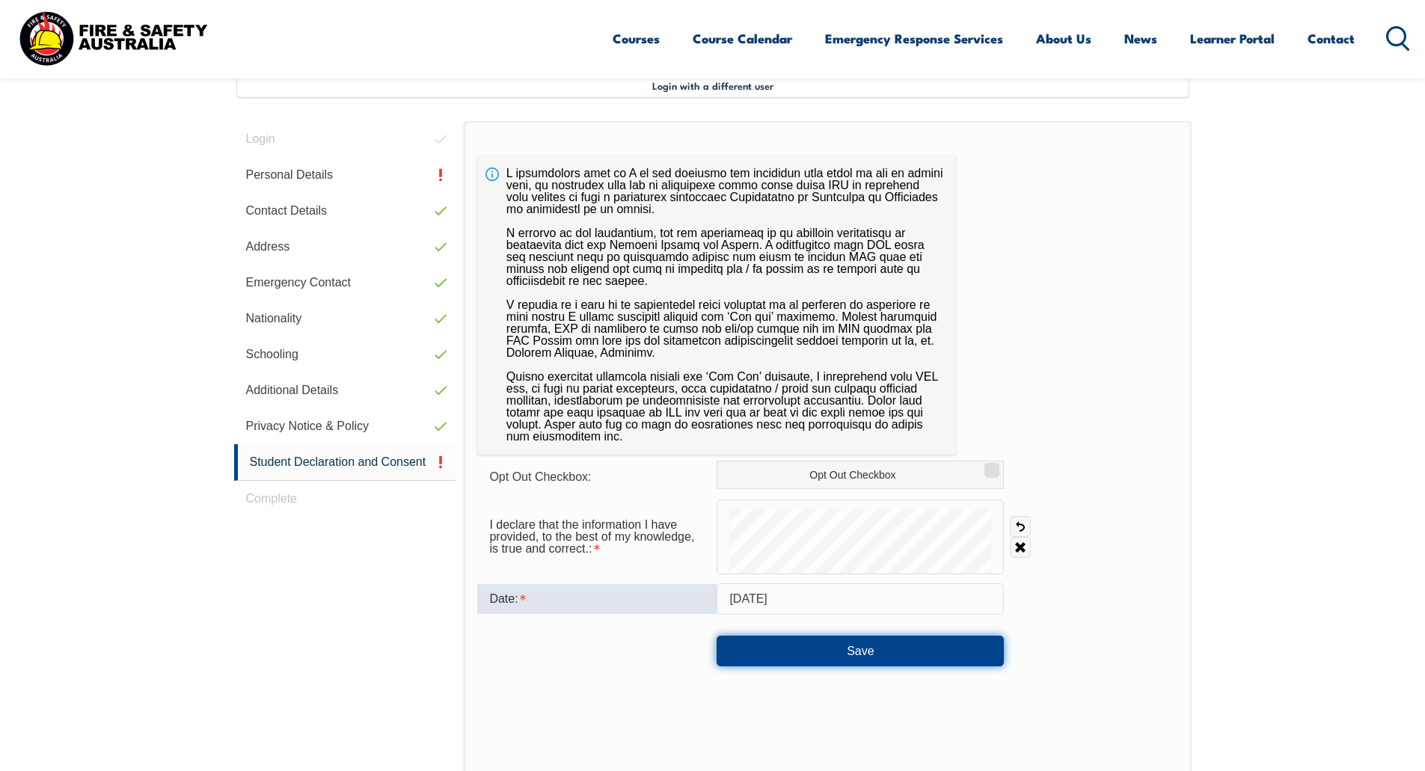
click at [827, 646] on button "Save" at bounding box center [860, 651] width 287 height 30
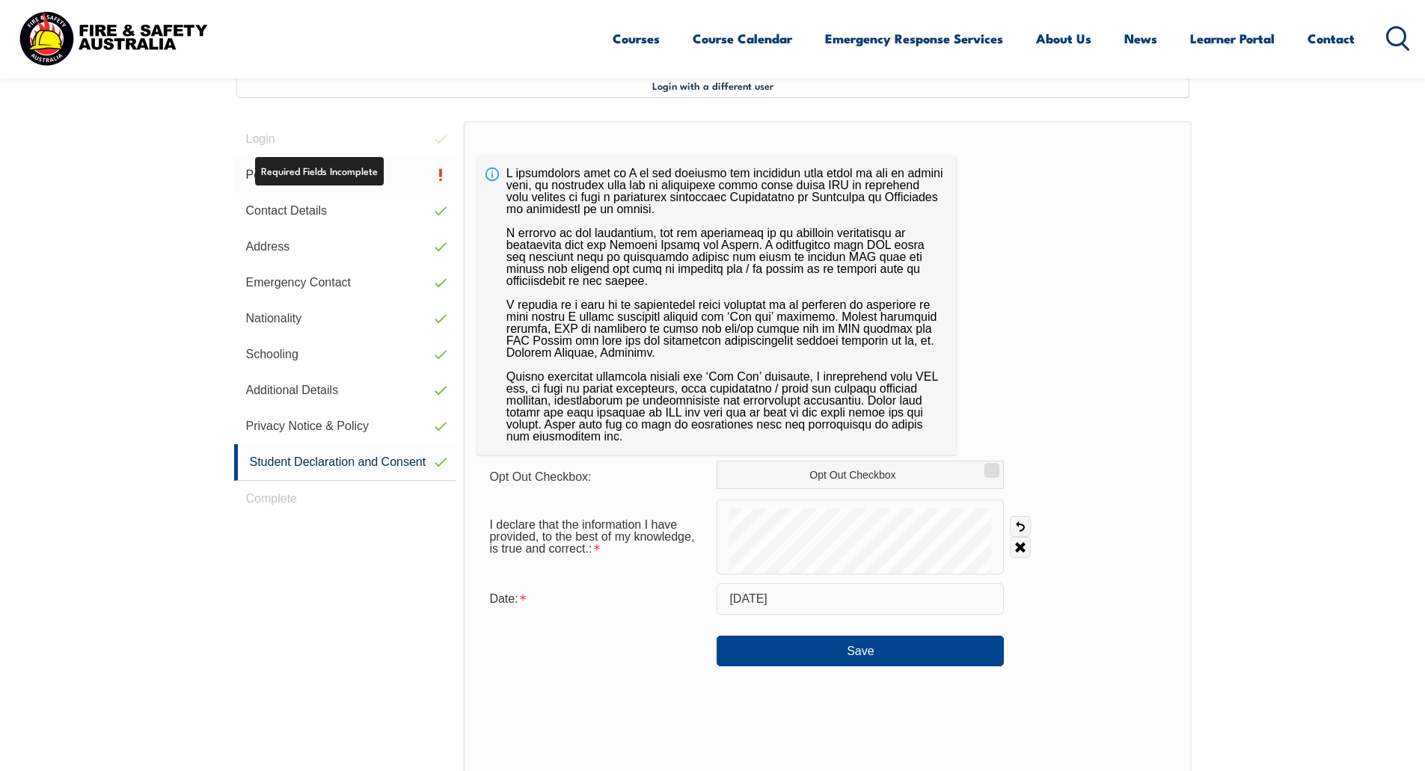
click at [359, 178] on link "Personal Details" at bounding box center [345, 175] width 222 height 36
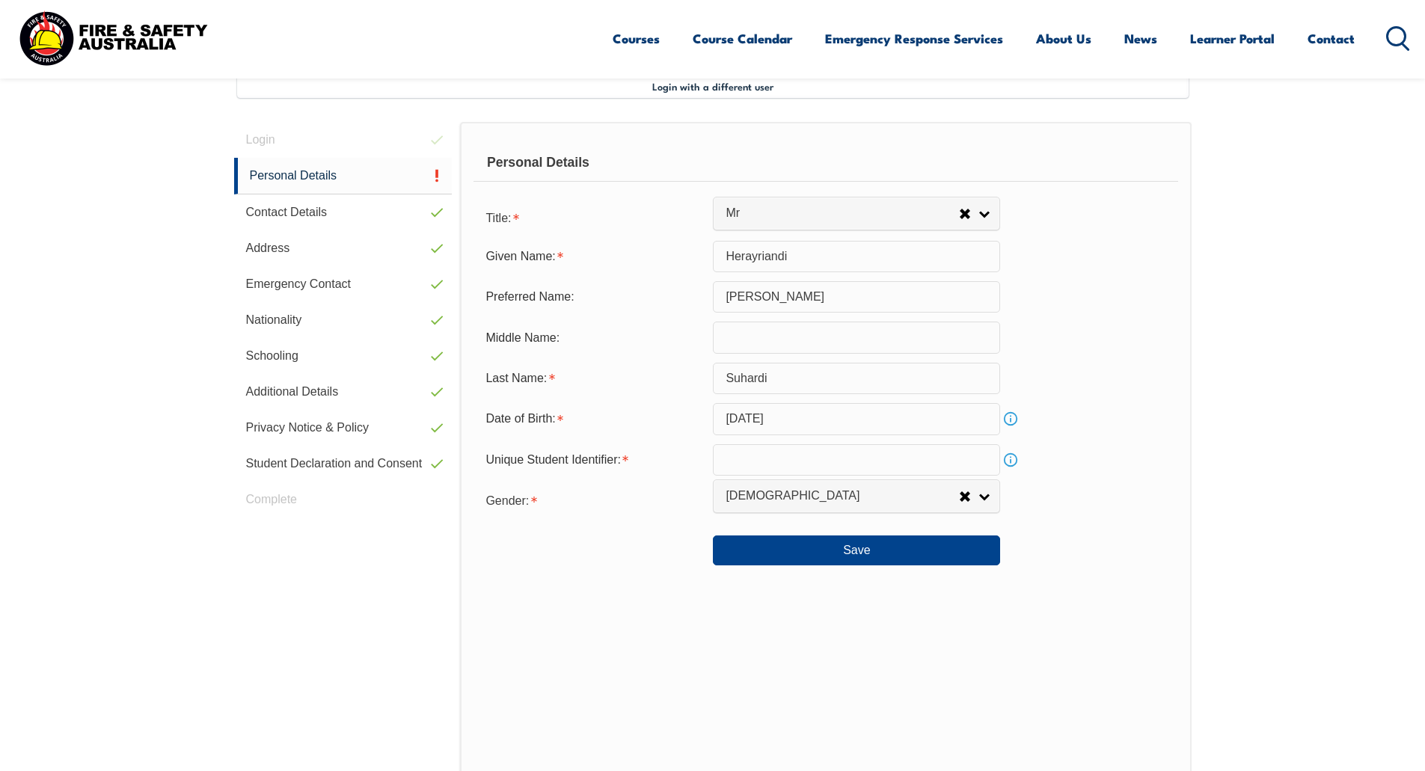
scroll to position [408, 0]
click at [1018, 467] on link "Info" at bounding box center [1010, 460] width 21 height 21
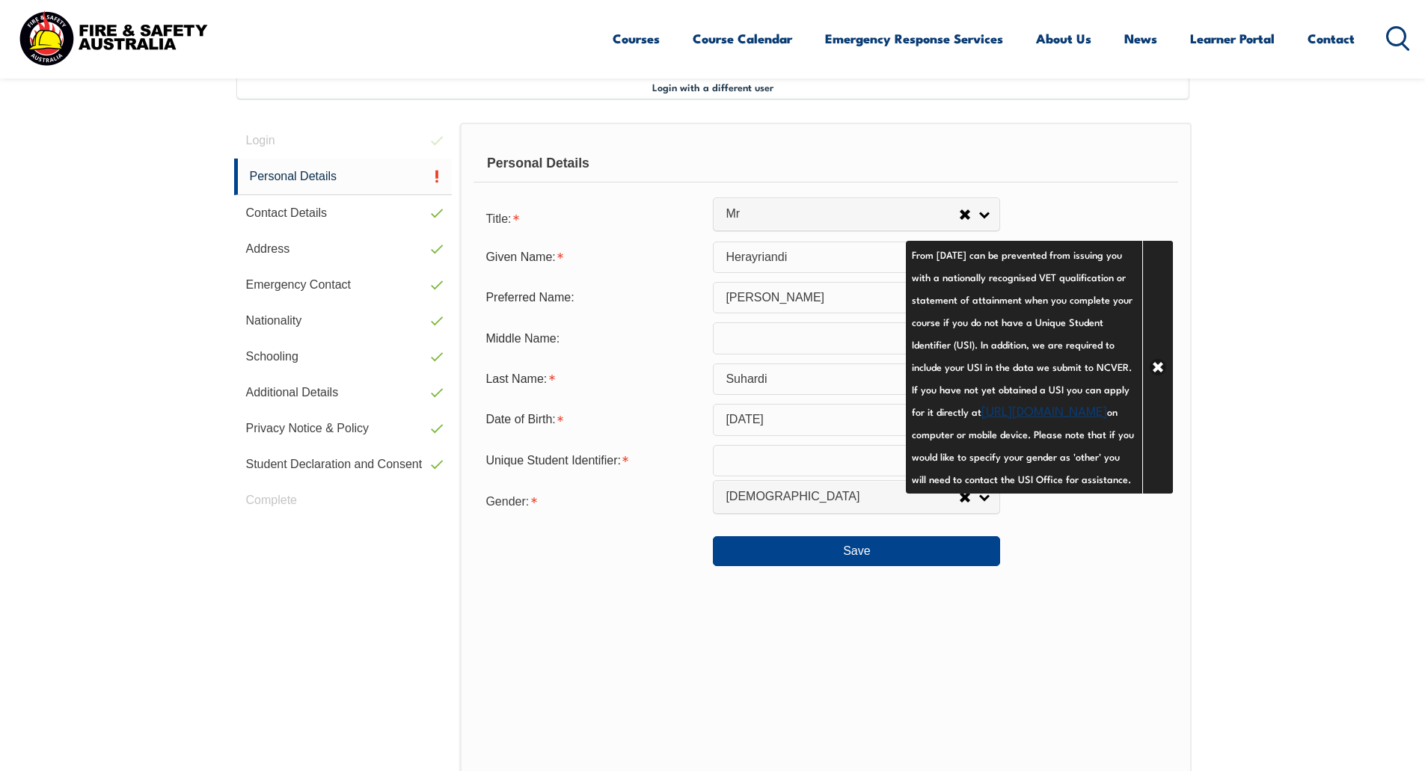
click at [993, 419] on link "[URL][DOMAIN_NAME]" at bounding box center [1044, 410] width 126 height 18
